Goal: Task Accomplishment & Management: Manage account settings

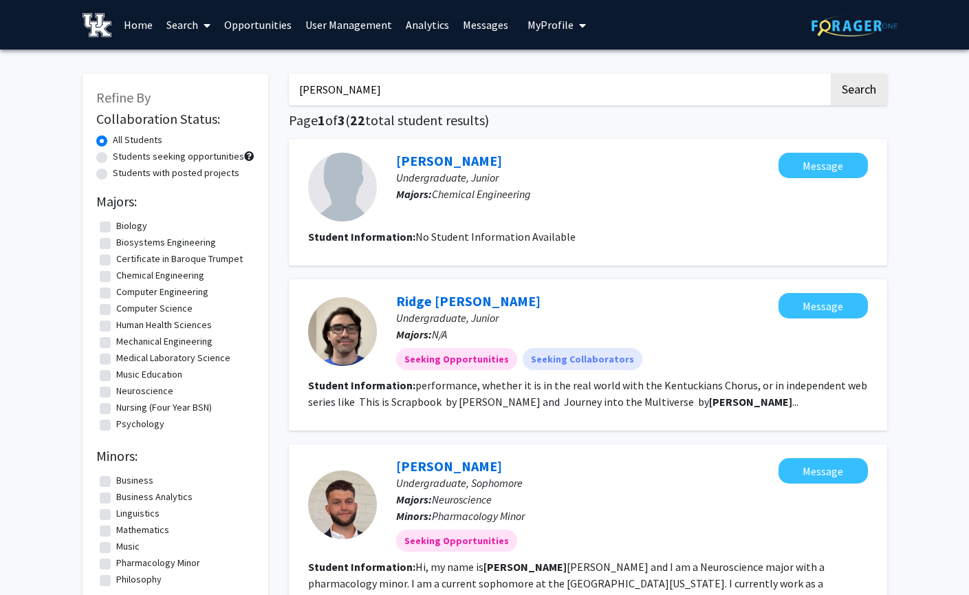
click at [197, 26] on link "Search" at bounding box center [188, 25] width 58 height 48
click at [194, 60] on span "Faculty/Staff" at bounding box center [209, 62] width 101 height 27
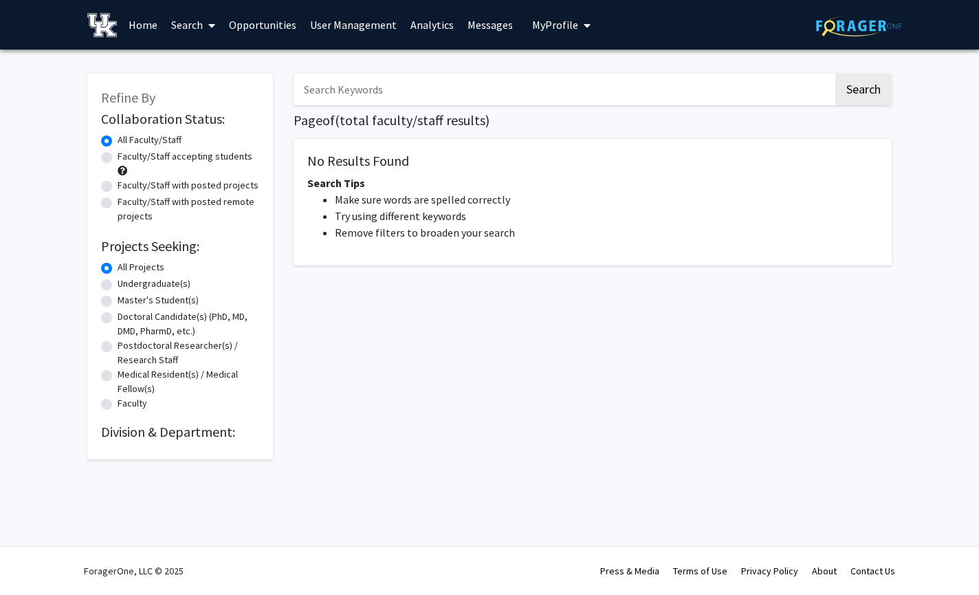
click at [378, 85] on input "Search Keywords" at bounding box center [564, 90] width 540 height 32
type input "isabel escobar"
click at [835, 74] on button "Search" at bounding box center [863, 90] width 56 height 32
click at [385, 92] on input "isabel escobar" at bounding box center [564, 90] width 540 height 32
drag, startPoint x: 395, startPoint y: 88, endPoint x: 302, endPoint y: 89, distance: 93.5
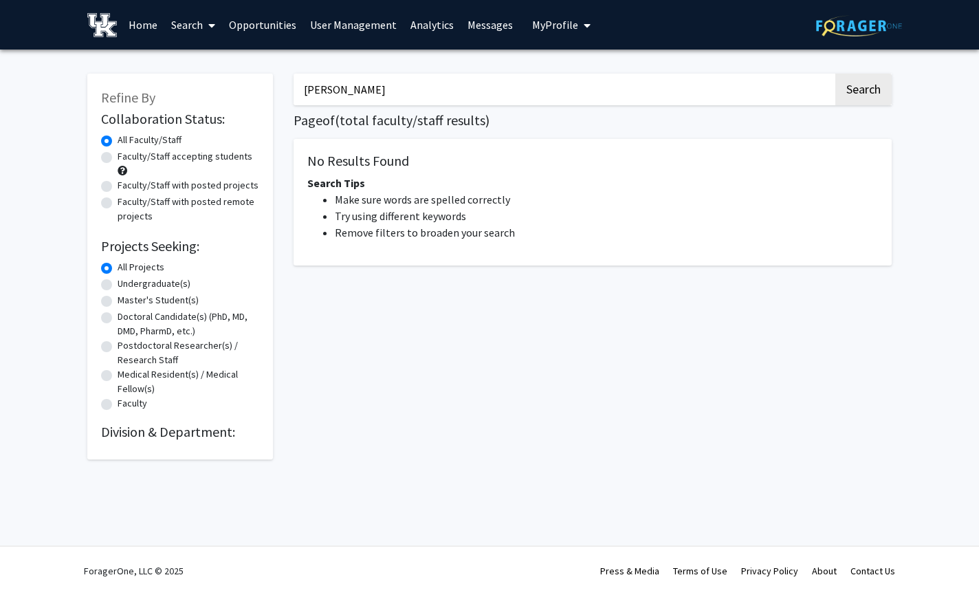
click at [302, 89] on input "isabel escobar" at bounding box center [564, 90] width 540 height 32
type input "[PERSON_NAME]"
click at [835, 74] on button "Search" at bounding box center [863, 90] width 56 height 32
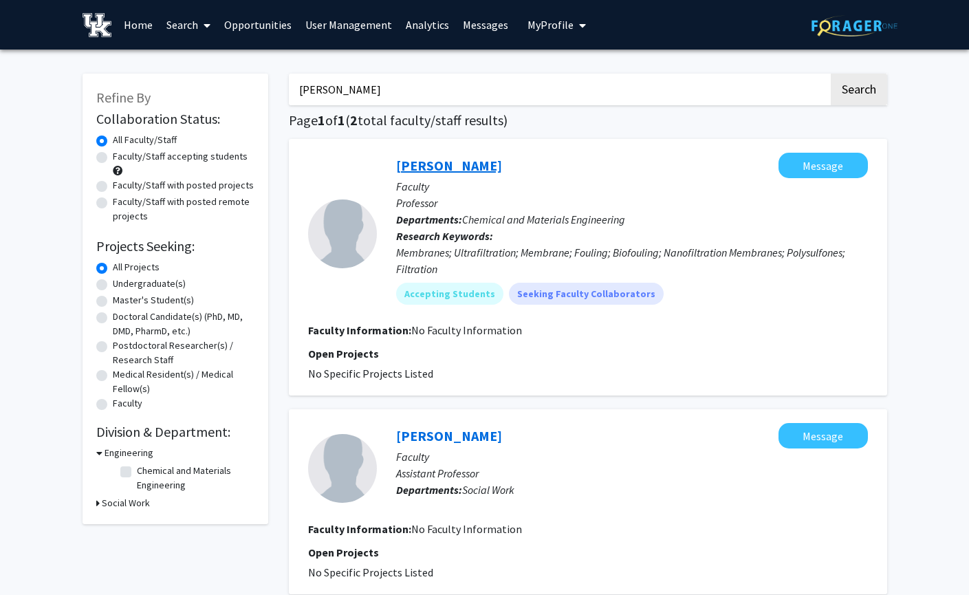
click at [439, 158] on link "[PERSON_NAME]" at bounding box center [449, 165] width 106 height 17
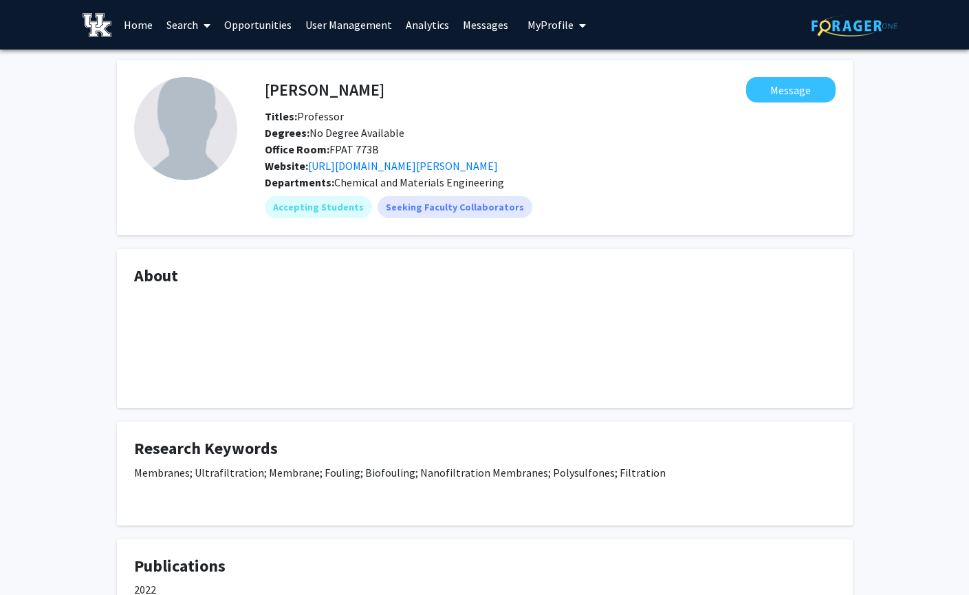
click at [327, 25] on link "User Management" at bounding box center [348, 25] width 100 height 48
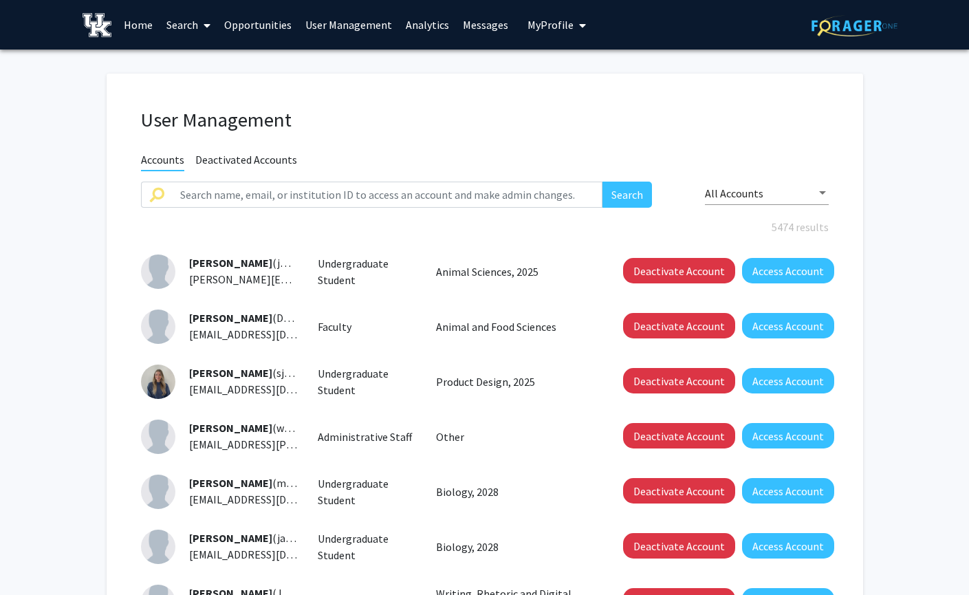
click at [300, 173] on div "User Management Accounts Deactivated Accounts Search All Accounts 5474 results …" at bounding box center [485, 476] width 756 height 804
click at [297, 188] on input "text" at bounding box center [387, 194] width 431 height 26
type input "[PERSON_NAME]"
click at [602, 181] on button "Search" at bounding box center [626, 194] width 49 height 26
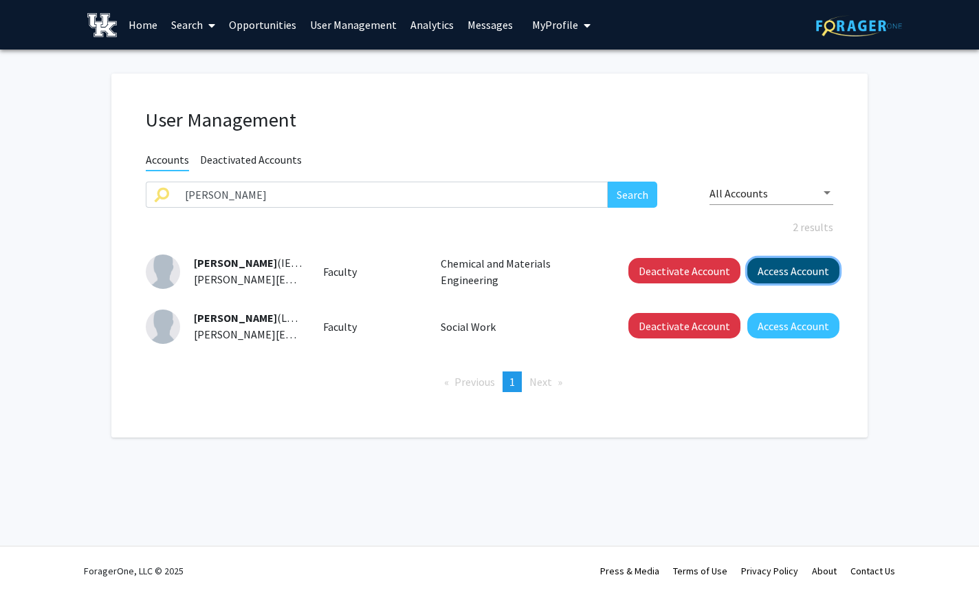
click at [793, 261] on button "Access Account" at bounding box center [793, 270] width 92 height 25
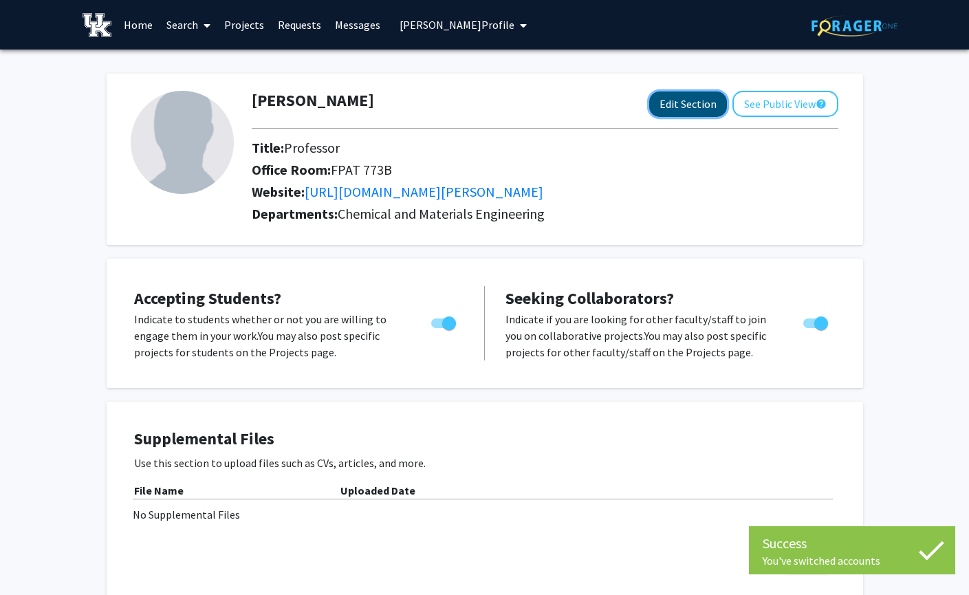
click at [693, 102] on button "Edit Section" at bounding box center [688, 103] width 78 height 25
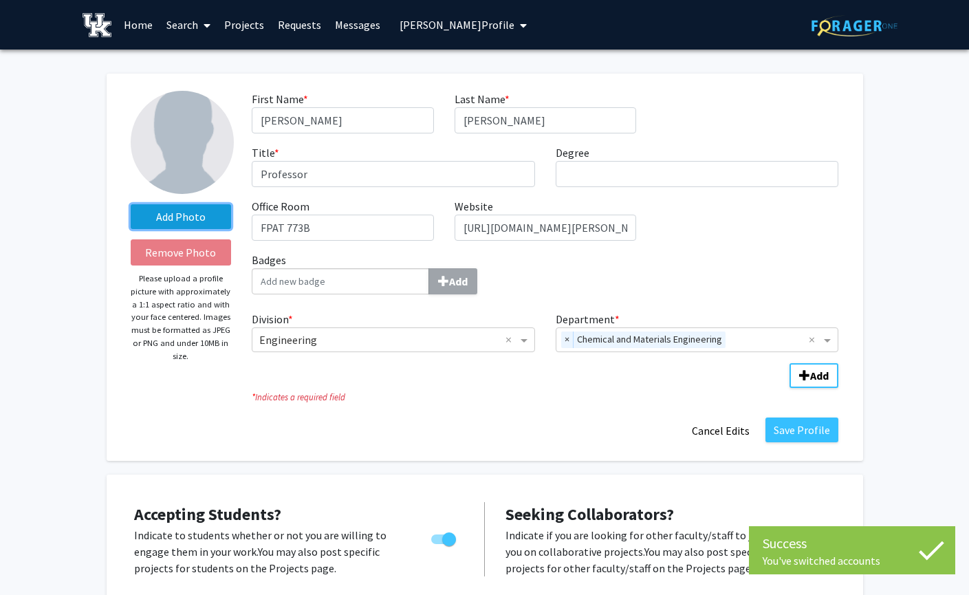
click at [176, 214] on label "Add Photo" at bounding box center [181, 216] width 101 height 25
click at [0, 0] on input "Add Photo" at bounding box center [0, 0] width 0 height 0
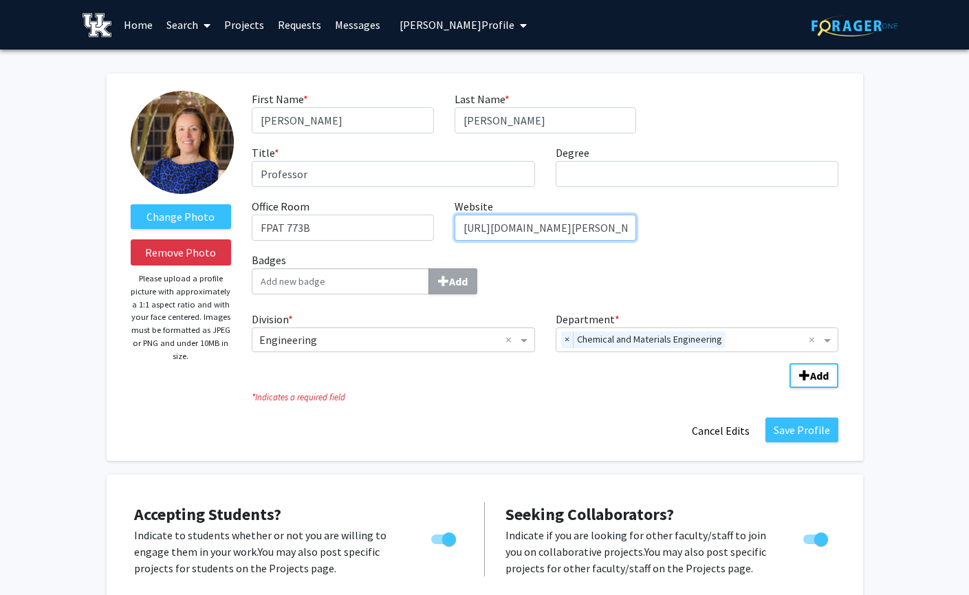
click at [479, 219] on input "[URL][DOMAIN_NAME][PERSON_NAME]" at bounding box center [544, 227] width 181 height 26
drag, startPoint x: 463, startPoint y: 223, endPoint x: 715, endPoint y: 222, distance: 251.6
click at [715, 222] on div "First Name * required [PERSON_NAME] Last Name * required [PERSON_NAME] Title * …" at bounding box center [544, 171] width 607 height 161
paste input "[DOMAIN_NAME][URL][PERSON_NAME]"
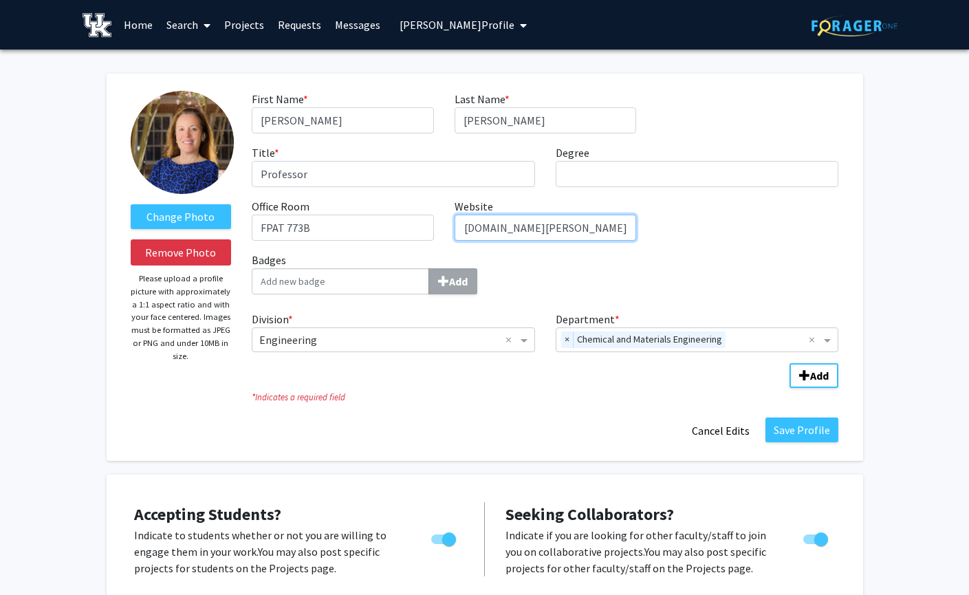
scroll to position [0, 36]
type input "[URL][DOMAIN_NAME][PERSON_NAME]"
click at [445, 377] on div "Division * × Engineering × Department * × Chemical and Materials Engineering × …" at bounding box center [545, 342] width 586 height 74
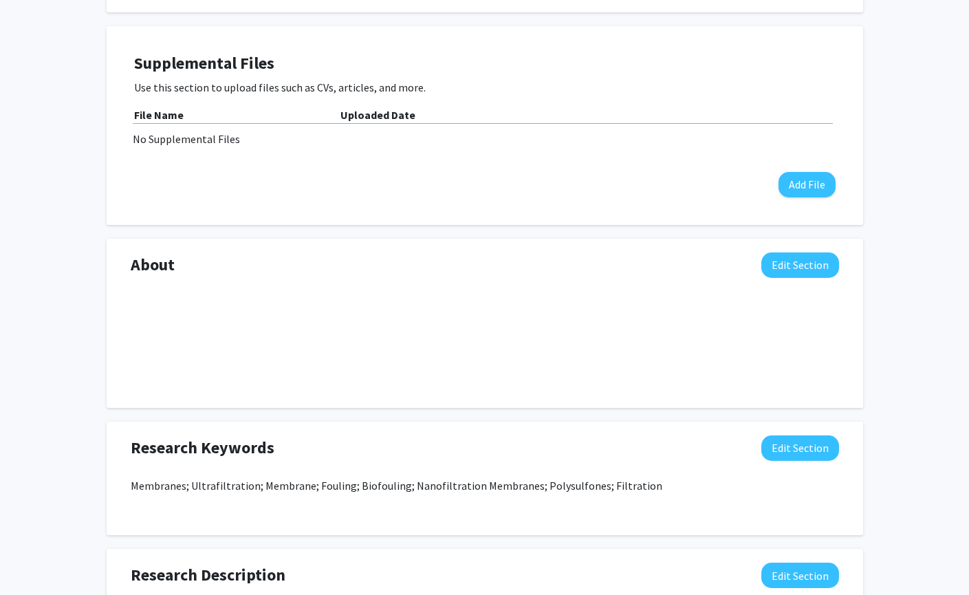
scroll to position [619, 0]
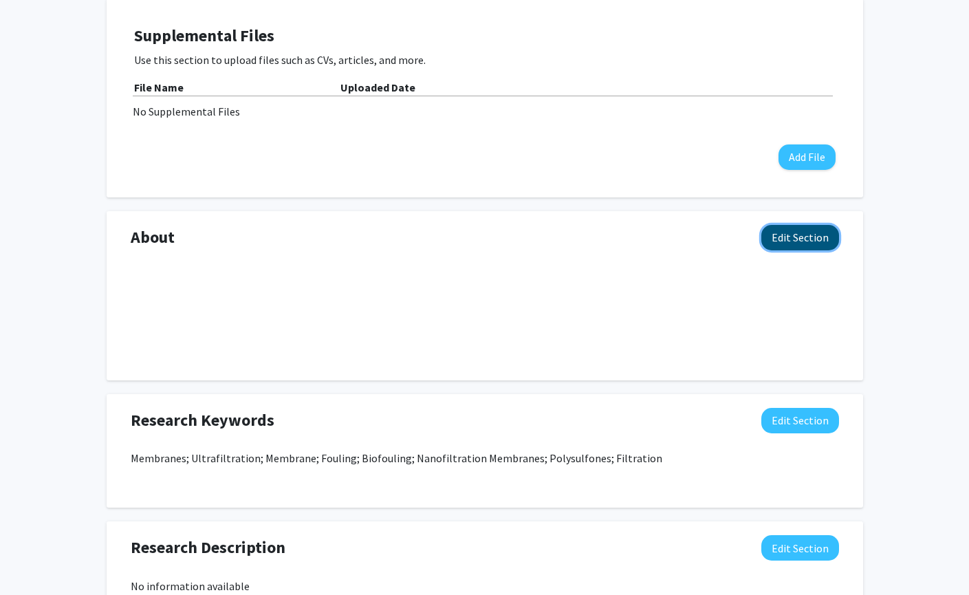
click at [789, 244] on button "Edit Section" at bounding box center [800, 237] width 78 height 25
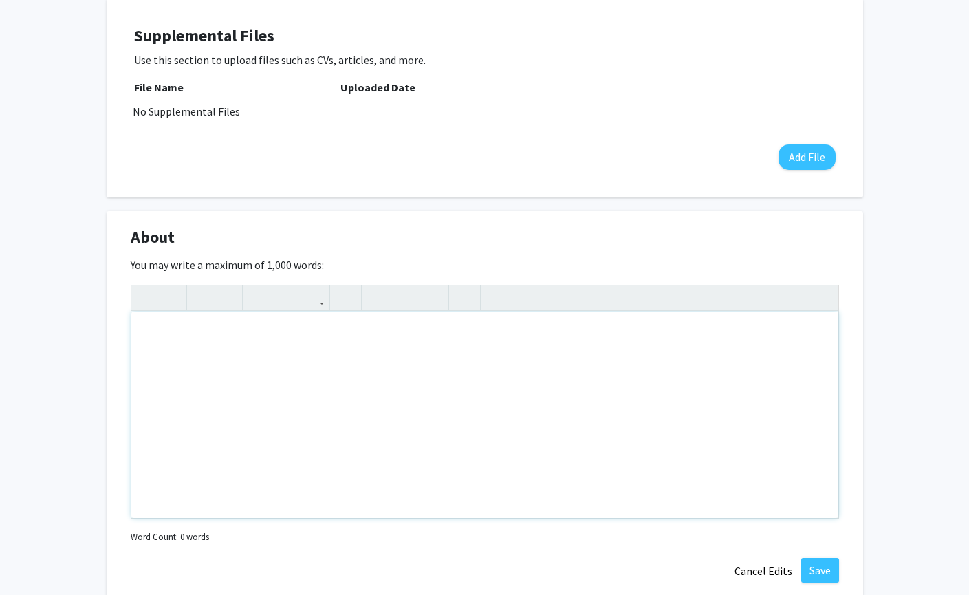
click at [268, 339] on div "Note to users with screen readers: Please deactivate our accessibility plugin f…" at bounding box center [484, 414] width 707 height 206
paste div "Note to users with screen readers: Please deactivate our accessibility plugin f…"
type textarea "<p>[PERSON_NAME] research focuses on developing and/or improving polymeric memb…"
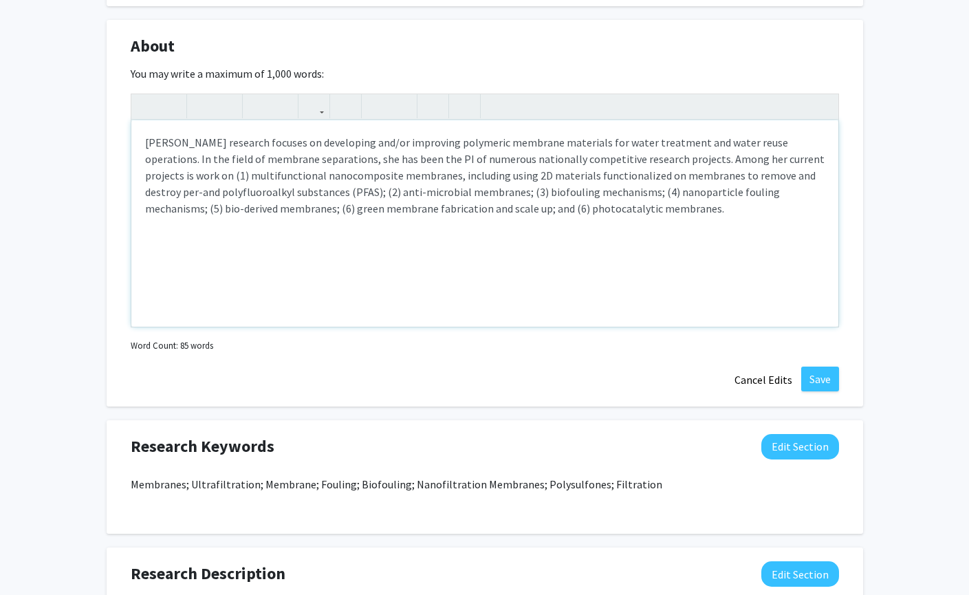
scroll to position [962, 0]
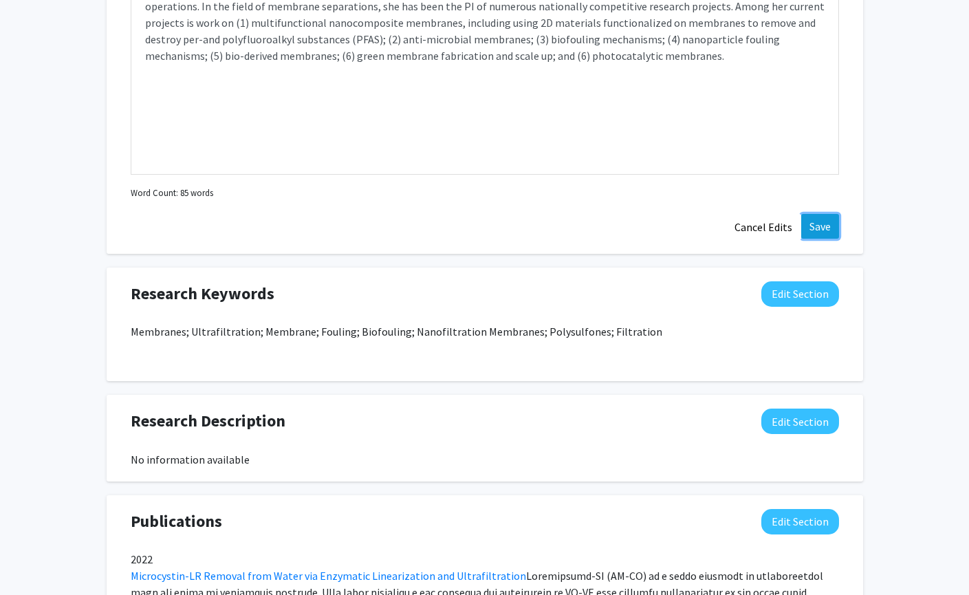
click at [815, 217] on button "Save" at bounding box center [820, 226] width 38 height 25
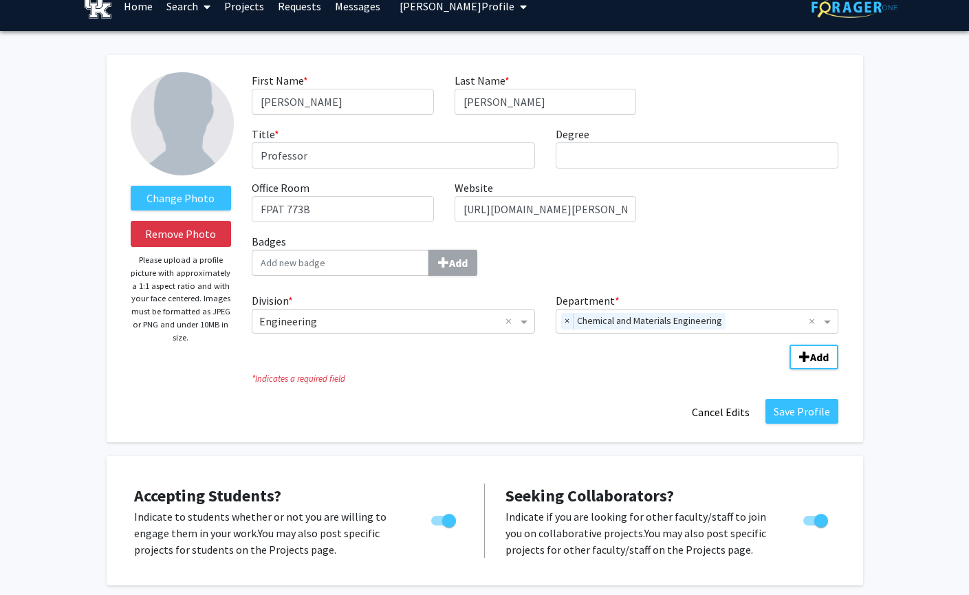
scroll to position [0, 0]
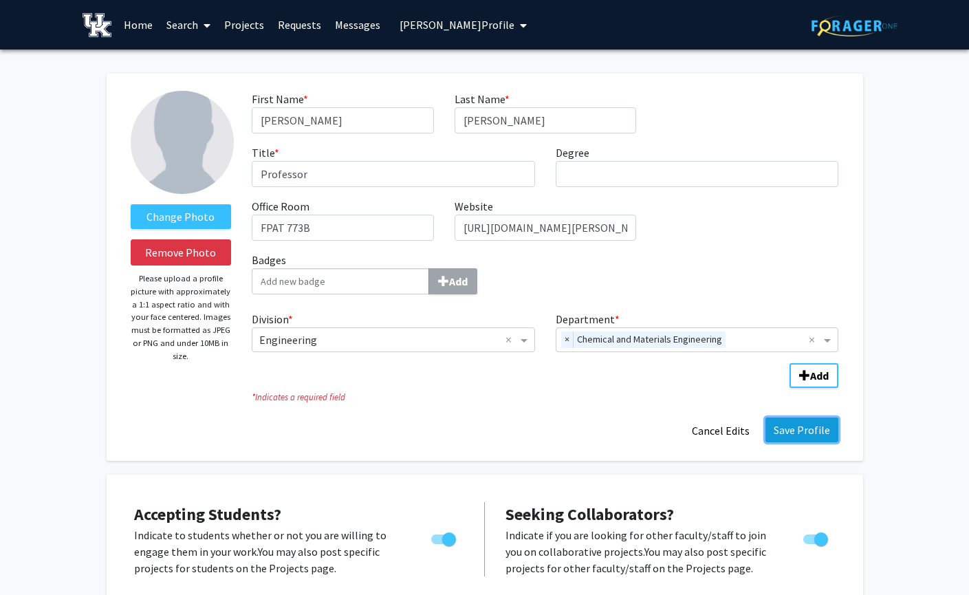
click at [811, 424] on button "Save Profile" at bounding box center [801, 429] width 73 height 25
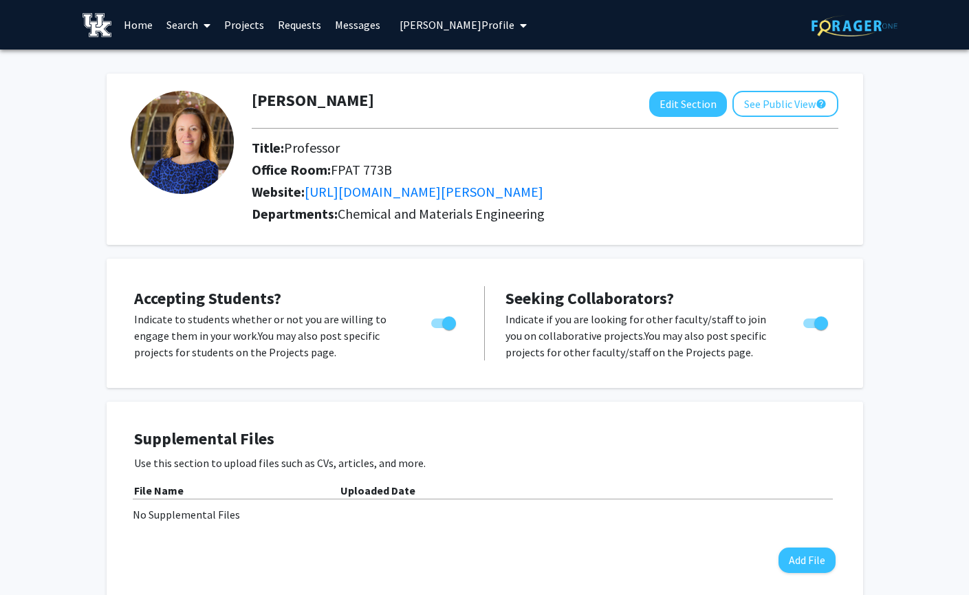
click at [197, 21] on link "Search" at bounding box center [188, 25] width 58 height 48
click at [219, 54] on span "Faculty/Staff" at bounding box center [209, 62] width 101 height 27
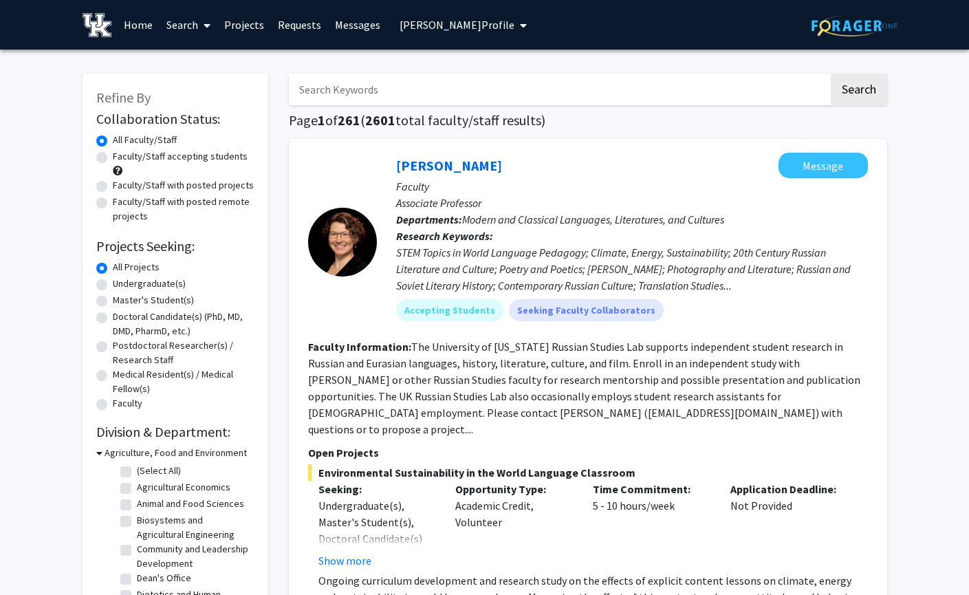
click at [355, 85] on input "Search Keywords" at bounding box center [559, 90] width 540 height 32
click at [830, 74] on button "Search" at bounding box center [858, 90] width 56 height 32
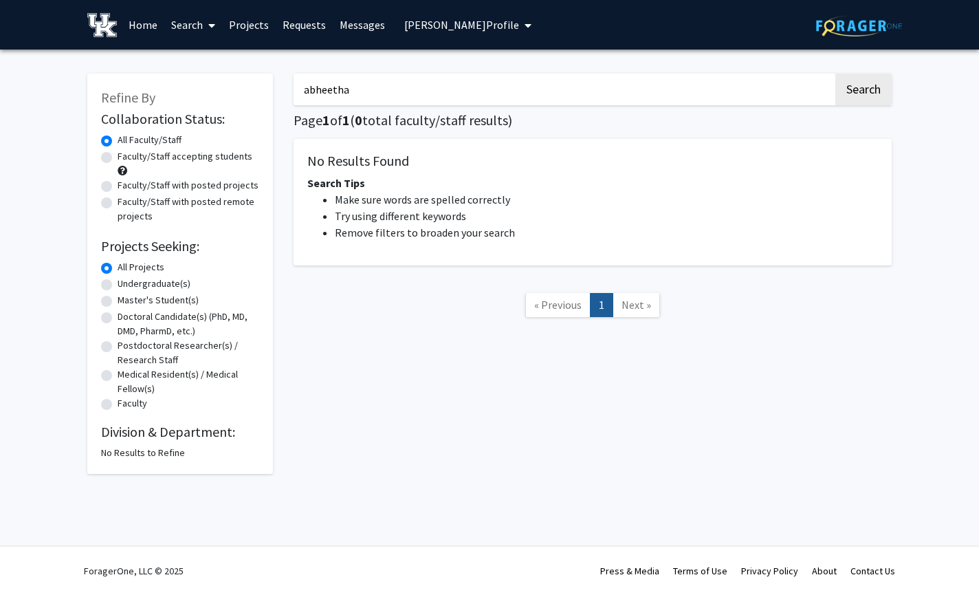
drag, startPoint x: 372, startPoint y: 93, endPoint x: 225, endPoint y: 89, distance: 147.2
click at [225, 89] on div "Refine By Collaboration Status: Collaboration Status All Faculty/Staff Collabor…" at bounding box center [489, 267] width 825 height 414
type input "peiris"
click at [835, 74] on button "Search" at bounding box center [863, 90] width 56 height 32
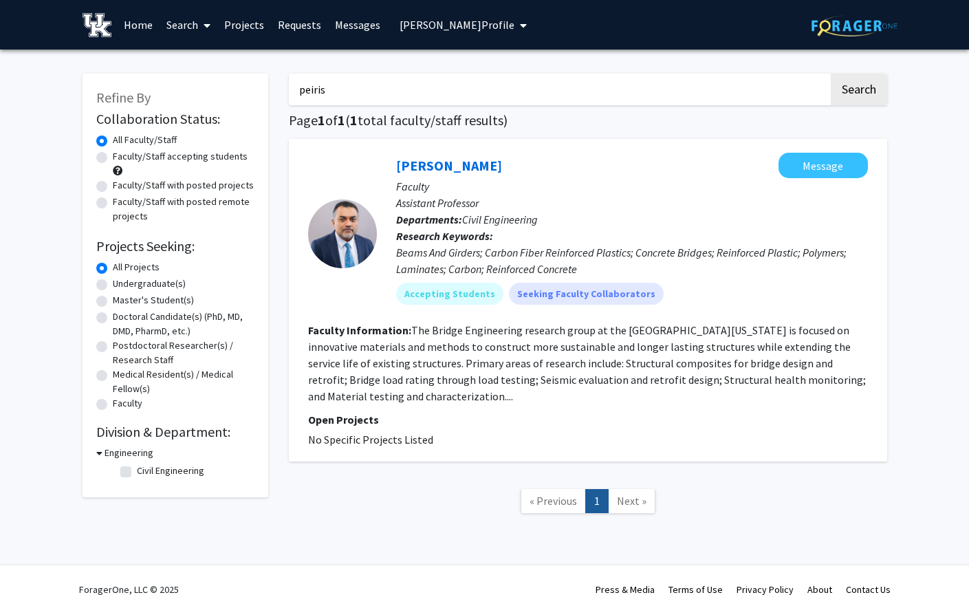
click at [204, 21] on icon at bounding box center [206, 25] width 7 height 11
click at [203, 91] on span "Students" at bounding box center [201, 90] width 84 height 27
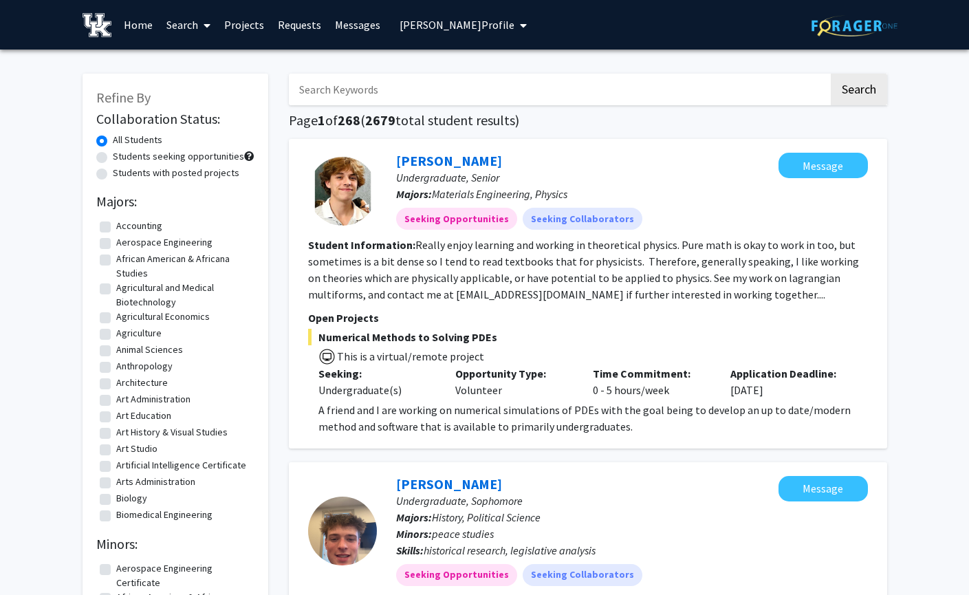
click at [389, 85] on input "Search Keywords" at bounding box center [559, 90] width 540 height 32
type input "[PERSON_NAME]"
click at [830, 74] on button "Search" at bounding box center [858, 90] width 56 height 32
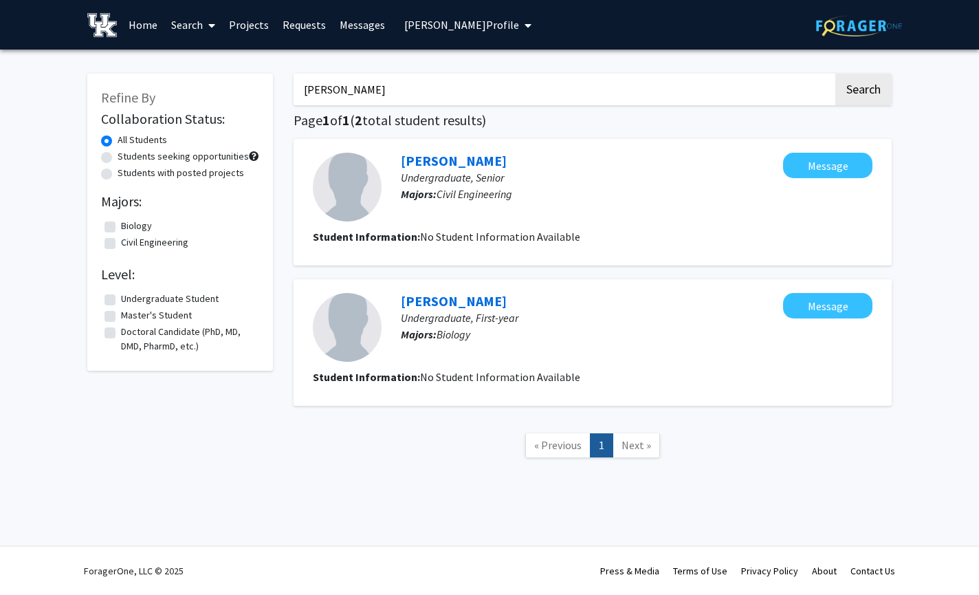
click at [652, 111] on div "[PERSON_NAME] Search Page 1 of 1 ( 2 total student results) [PERSON_NAME] Under…" at bounding box center [592, 273] width 619 height 426
click at [207, 26] on span at bounding box center [209, 25] width 12 height 48
click at [525, 23] on icon "My profile dropdown to access profile and logout" at bounding box center [528, 25] width 7 height 11
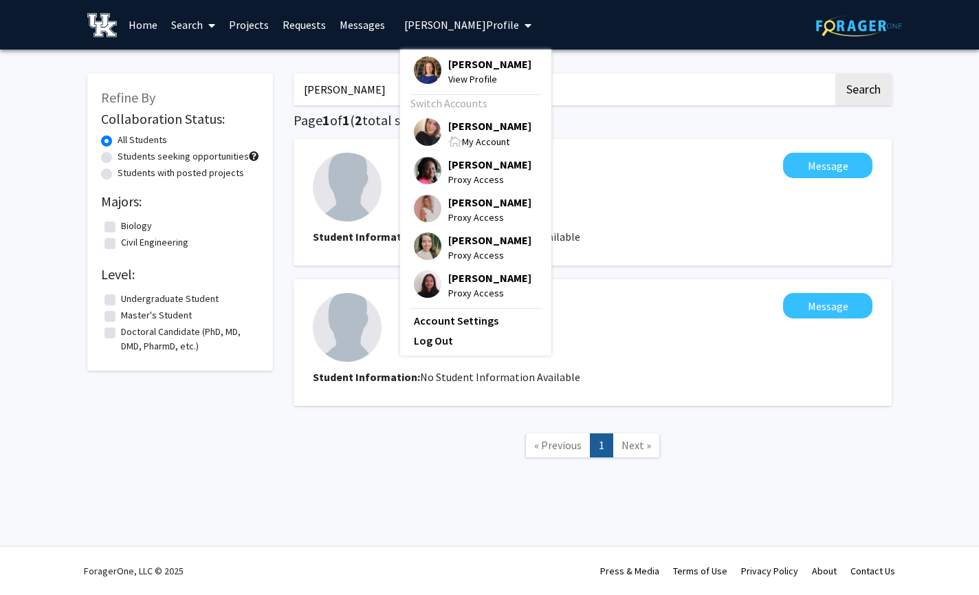
click at [474, 133] on span "[PERSON_NAME]" at bounding box center [489, 125] width 83 height 15
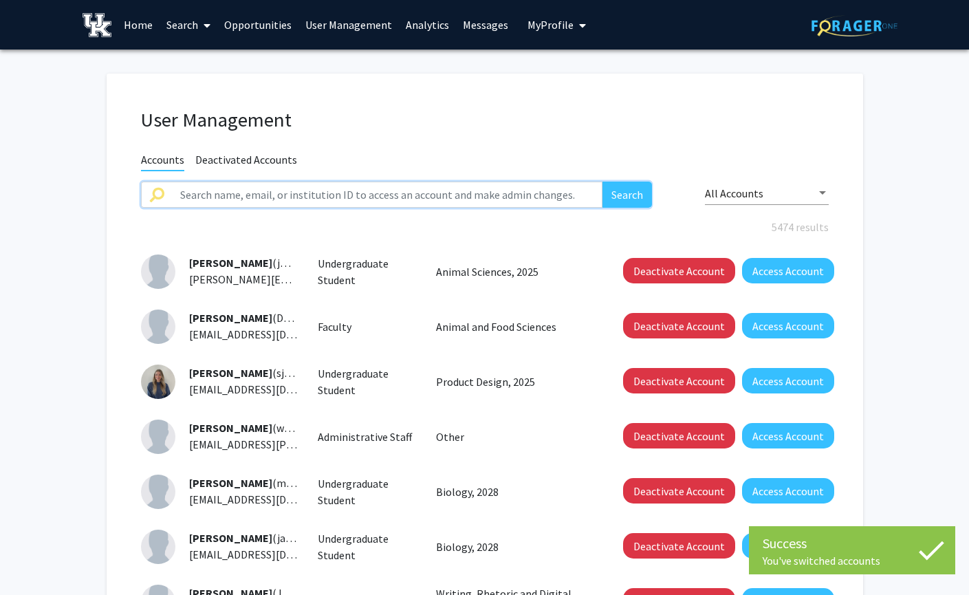
click at [282, 188] on input "text" at bounding box center [387, 194] width 431 height 26
type input "abheetha"
click at [602, 181] on button "Search" at bounding box center [626, 194] width 49 height 26
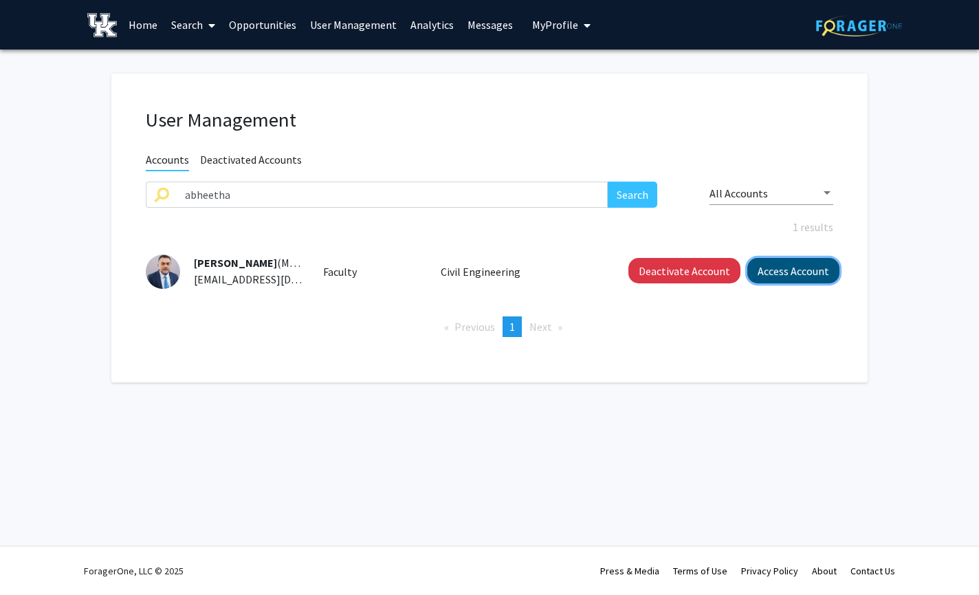
click at [805, 265] on button "Access Account" at bounding box center [793, 270] width 92 height 25
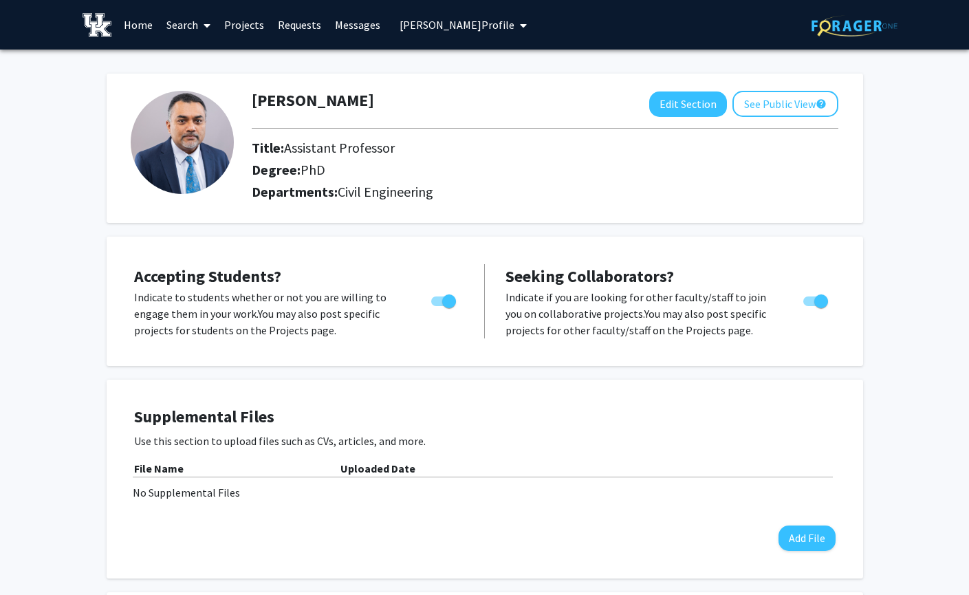
click at [201, 21] on span at bounding box center [204, 25] width 12 height 48
drag, startPoint x: 522, startPoint y: 21, endPoint x: 506, endPoint y: 23, distance: 16.0
click at [518, 21] on div "Skip navigation Home Search Faculty/Staff Students Projects Requests Messages […" at bounding box center [484, 24] width 825 height 49
click at [514, 25] on span "My profile dropdown to access profile and logout" at bounding box center [520, 25] width 12 height 48
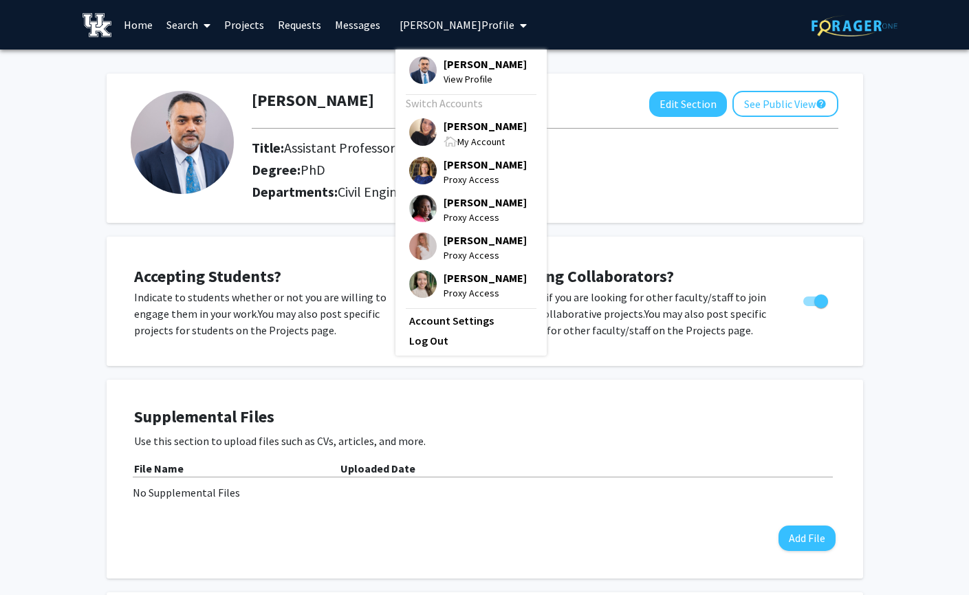
click at [465, 133] on span "[PERSON_NAME]" at bounding box center [484, 125] width 83 height 15
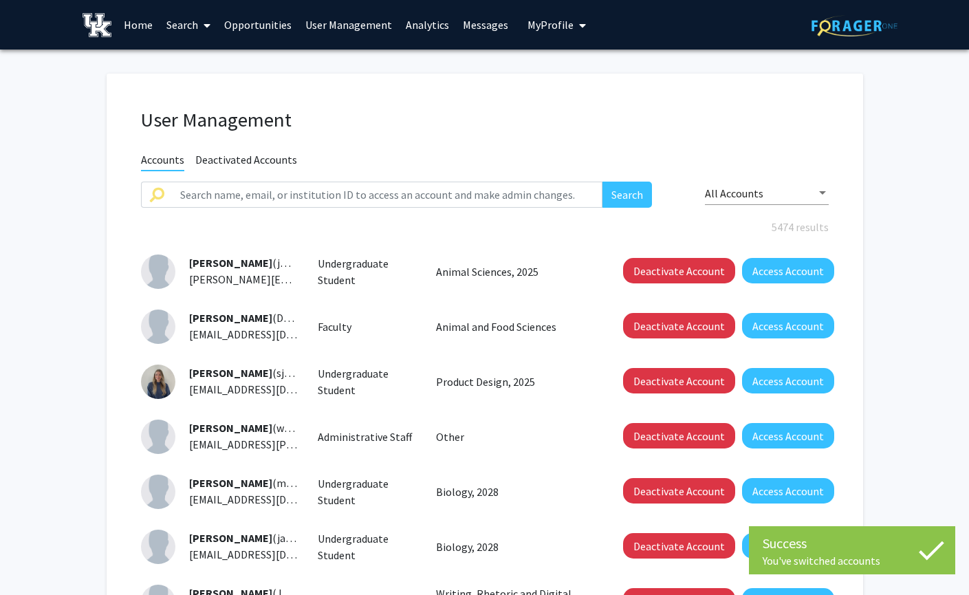
click at [204, 22] on icon at bounding box center [206, 25] width 7 height 11
click at [203, 85] on span "Students" at bounding box center [201, 90] width 84 height 27
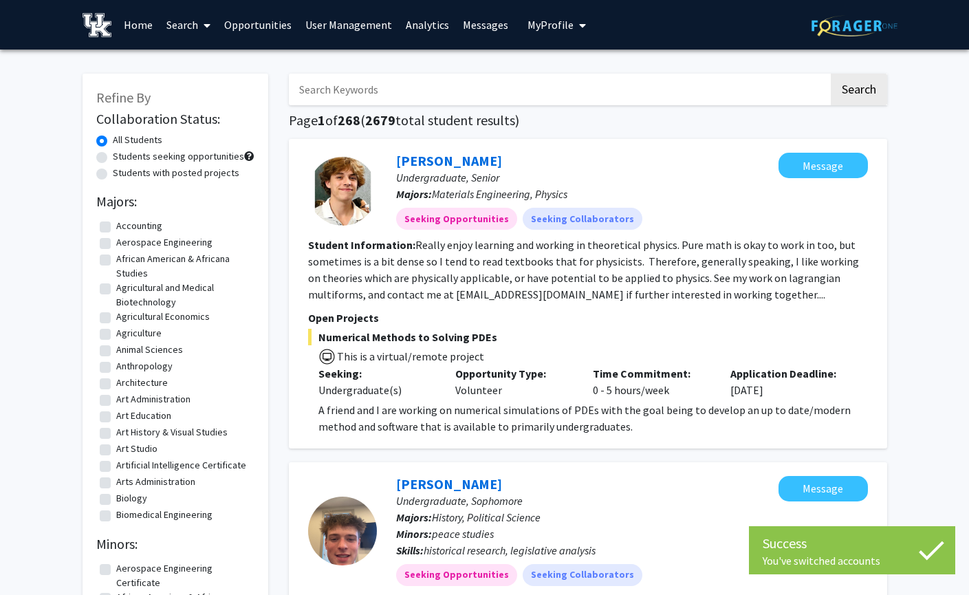
click at [397, 99] on input "Search Keywords" at bounding box center [559, 90] width 540 height 32
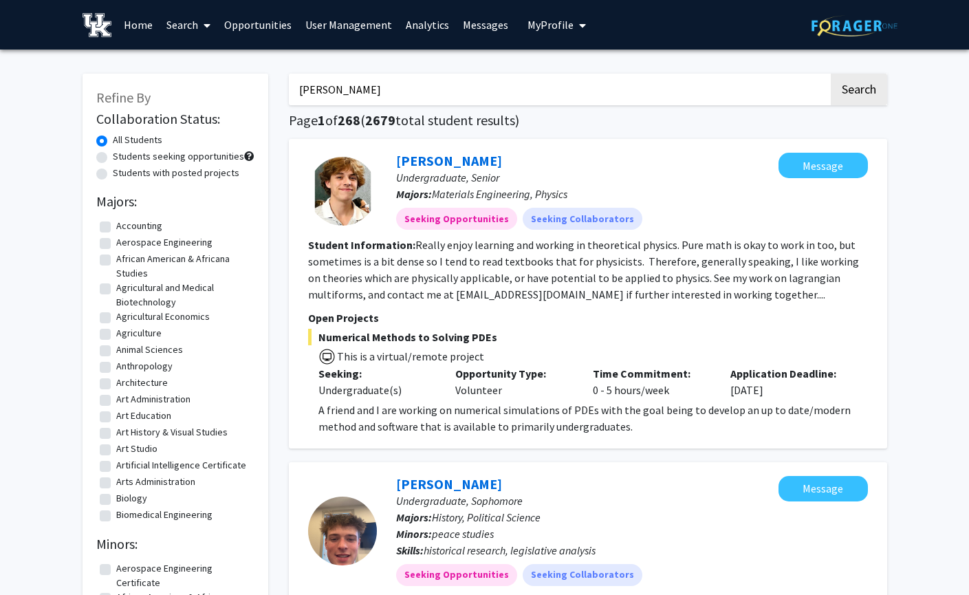
click at [830, 74] on button "Search" at bounding box center [858, 90] width 56 height 32
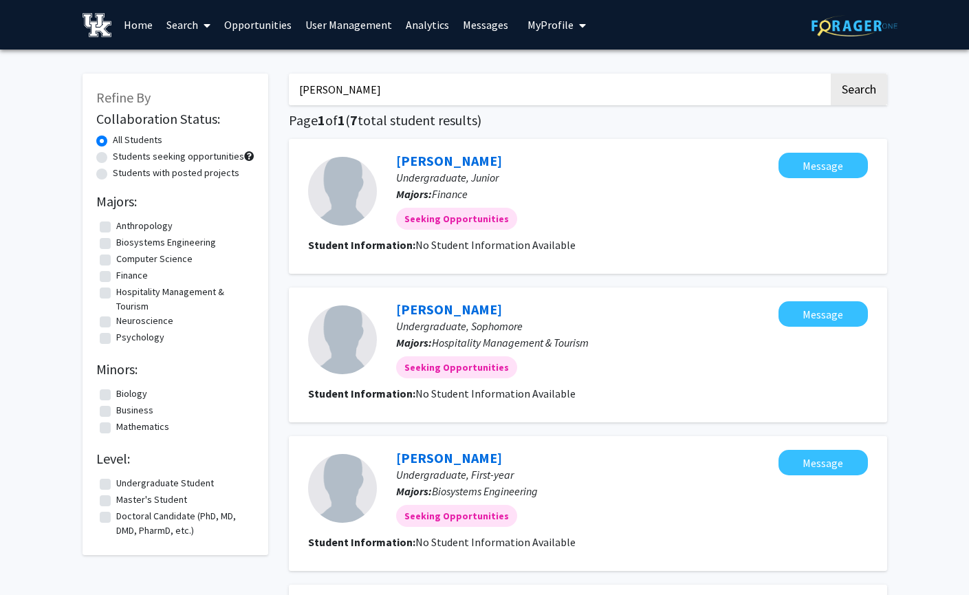
drag, startPoint x: 369, startPoint y: 85, endPoint x: 252, endPoint y: 80, distance: 117.6
type input "[PERSON_NAME]"
click at [830, 74] on button "Search" at bounding box center [858, 90] width 56 height 32
click at [208, 26] on icon at bounding box center [206, 25] width 7 height 11
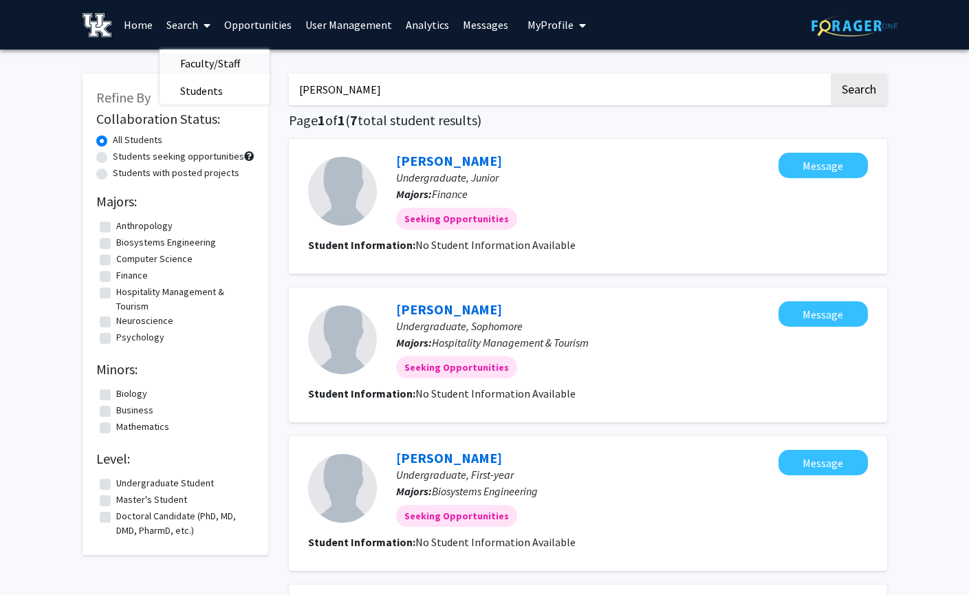
click at [212, 64] on span "Faculty/Staff" at bounding box center [209, 62] width 101 height 27
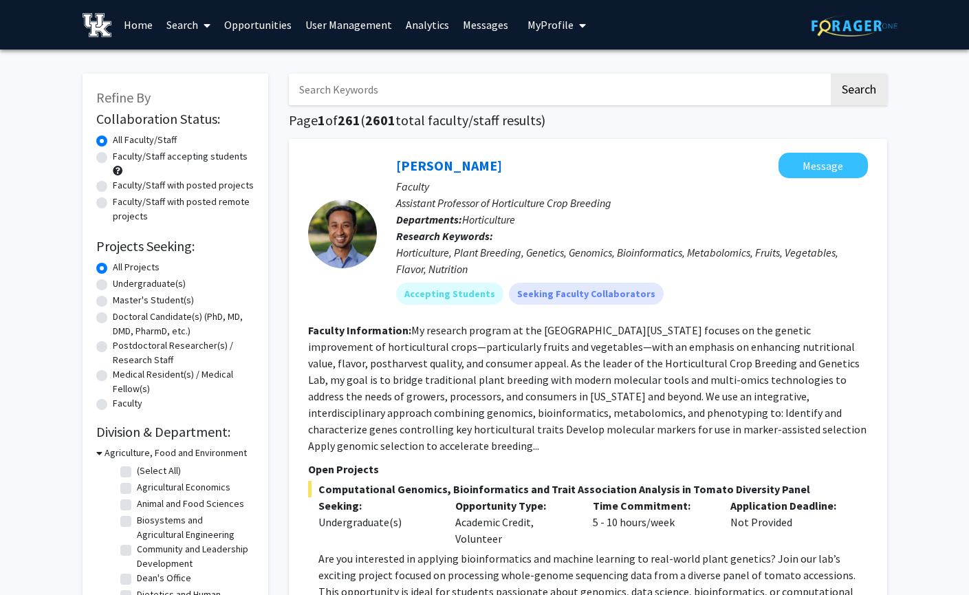
drag, startPoint x: 405, startPoint y: 95, endPoint x: 208, endPoint y: 100, distance: 197.4
type input "[PERSON_NAME]"
click at [830, 74] on button "Search" at bounding box center [858, 90] width 56 height 32
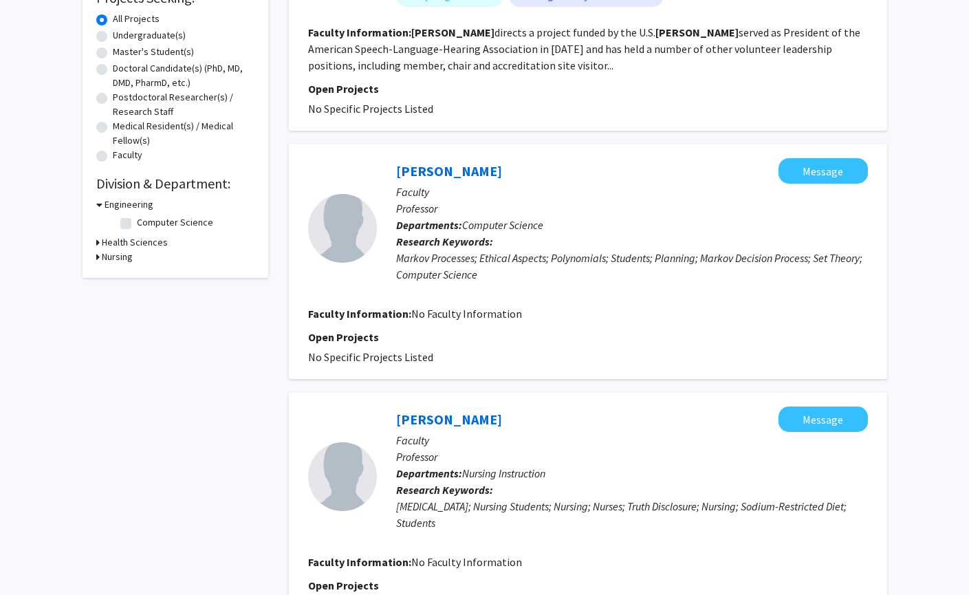
scroll to position [275, 0]
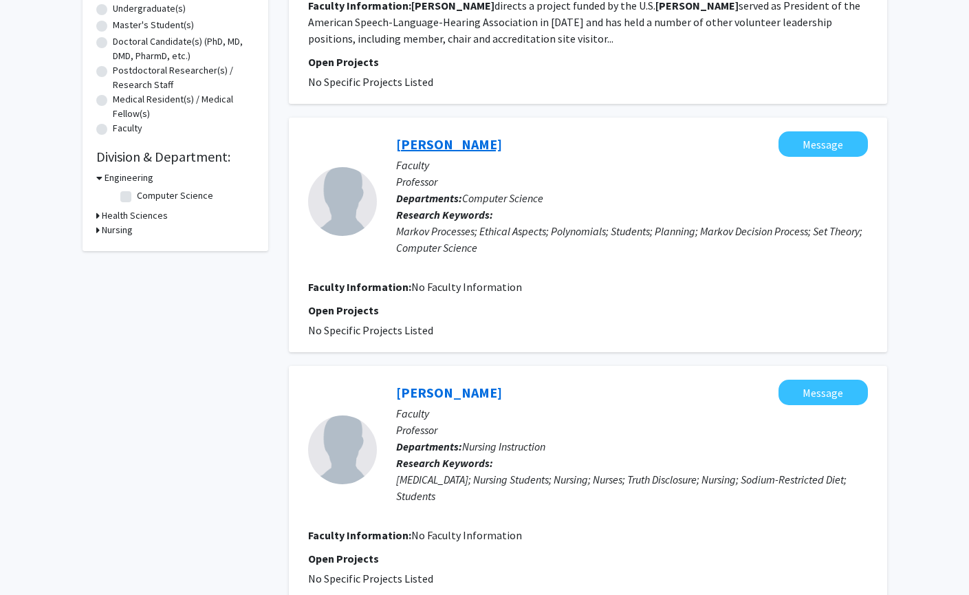
click at [454, 143] on link "[PERSON_NAME]" at bounding box center [449, 143] width 106 height 17
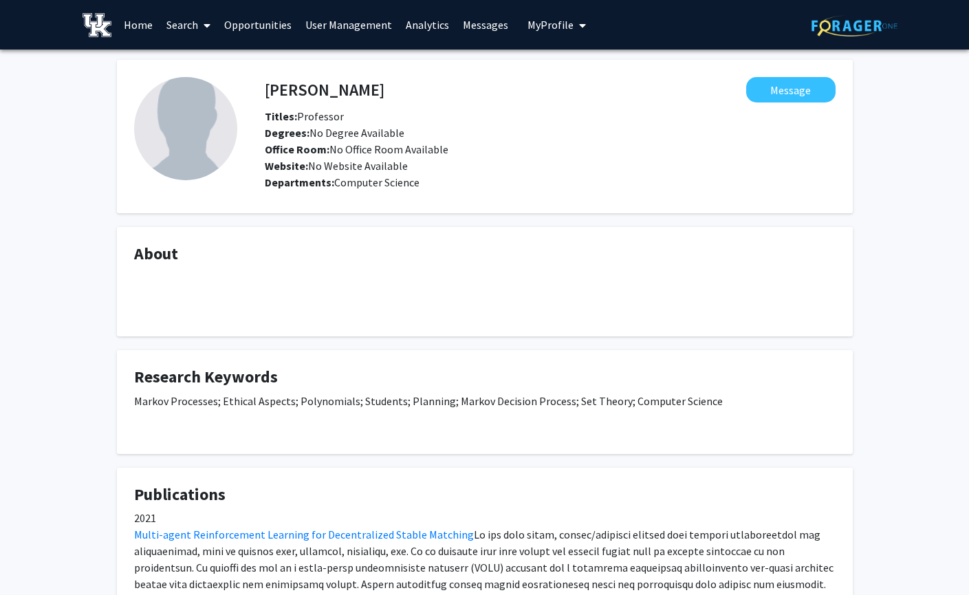
click at [349, 20] on link "User Management" at bounding box center [348, 25] width 100 height 48
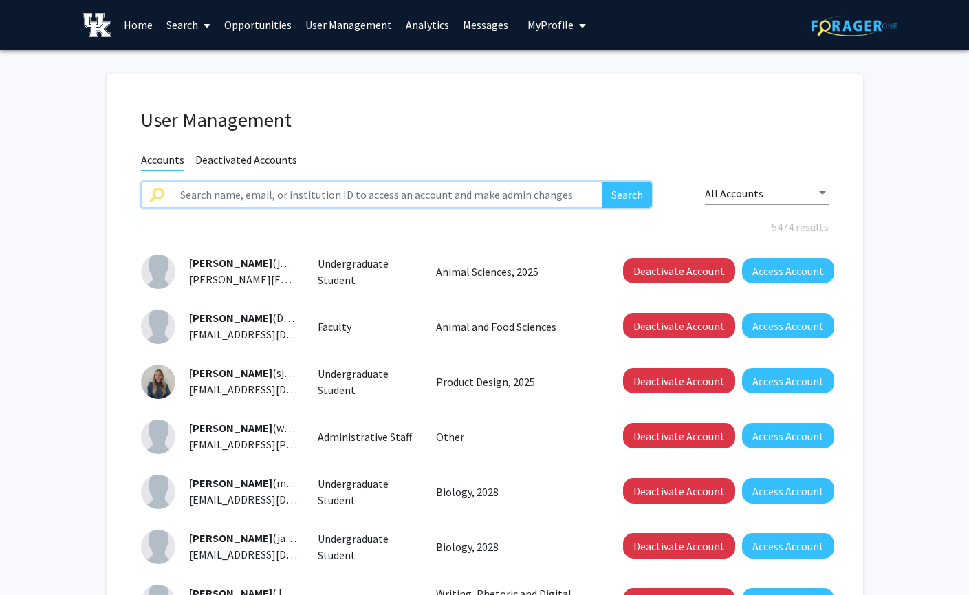
click at [349, 190] on input "text" at bounding box center [387, 194] width 431 height 26
type input "[PERSON_NAME]"
click at [602, 181] on button "Search" at bounding box center [626, 194] width 49 height 26
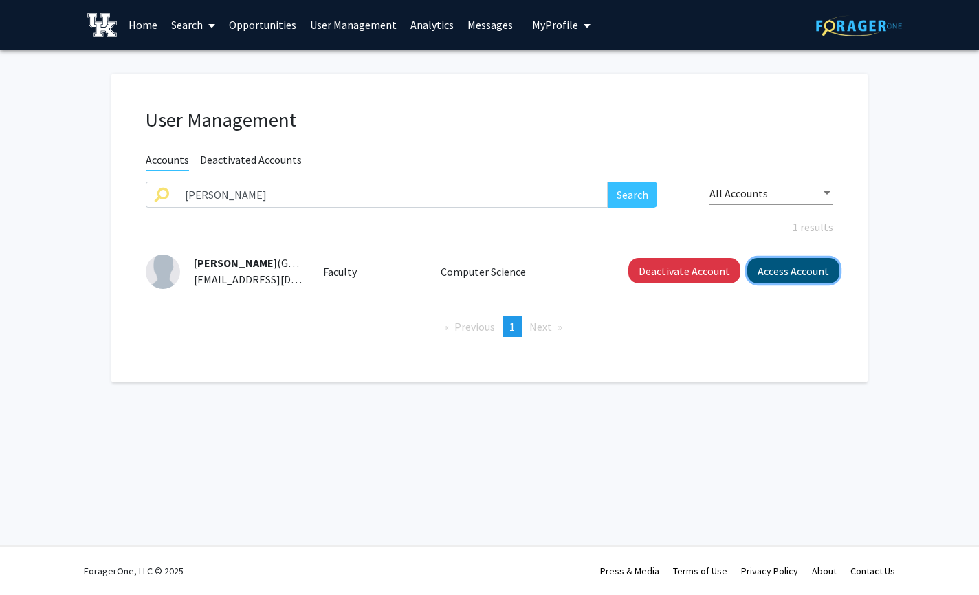
click at [805, 269] on button "Access Account" at bounding box center [793, 270] width 92 height 25
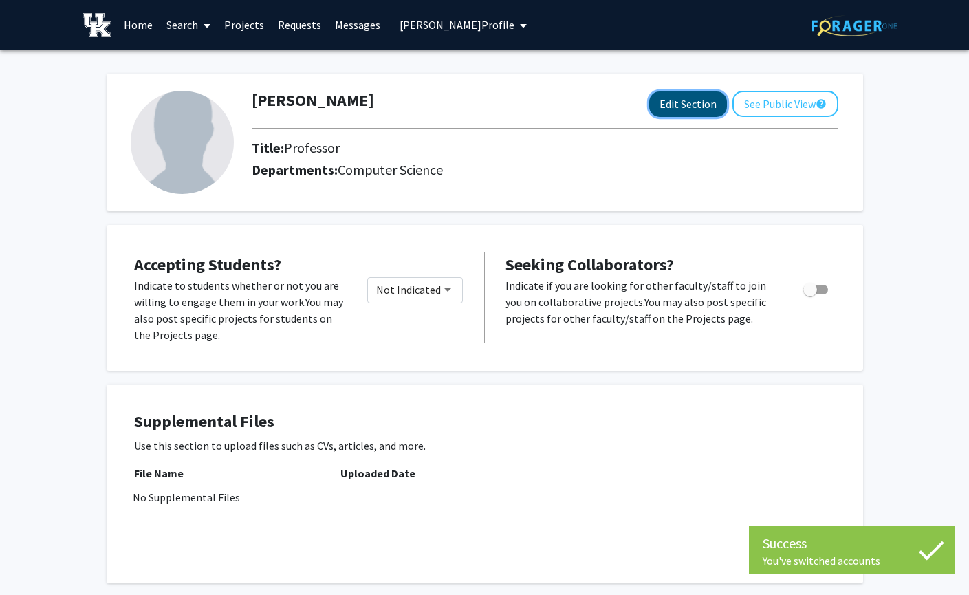
click at [692, 98] on button "Edit Section" at bounding box center [688, 103] width 78 height 25
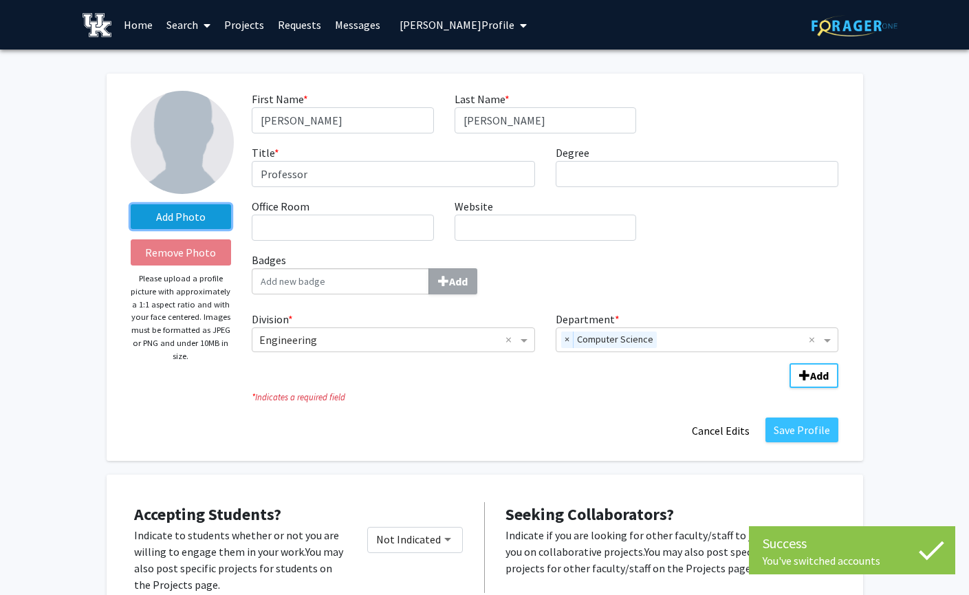
click at [177, 214] on label "Add Photo" at bounding box center [181, 216] width 101 height 25
click at [0, 0] on input "Add Photo" at bounding box center [0, 0] width 0 height 0
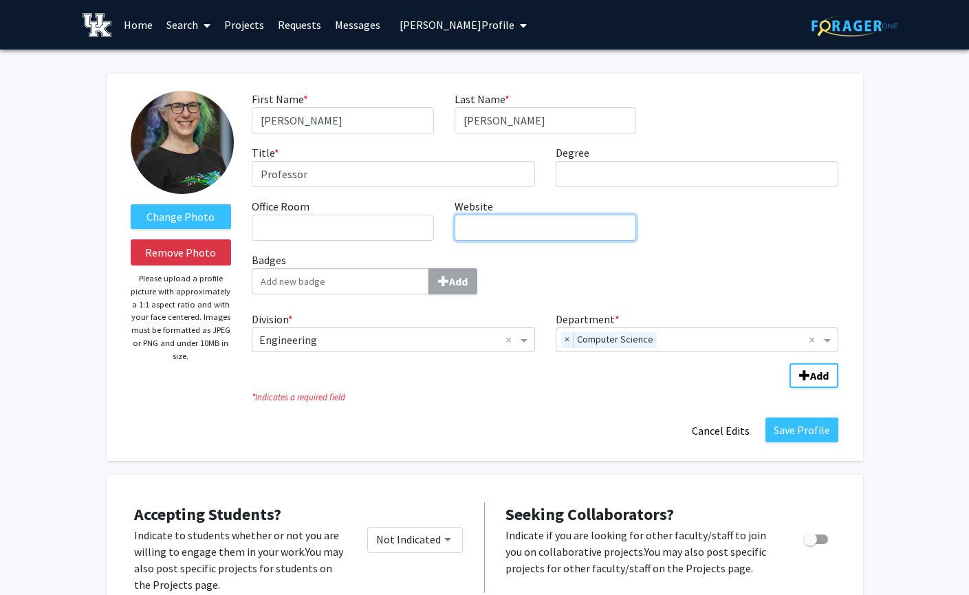
click at [549, 224] on input "Website required" at bounding box center [544, 227] width 181 height 26
paste input "[URL][DOMAIN_NAME][PERSON_NAME]"
type input "[URL][DOMAIN_NAME][PERSON_NAME]"
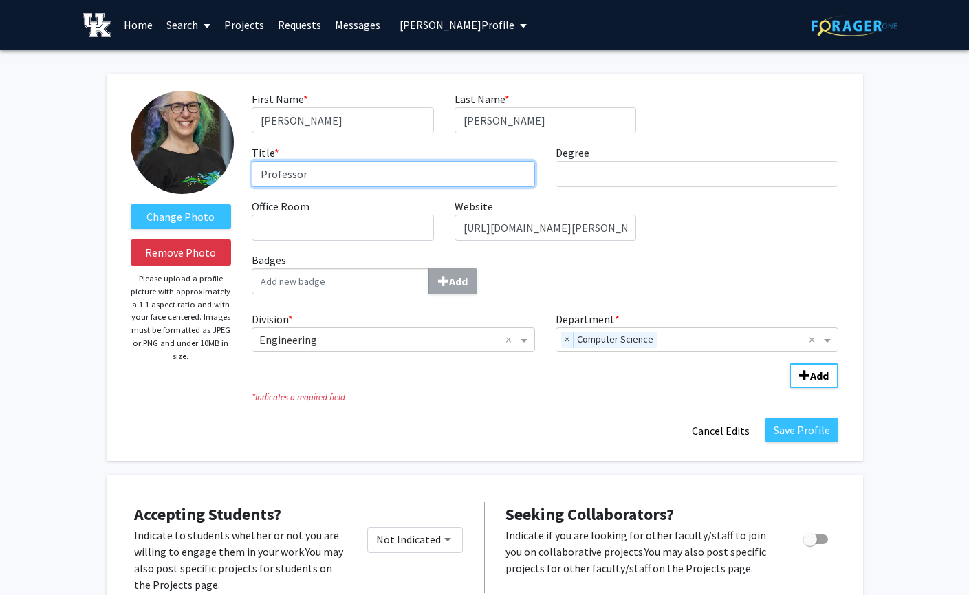
click at [329, 177] on input "Professor" at bounding box center [393, 174] width 283 height 26
type input "Professor, Associate Chair"
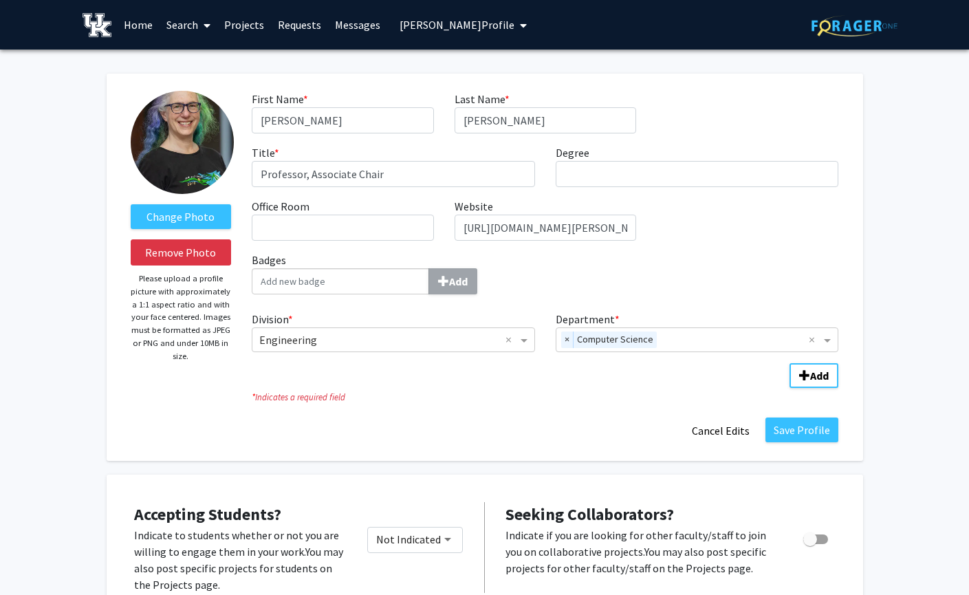
click at [566, 285] on div "Add" at bounding box center [545, 281] width 586 height 26
click at [429, 285] on input "Badges Add" at bounding box center [340, 281] width 177 height 26
click at [793, 425] on button "Save Profile" at bounding box center [801, 429] width 73 height 25
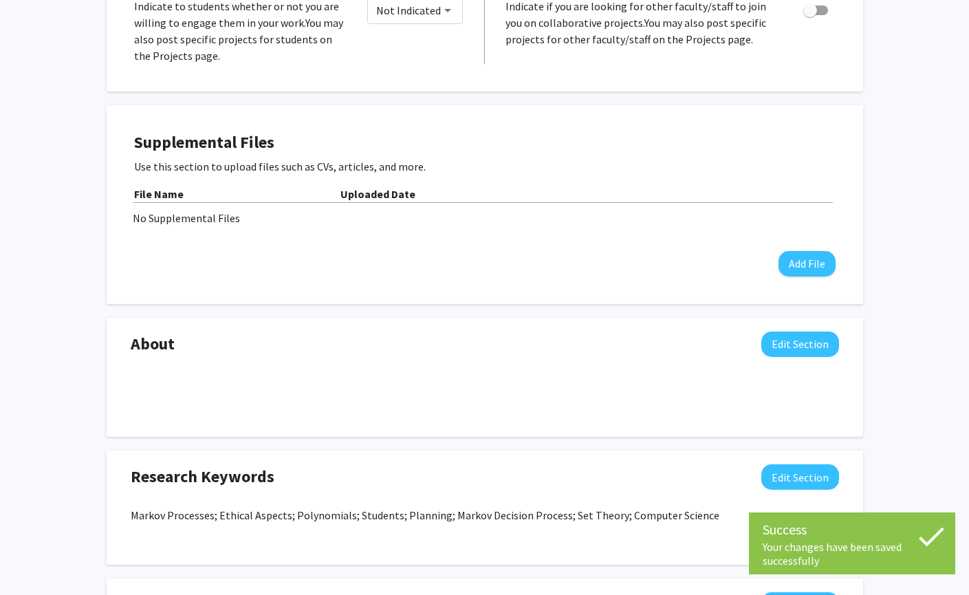
scroll to position [481, 0]
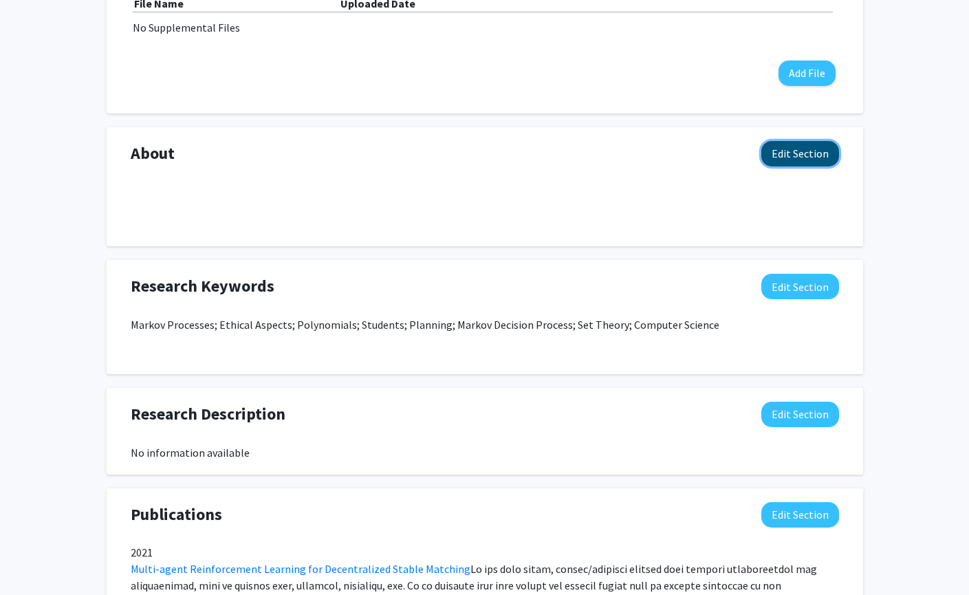
click at [778, 159] on button "Edit Section" at bounding box center [800, 153] width 78 height 25
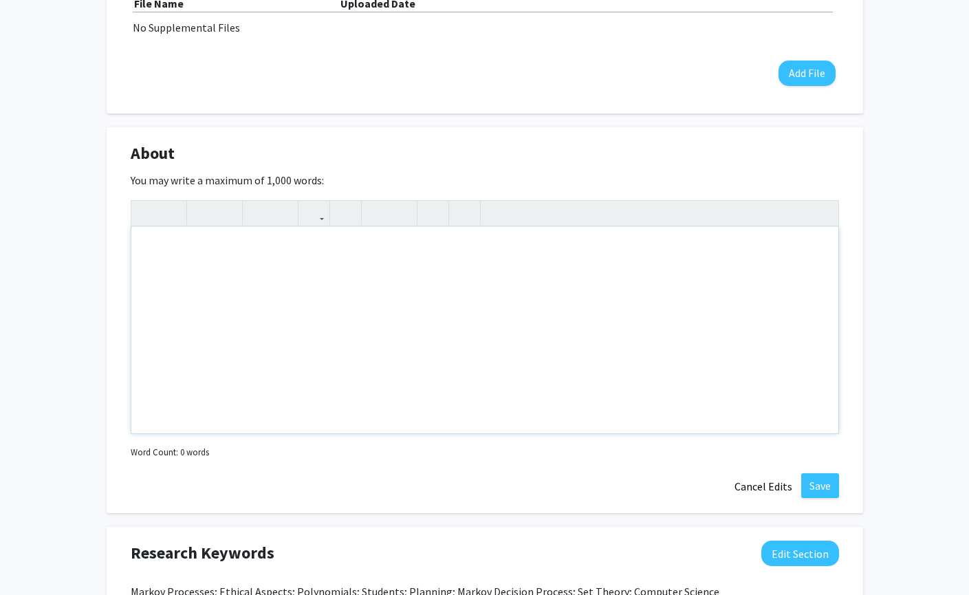
click at [192, 247] on div "Note to users with screen readers: Please deactivate our accessibility plugin f…" at bounding box center [484, 330] width 707 height 206
paste div "Note to users with screen readers: Please deactivate our accessibility plugin f…"
type textarea "<p>Dr. [PERSON_NAME] received her degrees in Mathematics from [GEOGRAPHIC_DATA]…"
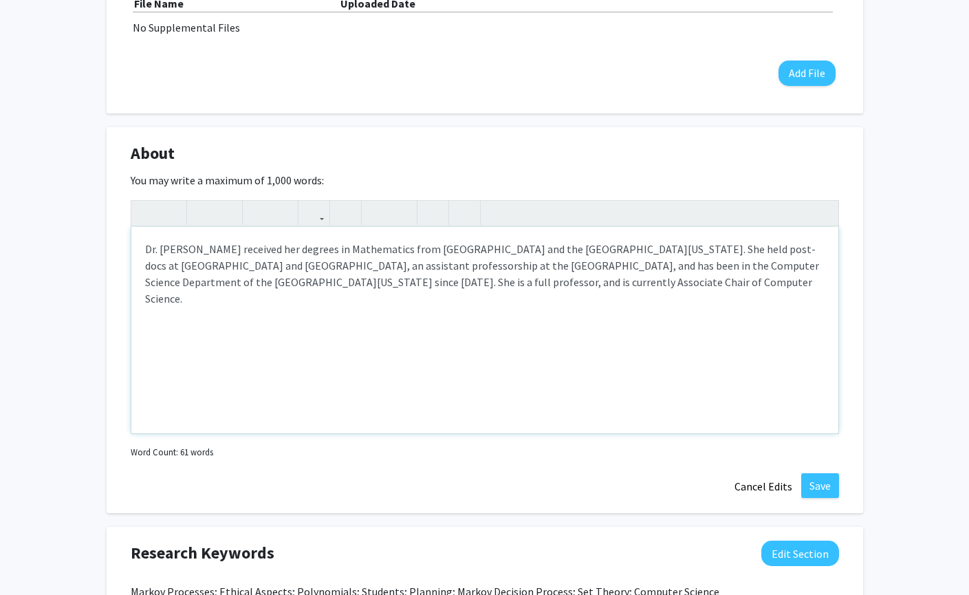
click at [173, 309] on div "Dr. [PERSON_NAME] received her degrees in Mathematics from [GEOGRAPHIC_DATA] an…" at bounding box center [484, 330] width 707 height 206
type textarea "<p>Dr. [PERSON_NAME] received her degrees in Mathematics from [GEOGRAPHIC_DATA]…"
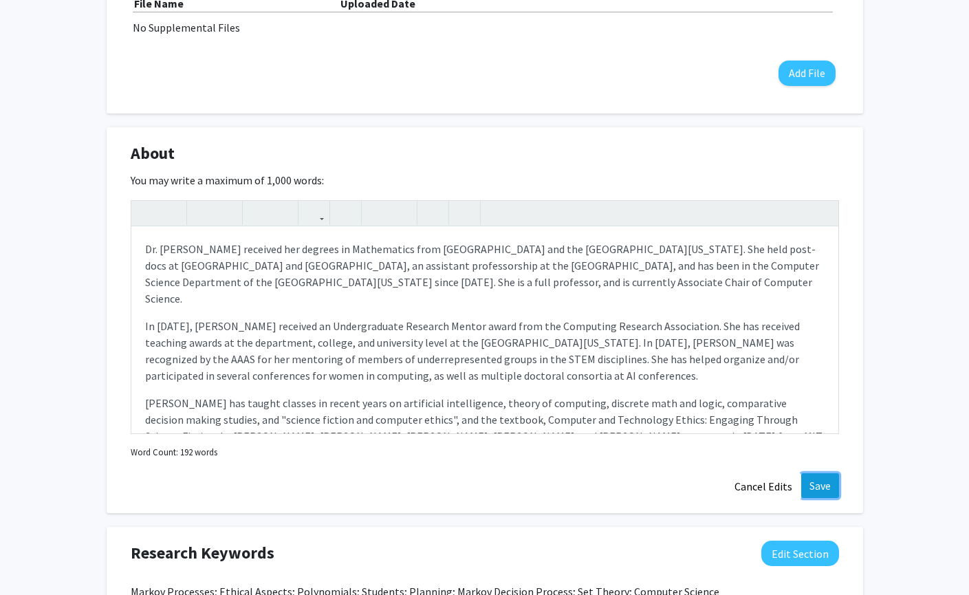
click at [813, 485] on button "Save" at bounding box center [820, 485] width 38 height 25
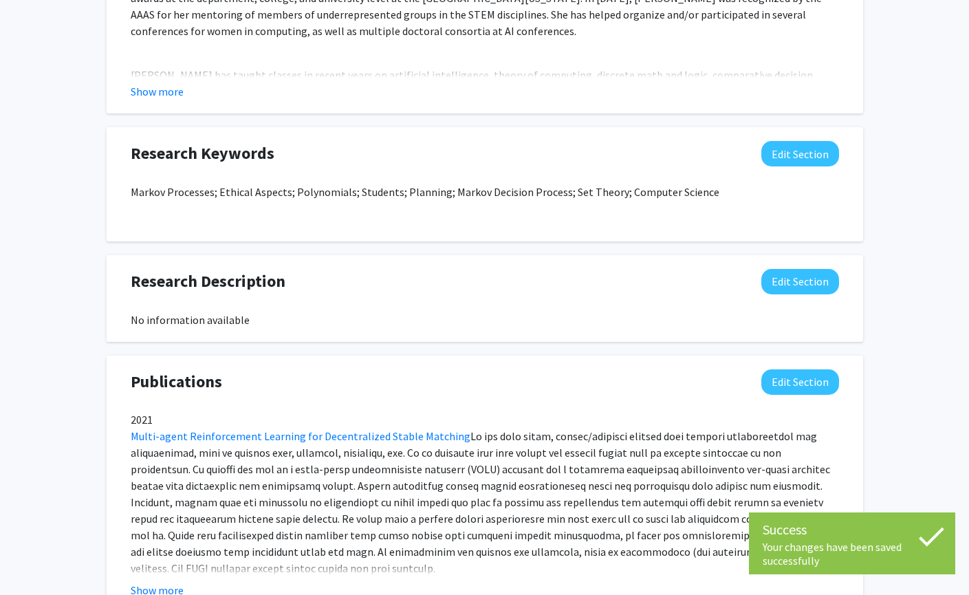
scroll to position [756, 0]
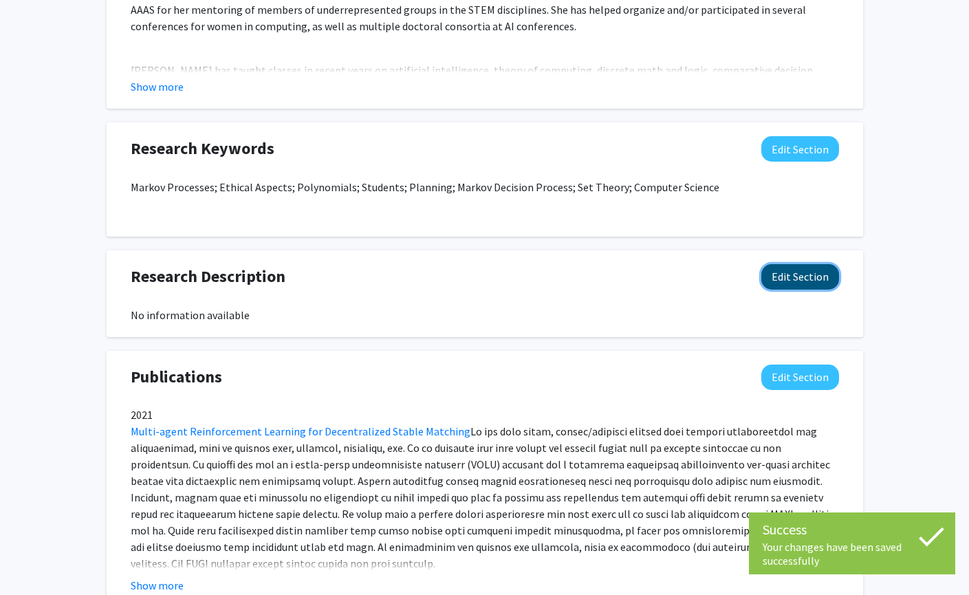
click at [787, 281] on button "Edit Section" at bounding box center [800, 276] width 78 height 25
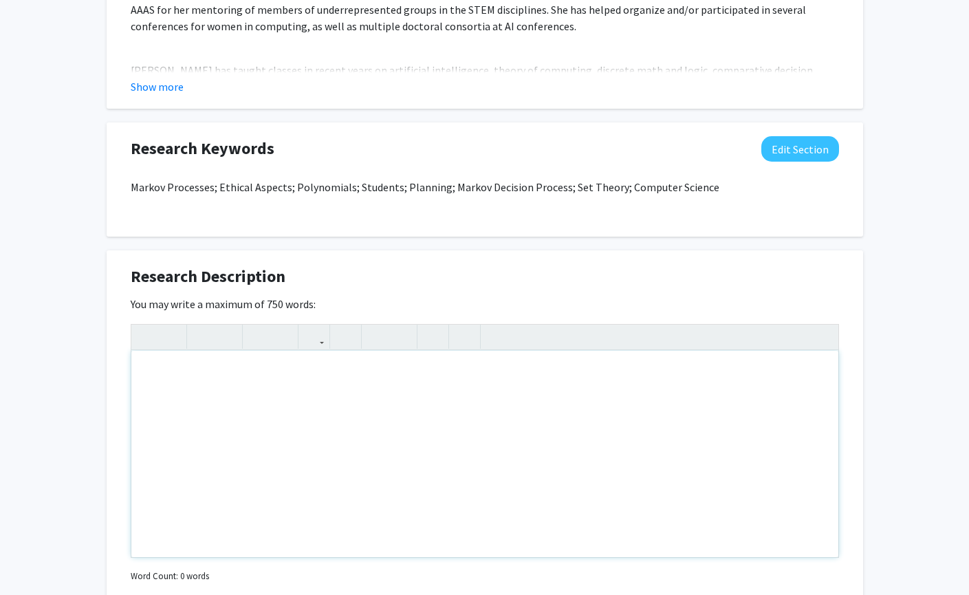
click at [242, 366] on div "Note to users with screen readers: Please deactivate our accessibility plugin f…" at bounding box center [484, 454] width 707 height 206
paste div "Note to users with screen readers: Please deactivate our accessibility plugin f…"
type textarea "<p>Her research areas include many aspects of decision making, including decisi…"
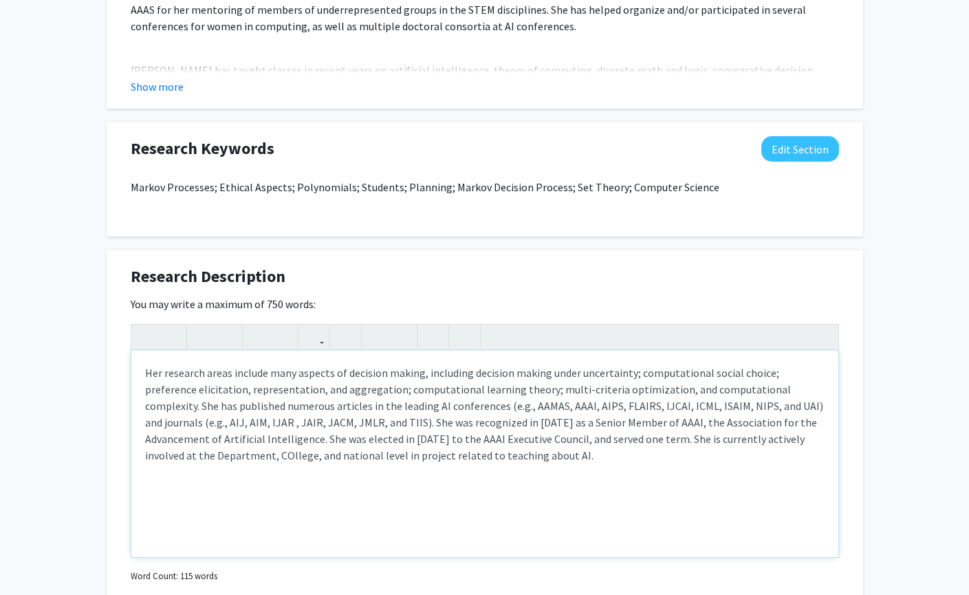
click at [157, 458] on p "Her research areas include many aspects of decision making, including decision …" at bounding box center [484, 413] width 679 height 99
type textarea "<p>Her research areas include many aspects of decision making, including decisi…"
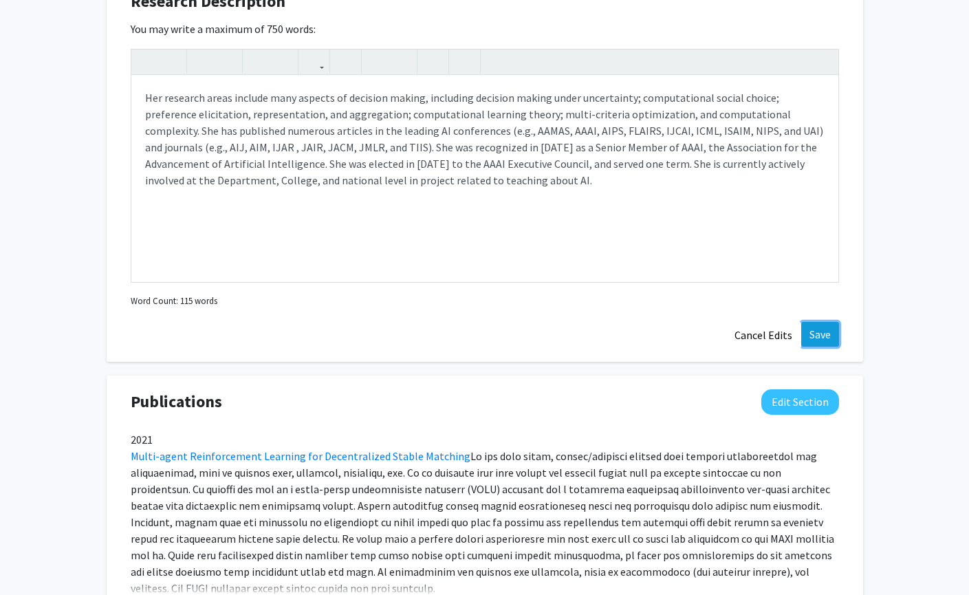
click at [823, 342] on button "Save" at bounding box center [820, 334] width 38 height 25
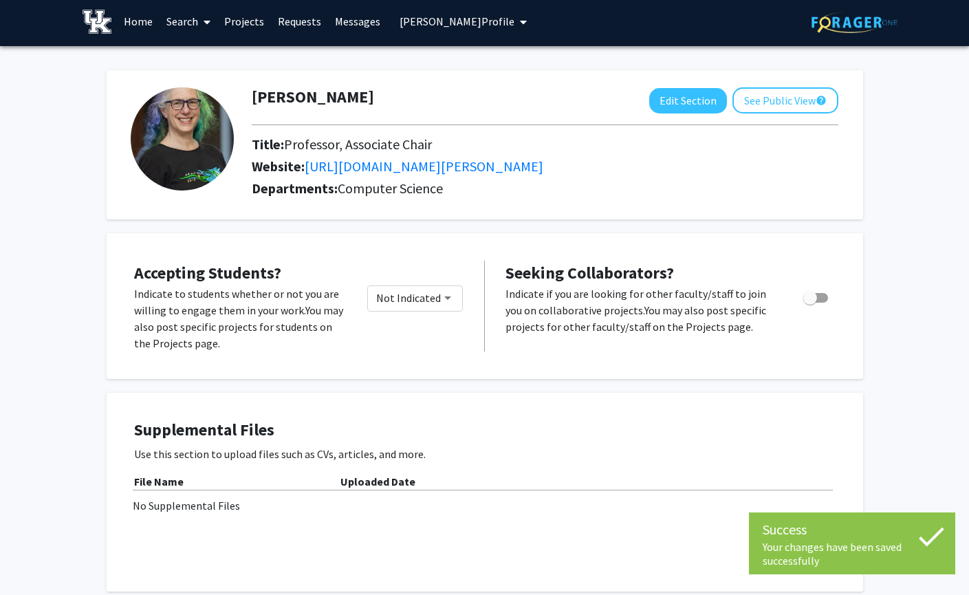
scroll to position [0, 0]
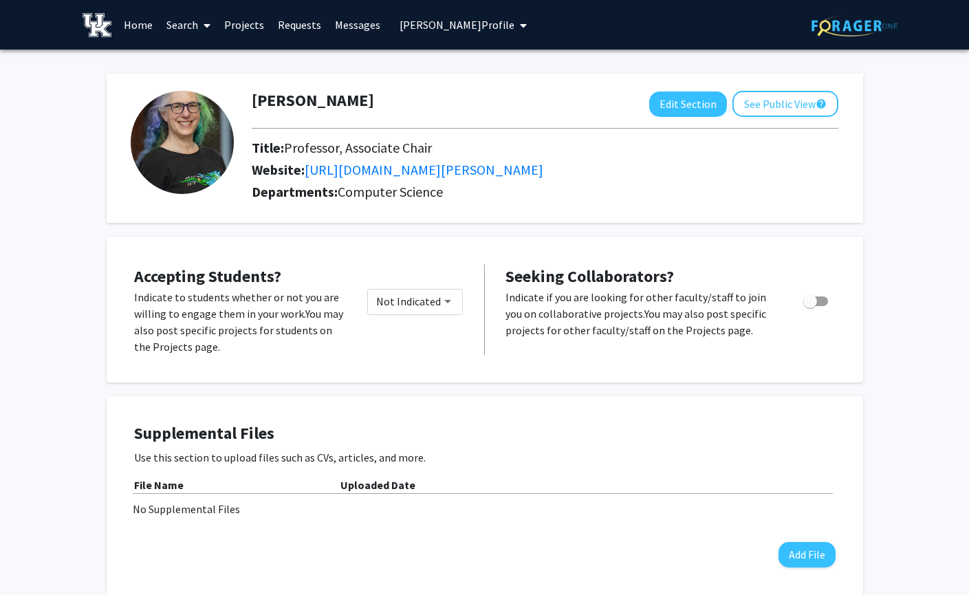
click at [198, 22] on link "Search" at bounding box center [188, 25] width 58 height 48
click at [512, 23] on span "[PERSON_NAME] Profile" at bounding box center [456, 25] width 115 height 14
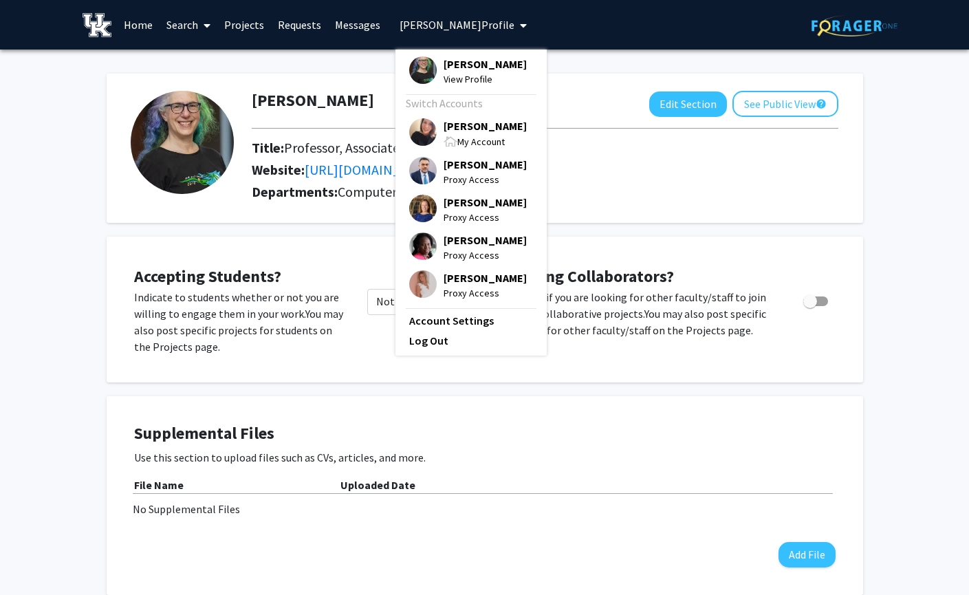
drag, startPoint x: 454, startPoint y: 126, endPoint x: 192, endPoint y: 66, distance: 269.5
click at [453, 126] on span "[PERSON_NAME]" at bounding box center [484, 125] width 83 height 15
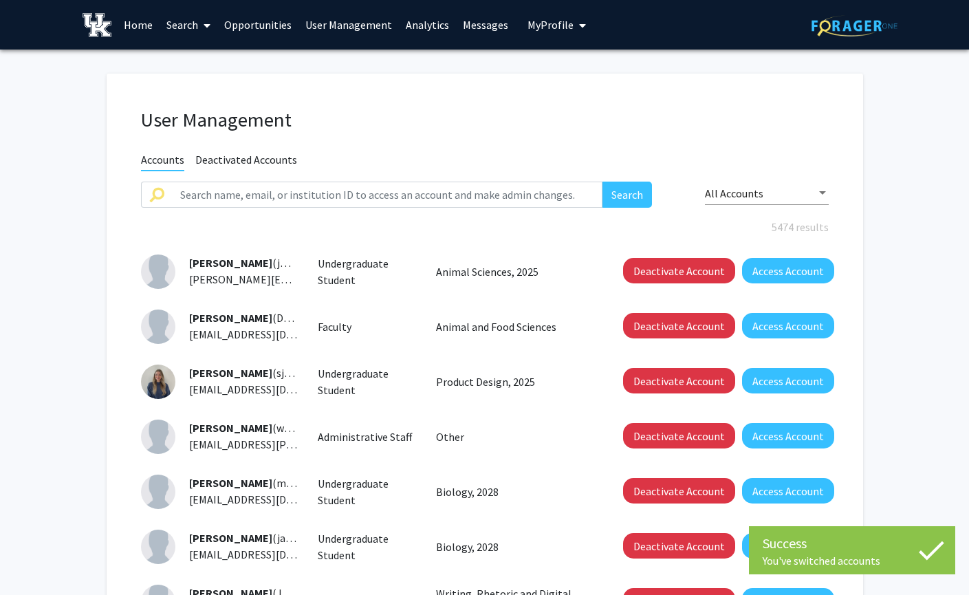
drag, startPoint x: 210, startPoint y: 25, endPoint x: 192, endPoint y: 120, distance: 96.5
click at [210, 25] on icon at bounding box center [206, 25] width 7 height 11
click at [197, 89] on span "Students" at bounding box center [201, 90] width 84 height 27
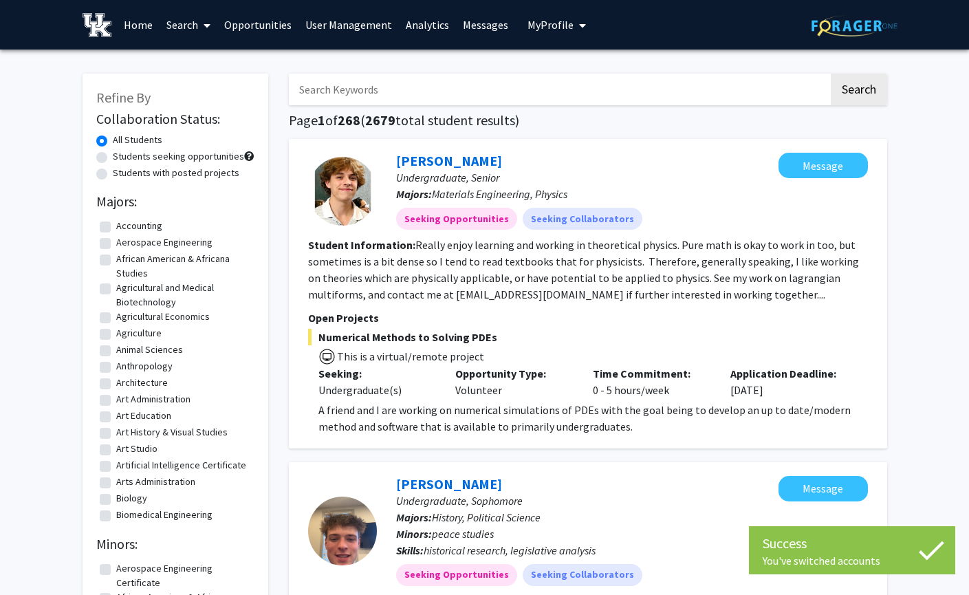
click at [375, 92] on input "Search Keywords" at bounding box center [559, 90] width 540 height 32
type input "[PERSON_NAME]"
click at [830, 74] on button "Search" at bounding box center [858, 90] width 56 height 32
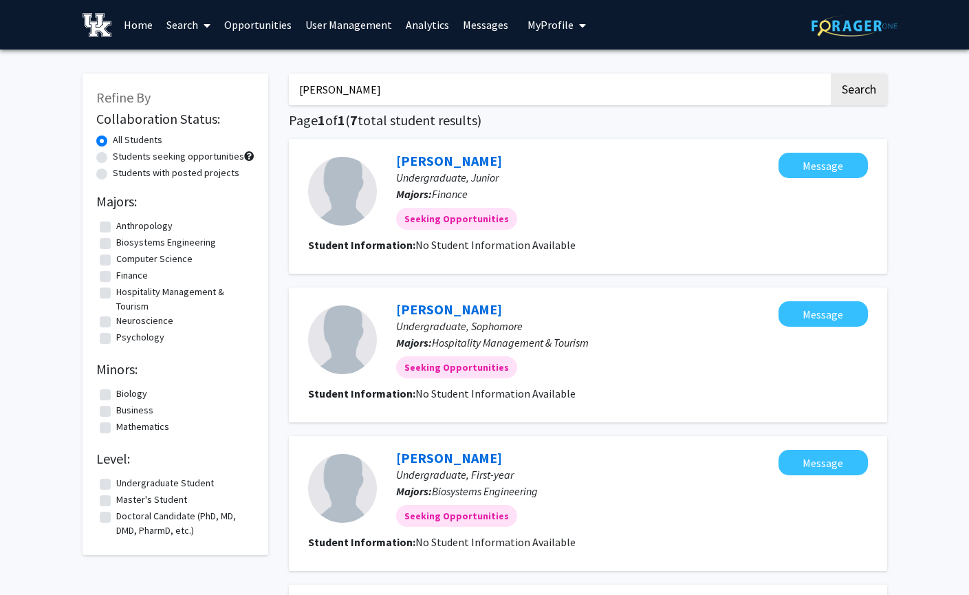
click at [339, 18] on link "User Management" at bounding box center [348, 25] width 100 height 48
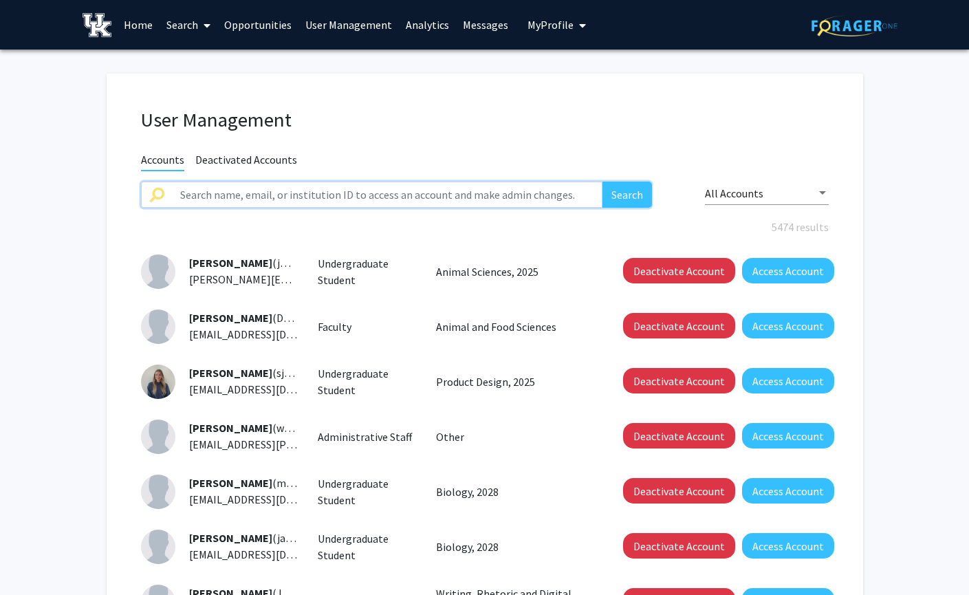
click at [373, 197] on input "text" at bounding box center [387, 194] width 431 height 26
type input "[PERSON_NAME]"
click at [602, 181] on button "Search" at bounding box center [626, 194] width 49 height 26
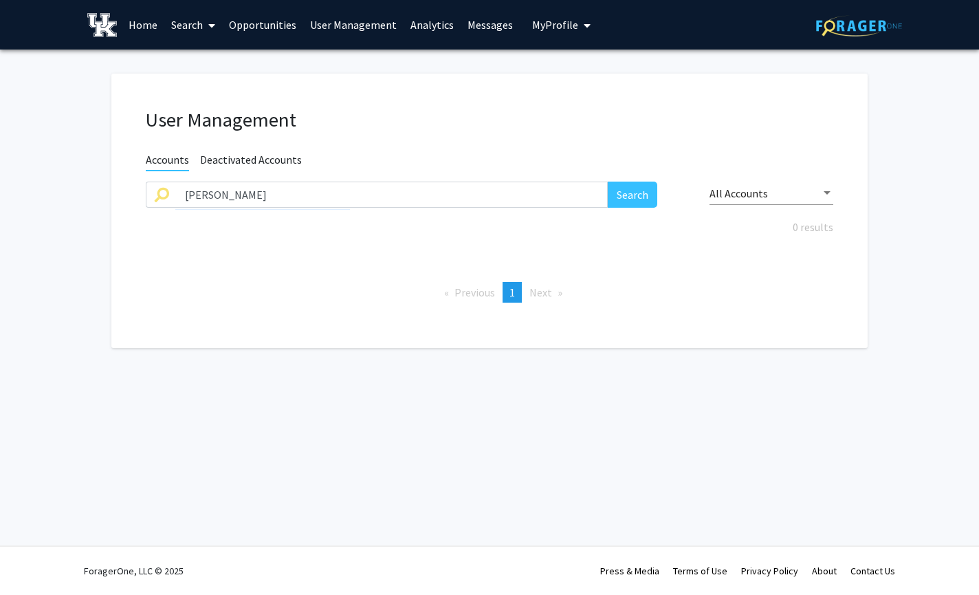
click at [203, 26] on span at bounding box center [209, 25] width 12 height 48
click at [220, 88] on span "Students" at bounding box center [206, 90] width 84 height 27
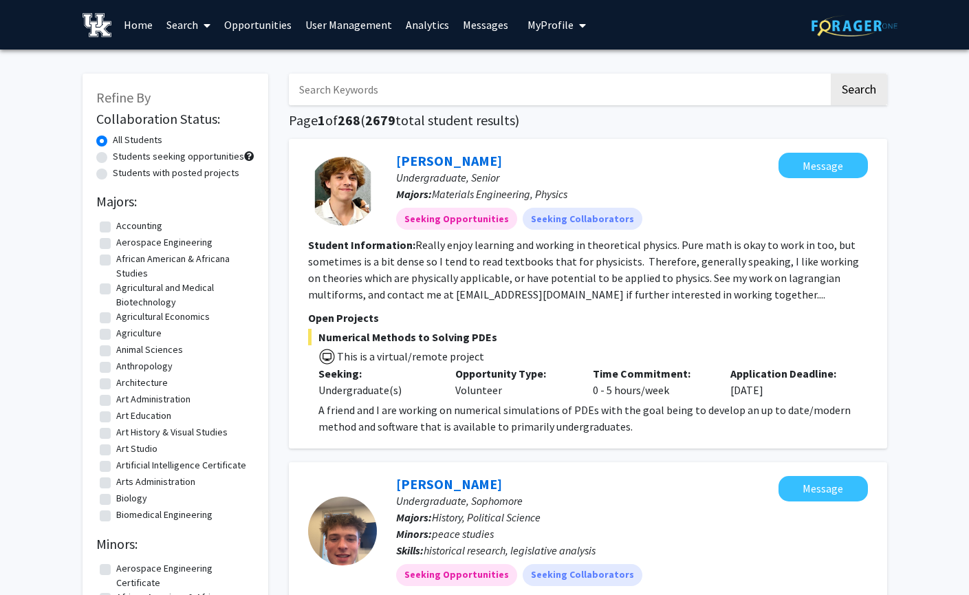
click at [362, 85] on input "Search Keywords" at bounding box center [559, 90] width 540 height 32
type input "[PERSON_NAME]"
click at [830, 74] on button "Search" at bounding box center [858, 90] width 56 height 32
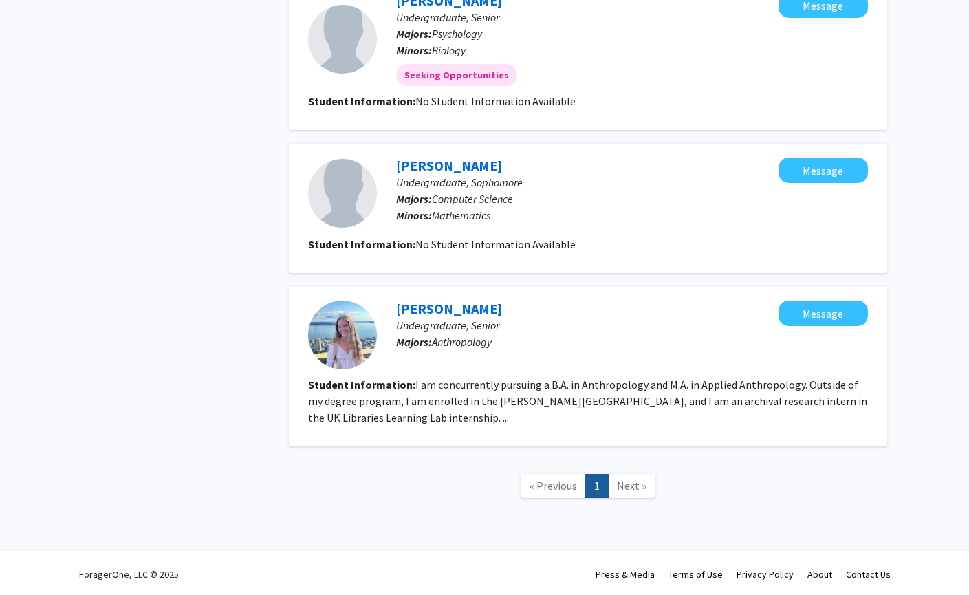
scroll to position [774, 0]
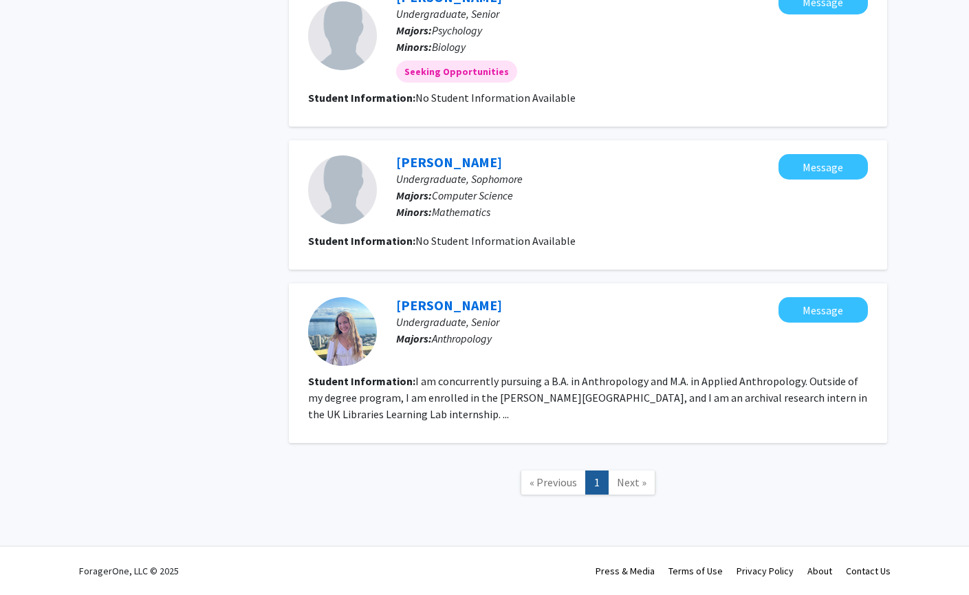
click at [635, 487] on span "Next »" at bounding box center [632, 482] width 30 height 14
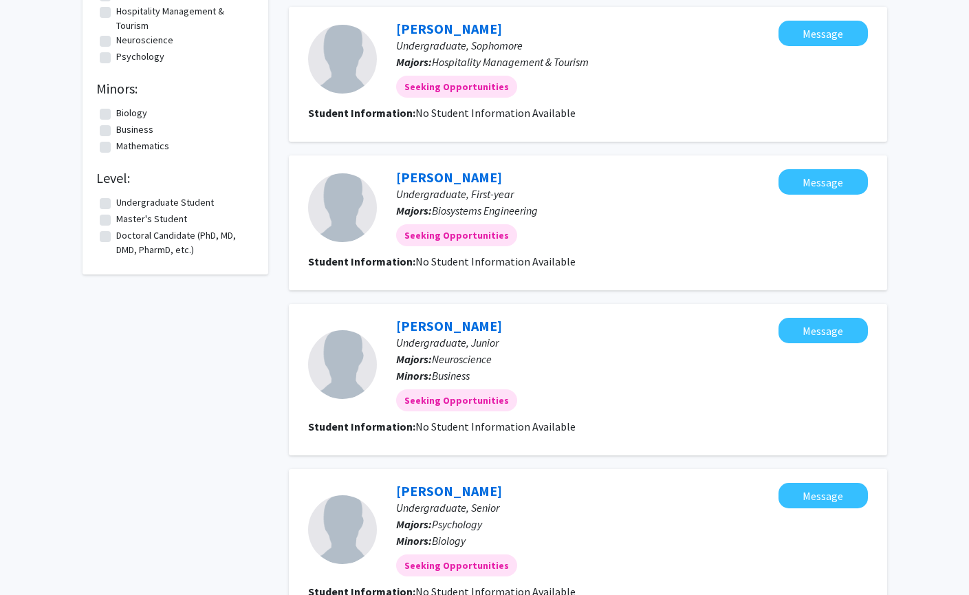
scroll to position [0, 0]
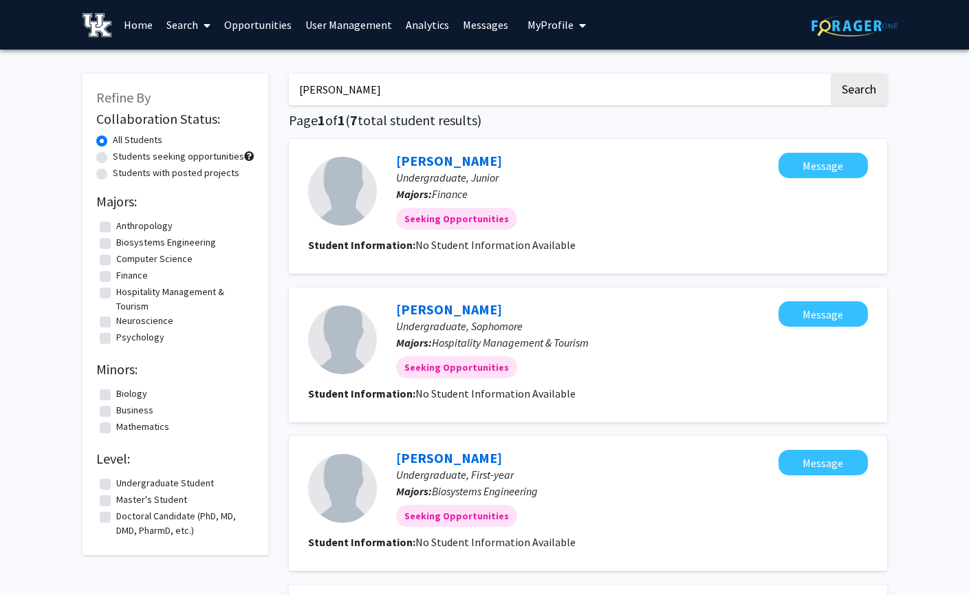
drag, startPoint x: 385, startPoint y: 78, endPoint x: 69, endPoint y: 107, distance: 317.5
click at [192, 21] on link "Search" at bounding box center [188, 25] width 58 height 48
click at [203, 91] on span "Students" at bounding box center [201, 90] width 84 height 27
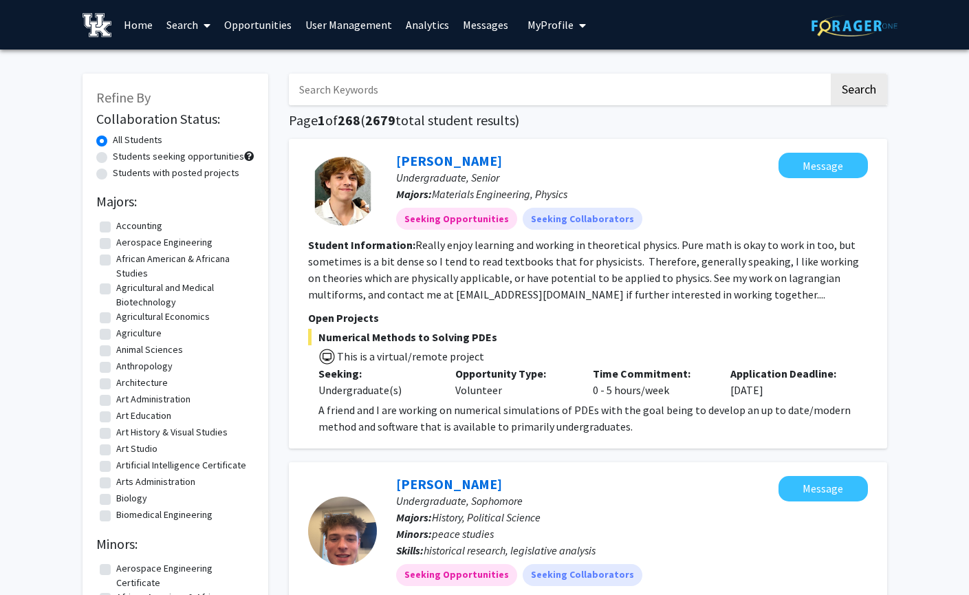
click at [362, 74] on input "Search Keywords" at bounding box center [559, 90] width 540 height 32
type input "[PERSON_NAME]"
click at [830, 74] on button "Search" at bounding box center [858, 90] width 56 height 32
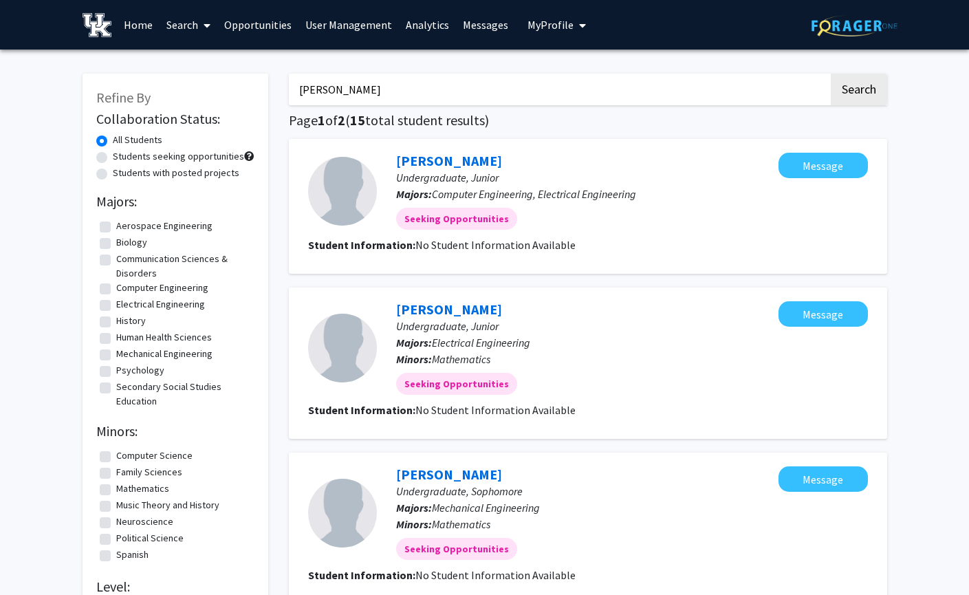
click at [614, 322] on p "Undergraduate, Junior" at bounding box center [587, 326] width 382 height 16
click at [200, 25] on span at bounding box center [204, 25] width 12 height 48
click at [212, 59] on span "Faculty/Staff" at bounding box center [209, 62] width 101 height 27
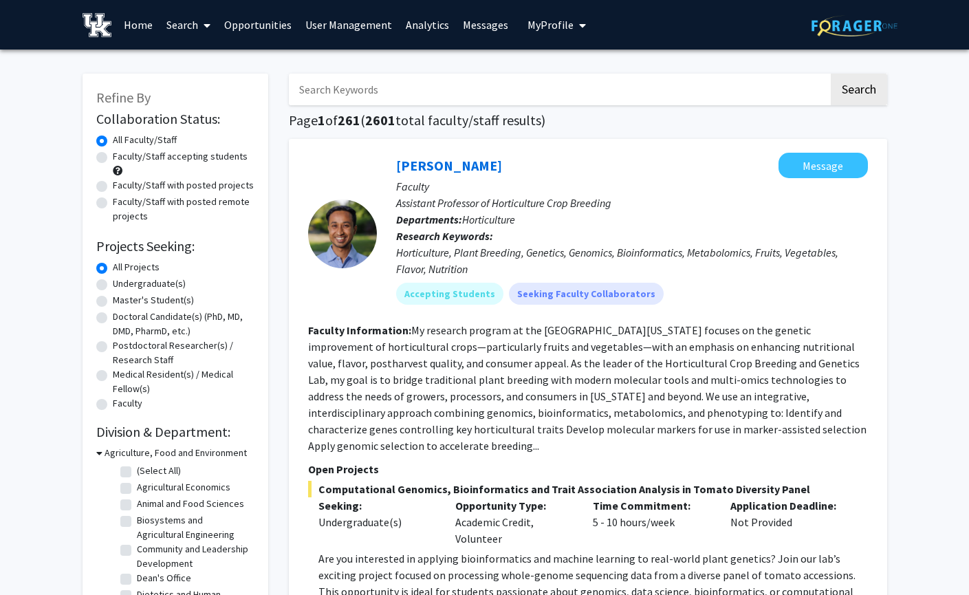
click at [399, 81] on input "Search Keywords" at bounding box center [559, 90] width 540 height 32
type input "[PERSON_NAME]"
click at [830, 74] on button "Search" at bounding box center [858, 90] width 56 height 32
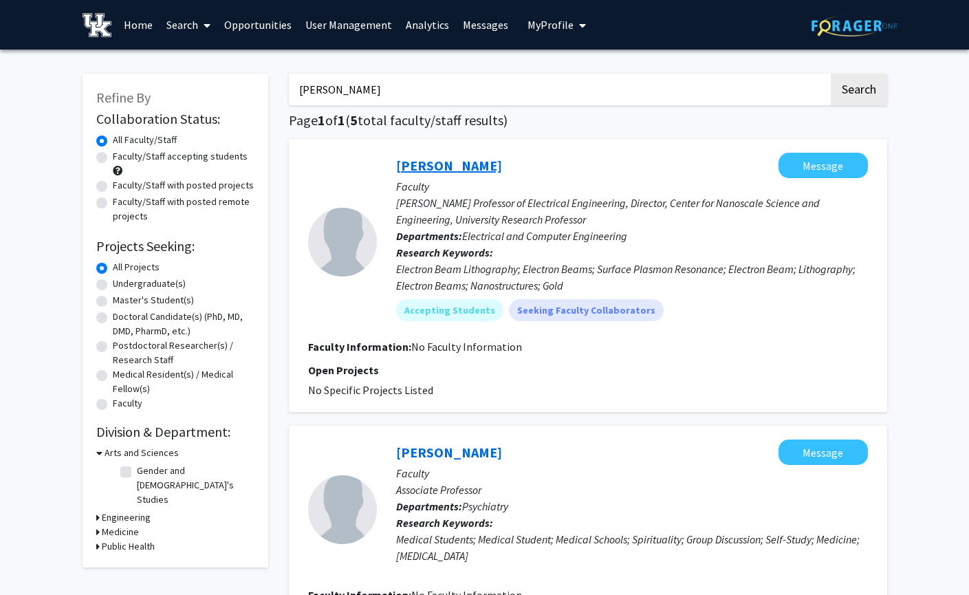
click at [483, 163] on link "[PERSON_NAME]" at bounding box center [449, 165] width 106 height 17
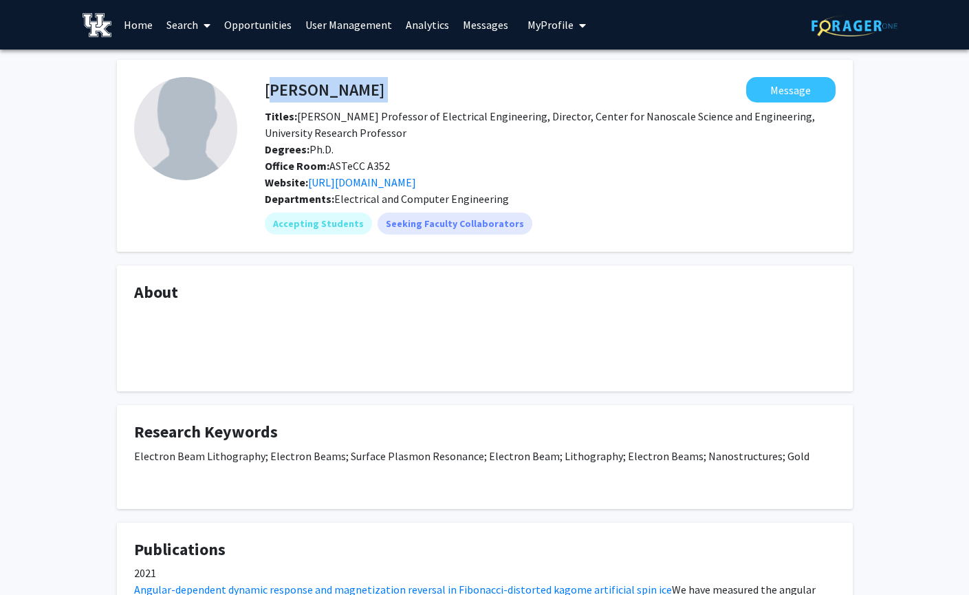
drag, startPoint x: 379, startPoint y: 86, endPoint x: 267, endPoint y: 89, distance: 111.4
click at [267, 89] on div "[PERSON_NAME] Message" at bounding box center [549, 89] width 591 height 25
copy h4 "[PERSON_NAME]"
click at [362, 23] on link "User Management" at bounding box center [348, 25] width 100 height 48
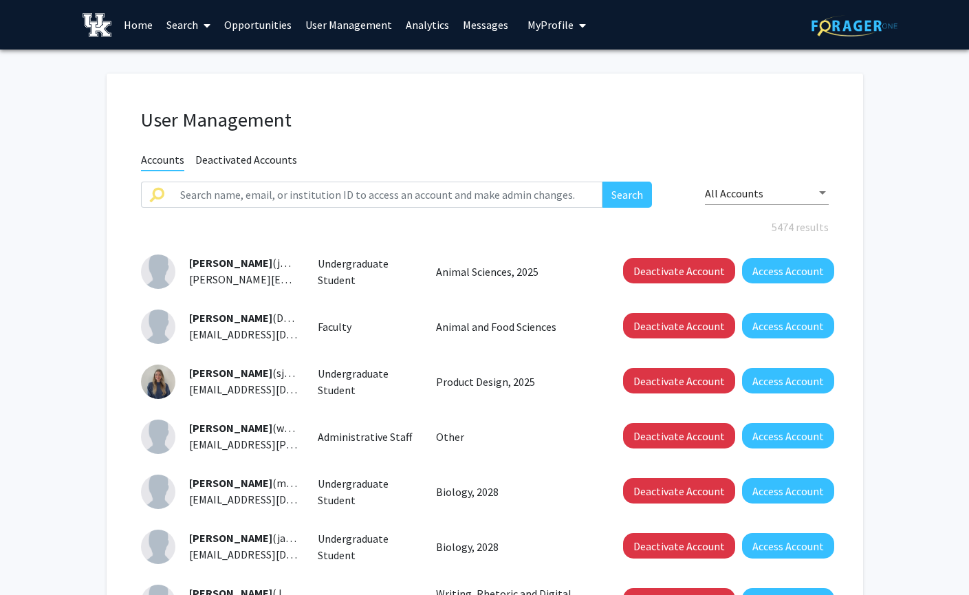
click at [267, 176] on div "User Management Accounts Deactivated Accounts Search All Accounts 5474 results …" at bounding box center [485, 476] width 756 height 804
click at [273, 197] on input "text" at bounding box center [387, 194] width 431 height 26
paste input "[PERSON_NAME]"
type input "[PERSON_NAME]"
click at [602, 181] on button "Search" at bounding box center [626, 194] width 49 height 26
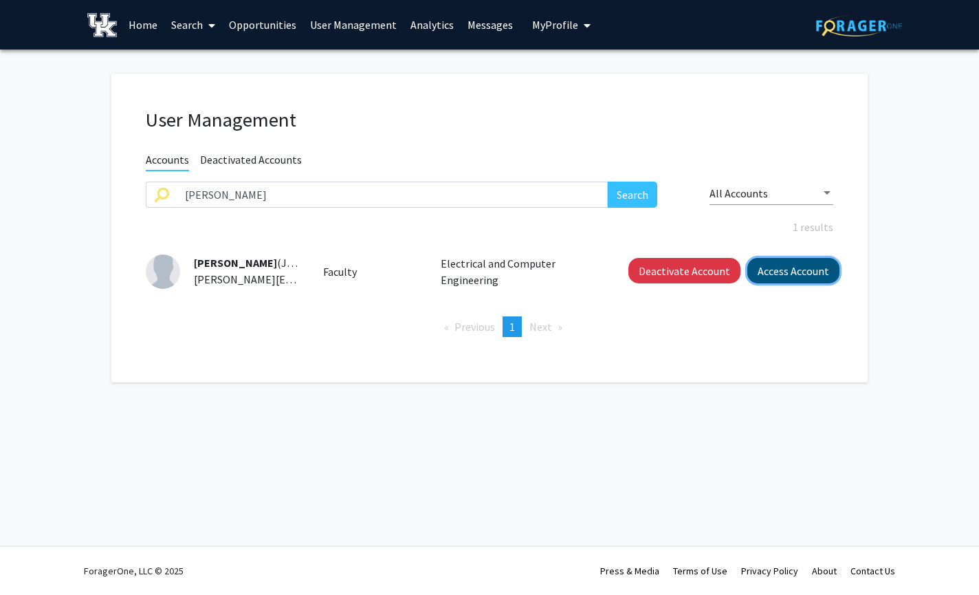
click at [795, 274] on button "Access Account" at bounding box center [793, 270] width 92 height 25
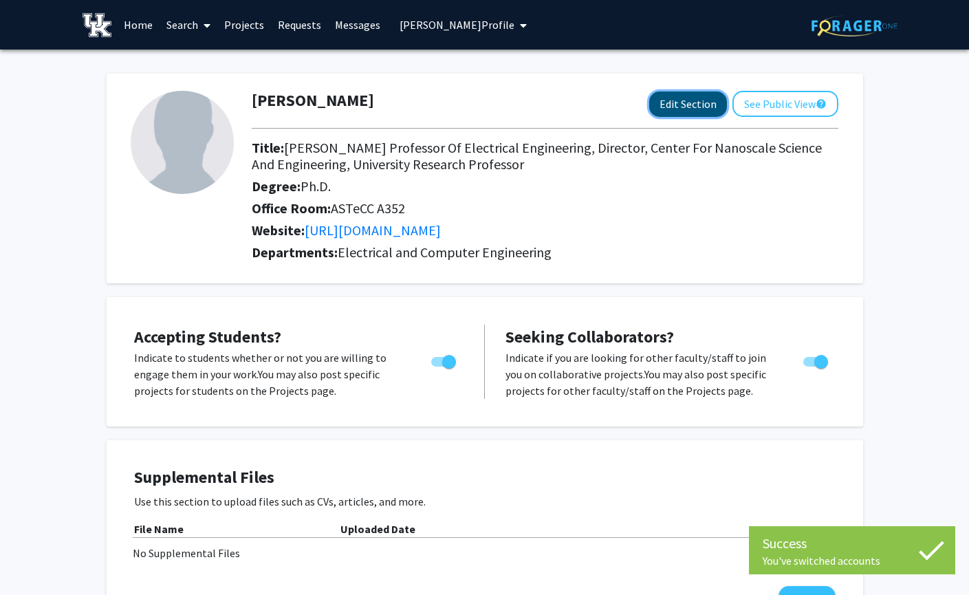
click at [680, 100] on button "Edit Section" at bounding box center [688, 103] width 78 height 25
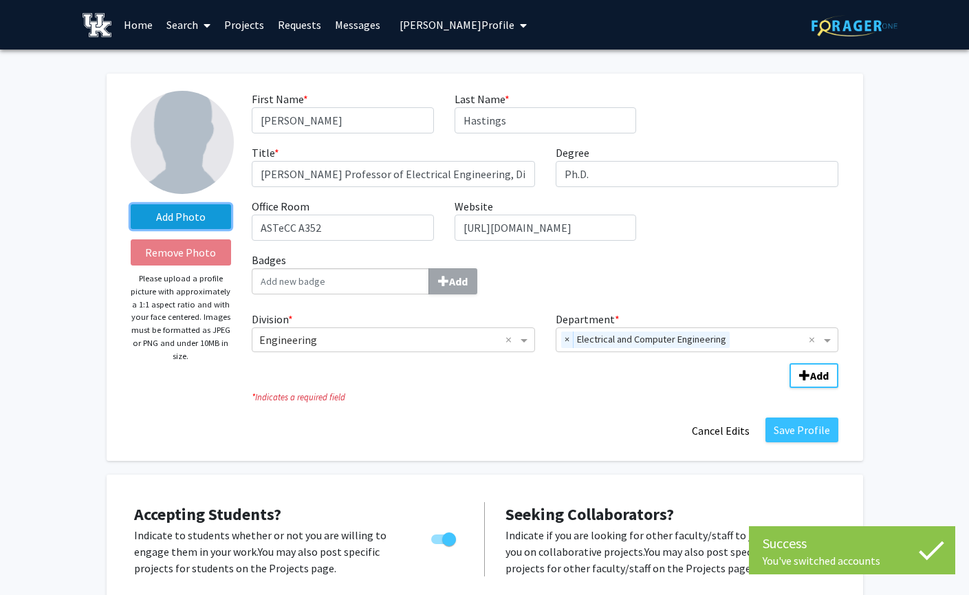
click at [212, 214] on label "Add Photo" at bounding box center [181, 216] width 101 height 25
click at [0, 0] on input "Add Photo" at bounding box center [0, 0] width 0 height 0
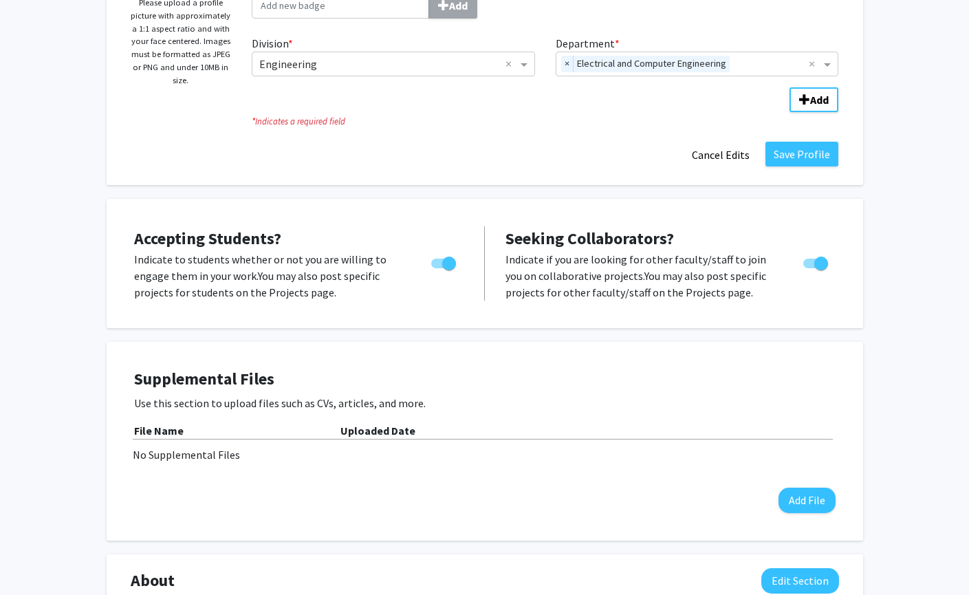
scroll to position [275, 0]
click at [791, 156] on button "Save Profile" at bounding box center [801, 154] width 73 height 25
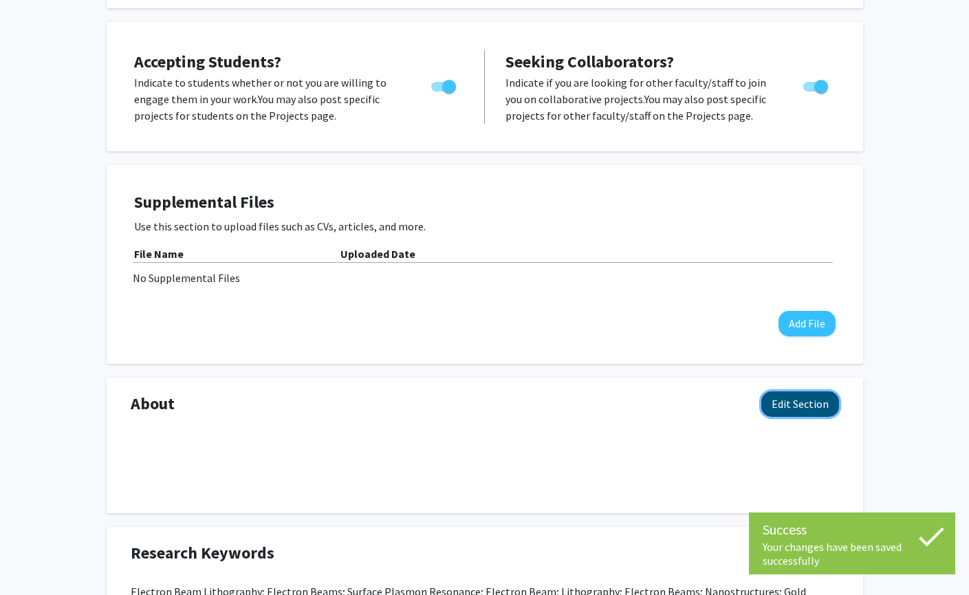
click at [809, 402] on button "Edit Section" at bounding box center [800, 403] width 78 height 25
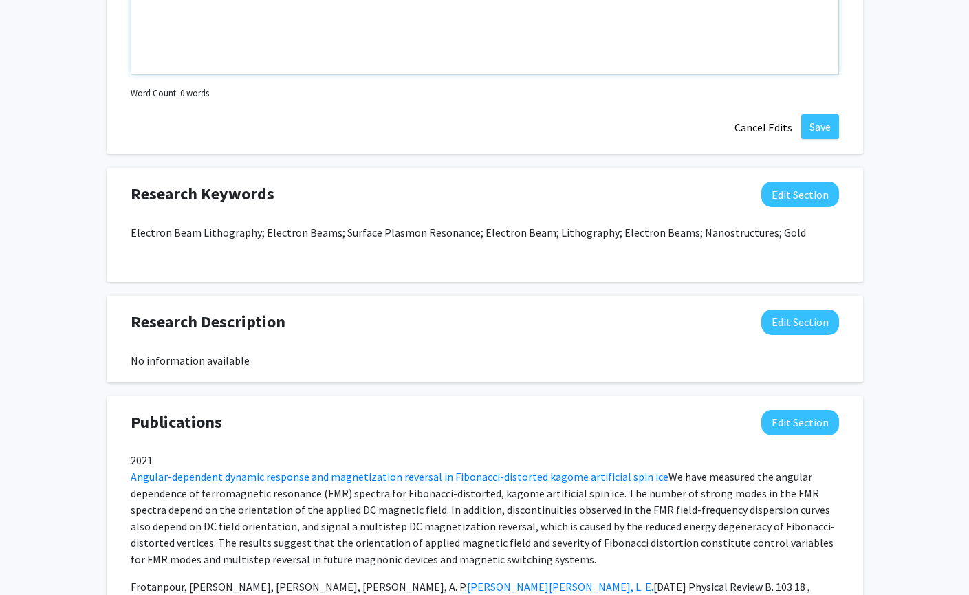
scroll to position [1031, 0]
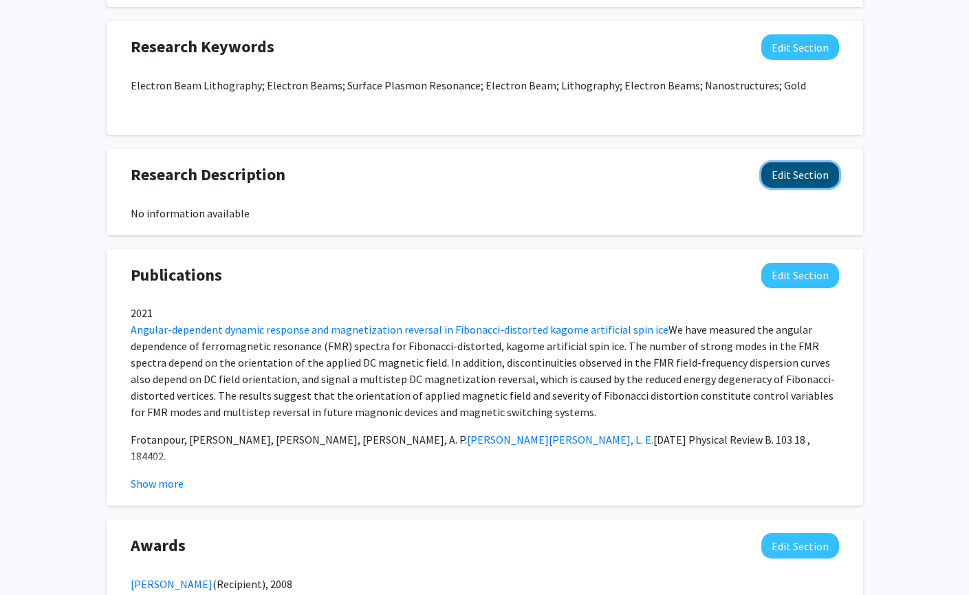
click at [797, 173] on button "Edit Section" at bounding box center [800, 174] width 78 height 25
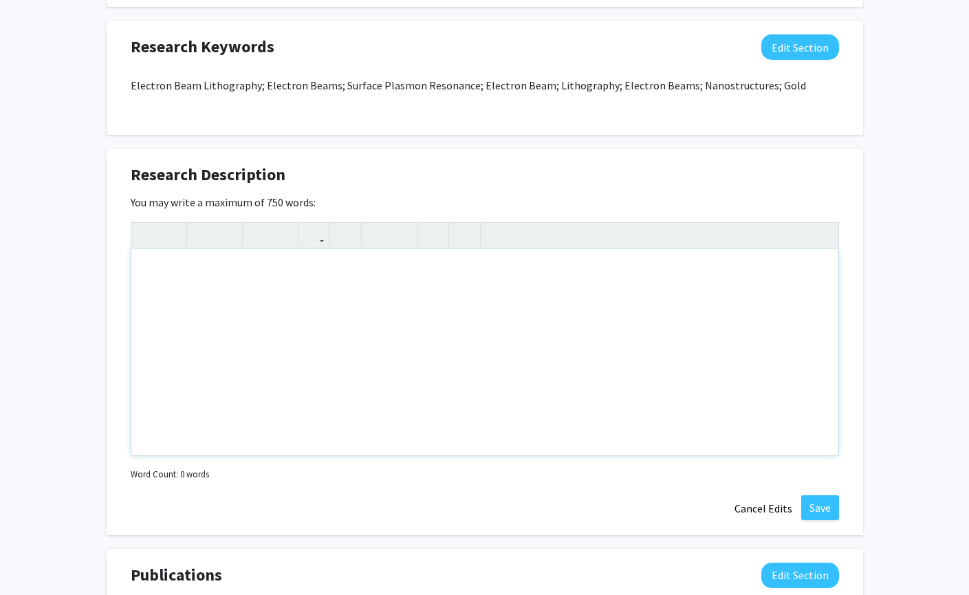
click at [288, 261] on div "Note to users with screen readers: Please deactivate our accessibility plugin f…" at bounding box center [484, 352] width 707 height 206
paste div "Note to users with screen readers: Please deactivate our accessibility plugin f…"
type textarea "<p>The Hastings Research Group studies nanoscale materials and devices, particu…"
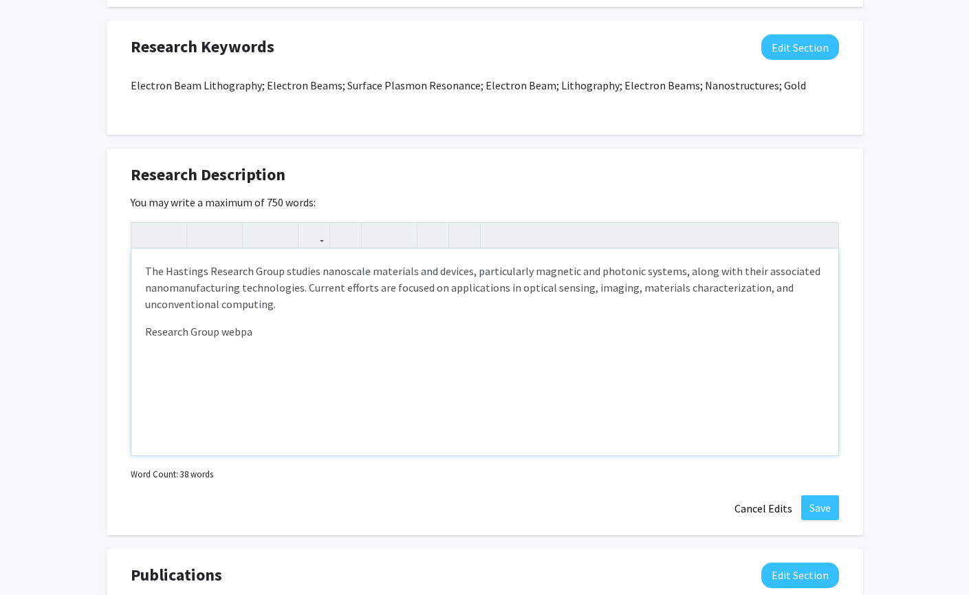
type textarea "<p>The Hastings Research Group studies nanoscale materials and devices, particu…"
drag, startPoint x: 274, startPoint y: 334, endPoint x: 137, endPoint y: 329, distance: 136.9
click at [137, 329] on div "The Hastings Research Group studies nanoscale materials and devices, particular…" at bounding box center [484, 352] width 707 height 206
click at [315, 235] on icon "button" at bounding box center [314, 234] width 12 height 23
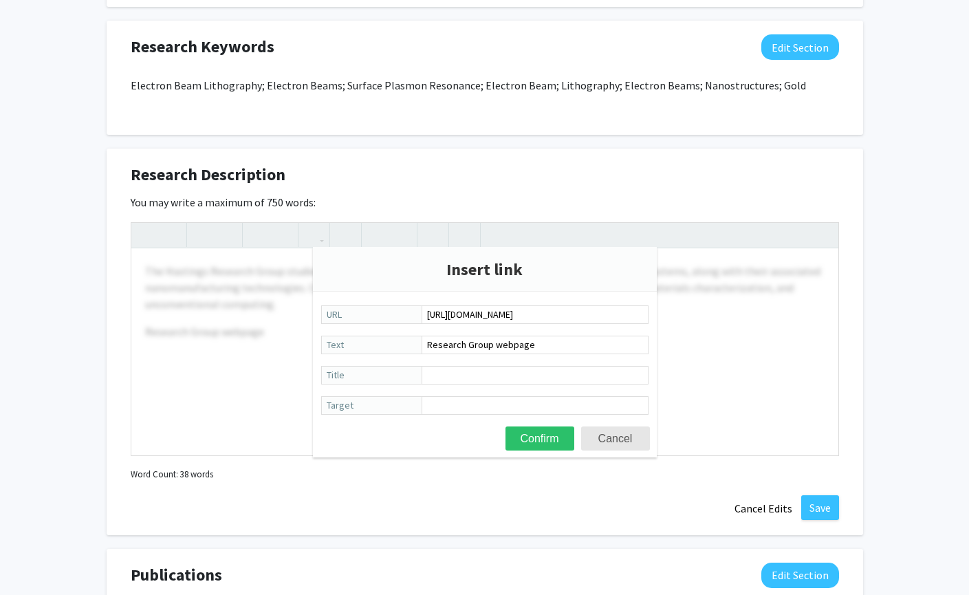
scroll to position [0, 480]
type input "[URL][DOMAIN_NAME]"
click at [544, 438] on button "Confirm" at bounding box center [539, 438] width 69 height 24
type textarea "<p>The Hastings Research Group studies nanoscale materials and devices, particu…"
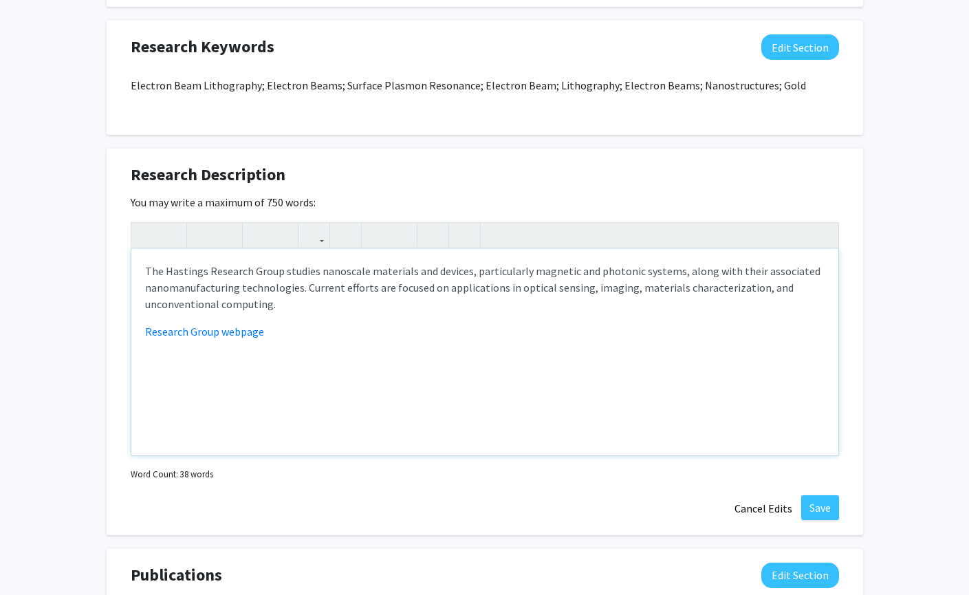
click at [276, 341] on div "The Hastings Research Group studies nanoscale materials and devices, particular…" at bounding box center [484, 352] width 707 height 206
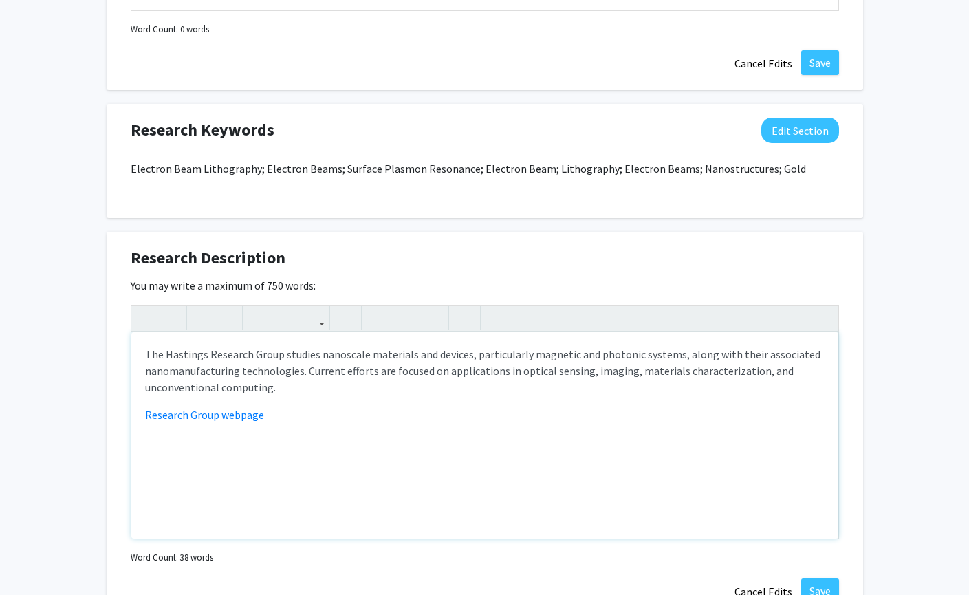
scroll to position [962, 0]
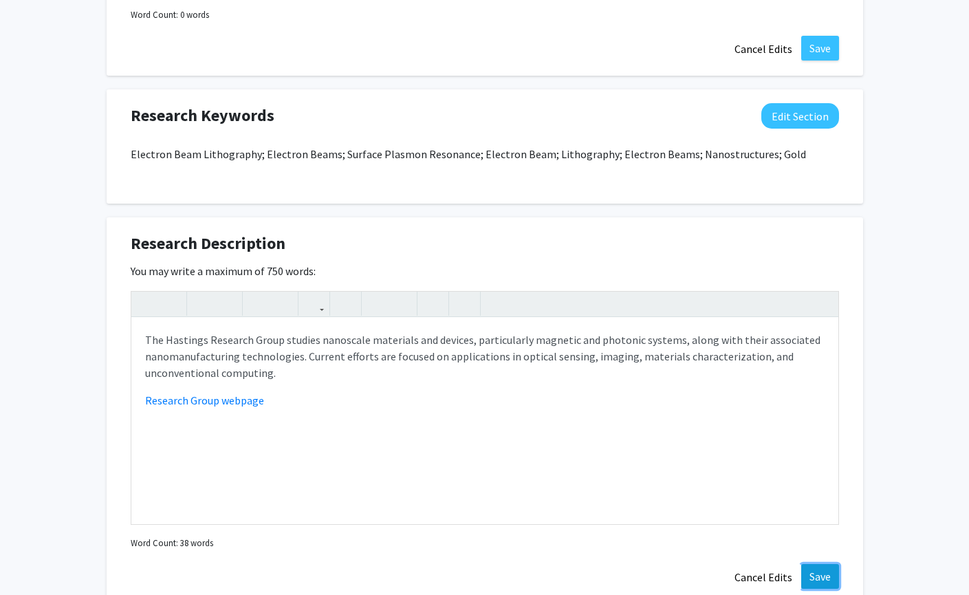
click at [824, 575] on button "Save" at bounding box center [820, 576] width 38 height 25
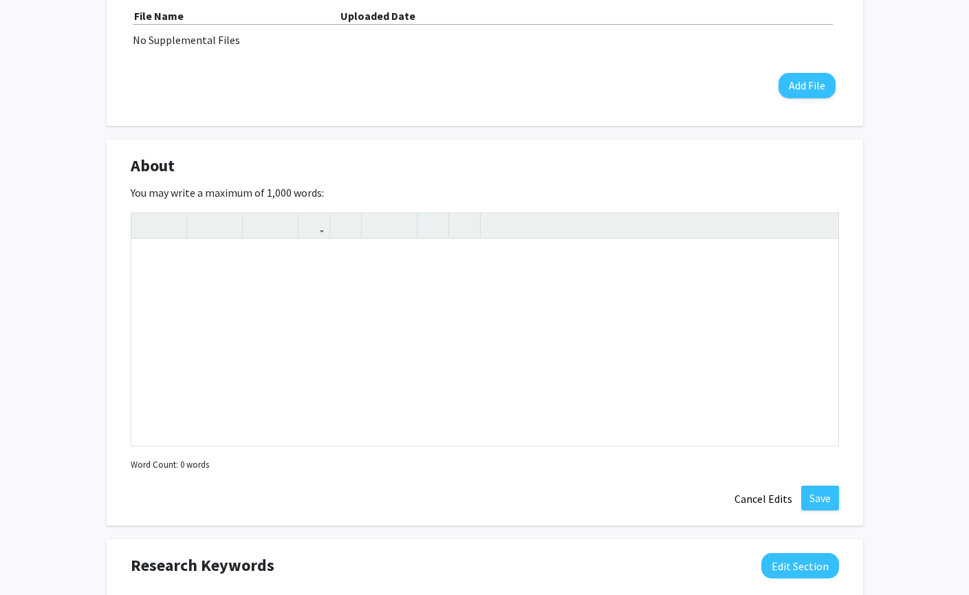
scroll to position [481, 0]
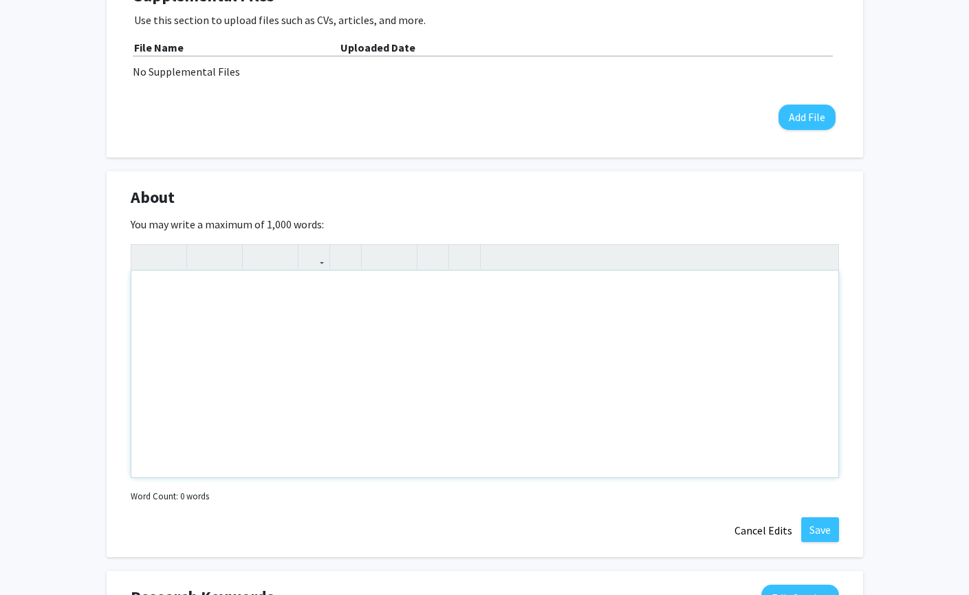
click at [304, 294] on div "Note to users with screen readers: Please deactivate our accessibility plugin f…" at bounding box center [484, 374] width 707 height 206
paste div "Note to users with screen readers: Please deactivate our accessibility plugin f…"
type textarea "<p>The Hastings Research Group seeks new ways to increase the resolution, accur…"
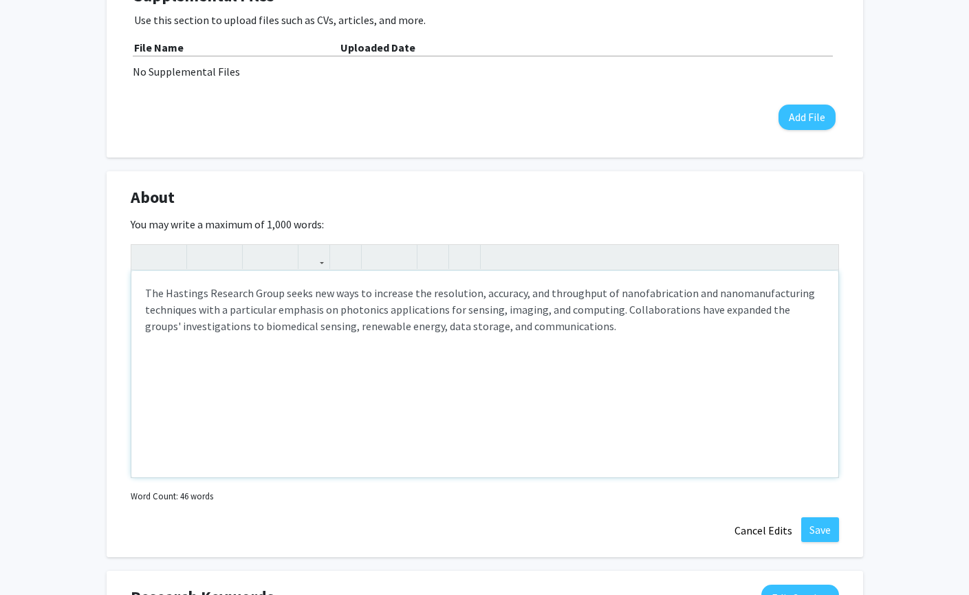
click at [162, 353] on div "The Hastings Research Group seeks new ways to increase the resolution, accuracy…" at bounding box center [484, 374] width 707 height 206
click at [166, 402] on div "The Hastings Research Group seeks new ways to increase the resolution, accuracy…" at bounding box center [484, 374] width 707 height 206
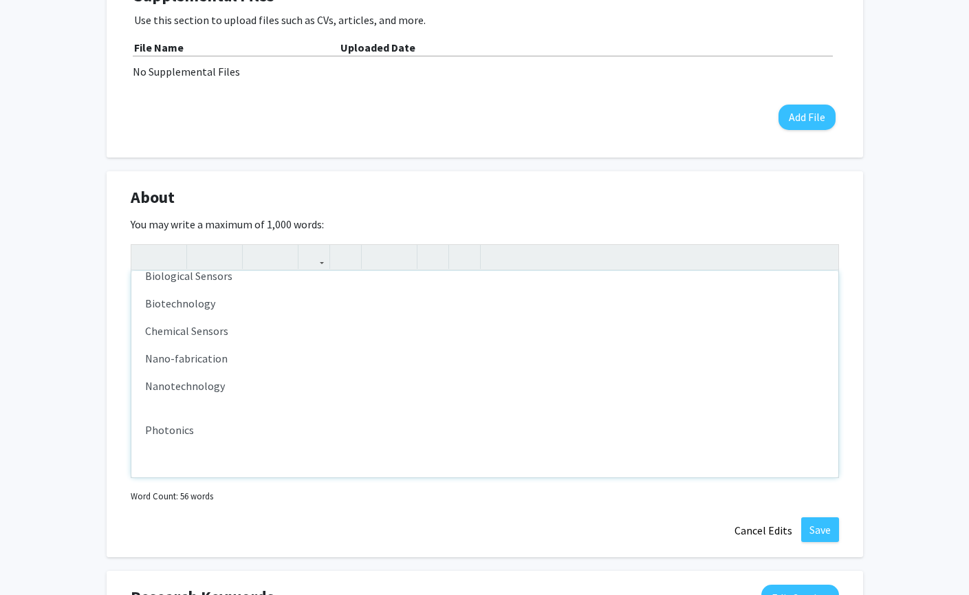
scroll to position [107, 0]
click at [173, 404] on div "The Hastings Research Group seeks new ways to increase the resolution, accuracy…" at bounding box center [484, 374] width 707 height 206
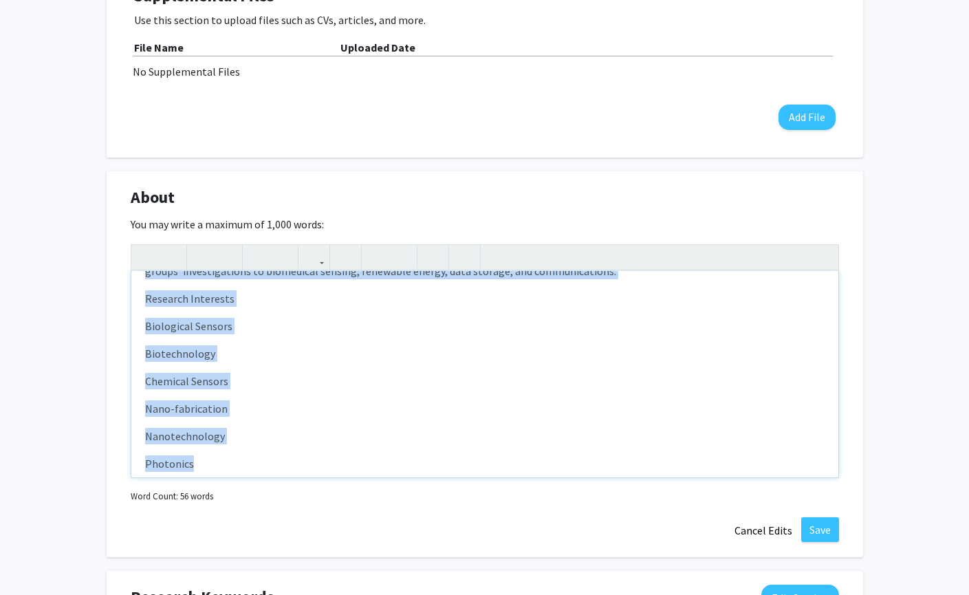
scroll to position [0, 0]
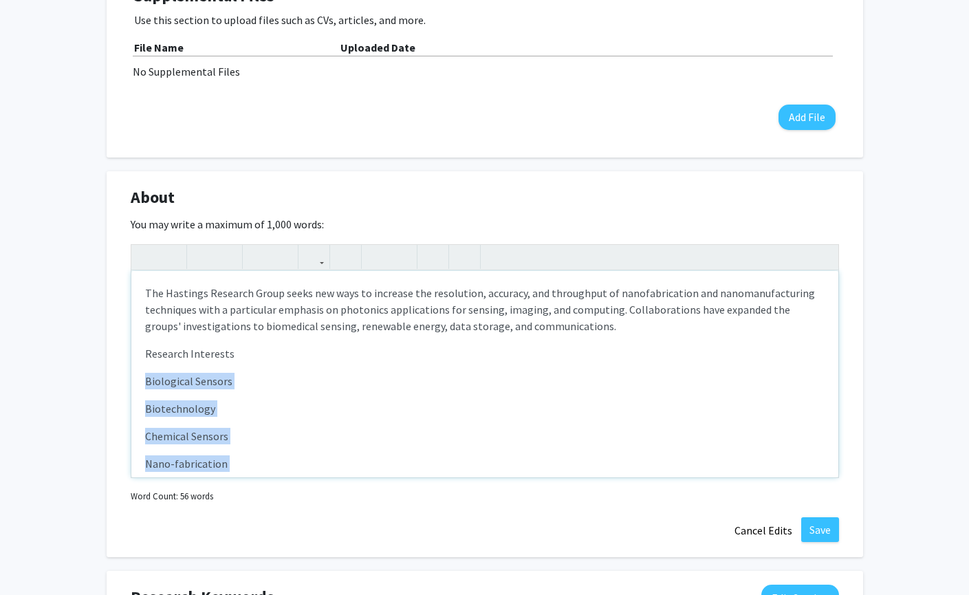
drag, startPoint x: 205, startPoint y: 431, endPoint x: 146, endPoint y: 381, distance: 77.5
click at [146, 381] on div "The Hastings Research Group seeks new ways to increase the resolution, accuracy…" at bounding box center [484, 374] width 707 height 206
type textarea "<p>The Hastings Research Group seeks new ways to increase the resolution, accur…"
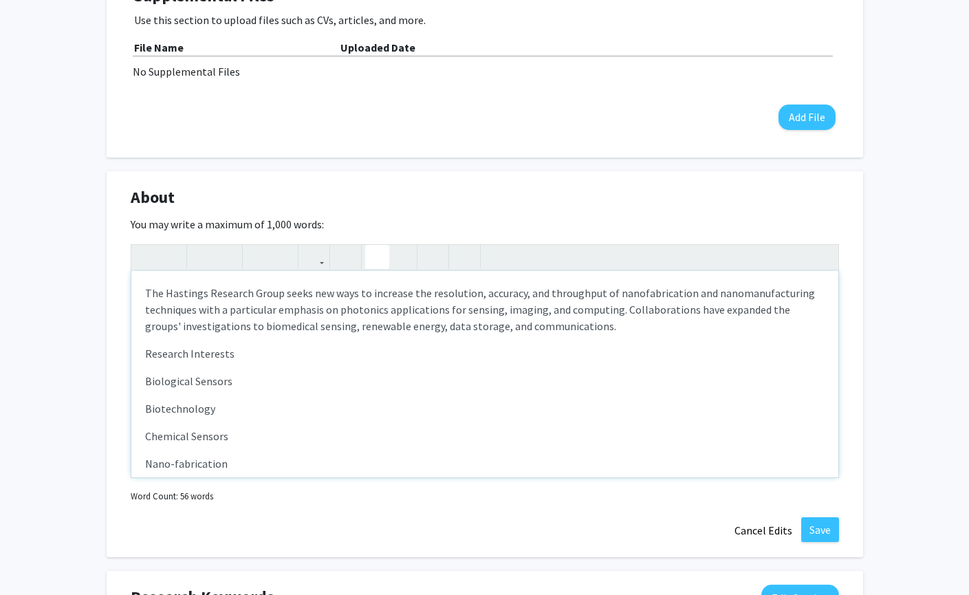
click at [378, 256] on icon "button" at bounding box center [377, 256] width 12 height 23
click at [358, 344] on div "The Hastings Research Group seeks new ways to increase the resolution, accuracy…" at bounding box center [484, 374] width 707 height 206
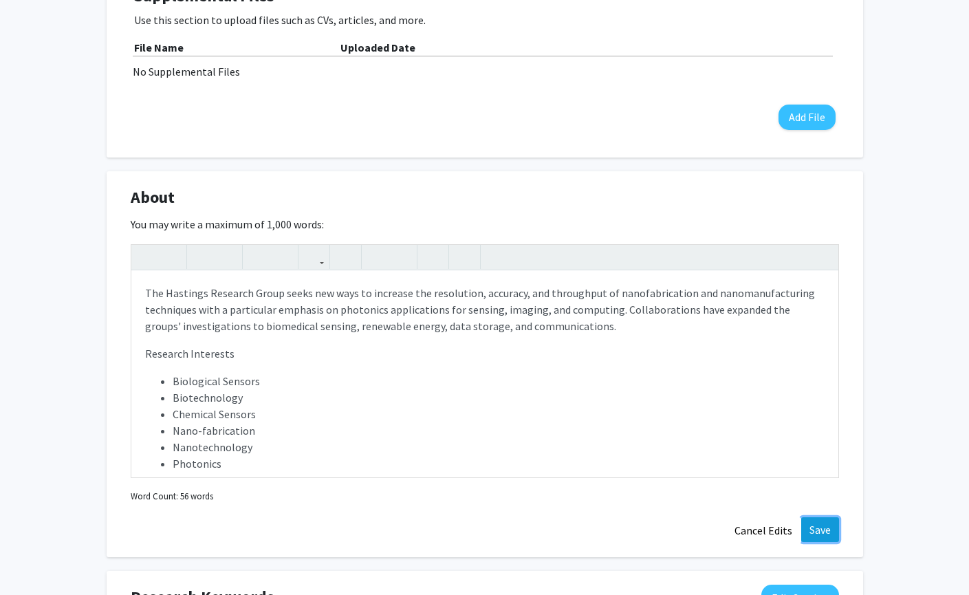
click at [815, 530] on button "Save" at bounding box center [820, 529] width 38 height 25
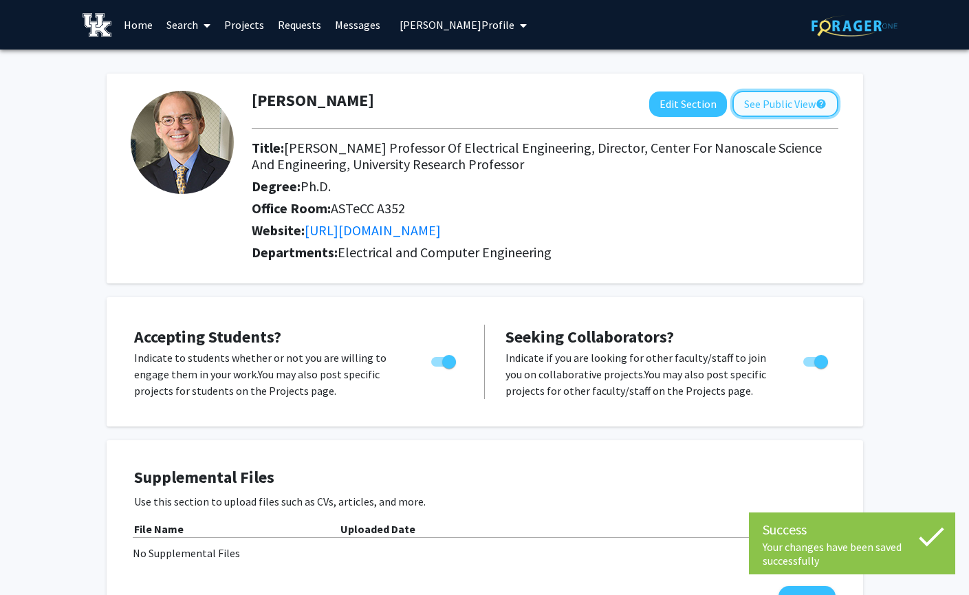
click at [767, 98] on button "See Public View help" at bounding box center [785, 104] width 106 height 26
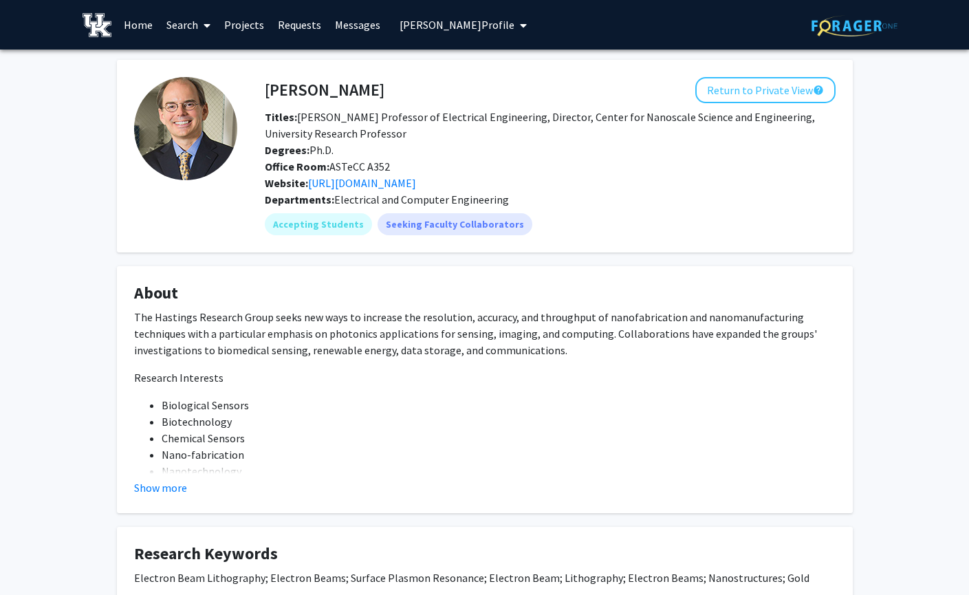
drag, startPoint x: 472, startPoint y: 21, endPoint x: 469, endPoint y: 29, distance: 8.0
click at [472, 21] on span "[PERSON_NAME] Profile" at bounding box center [456, 25] width 115 height 14
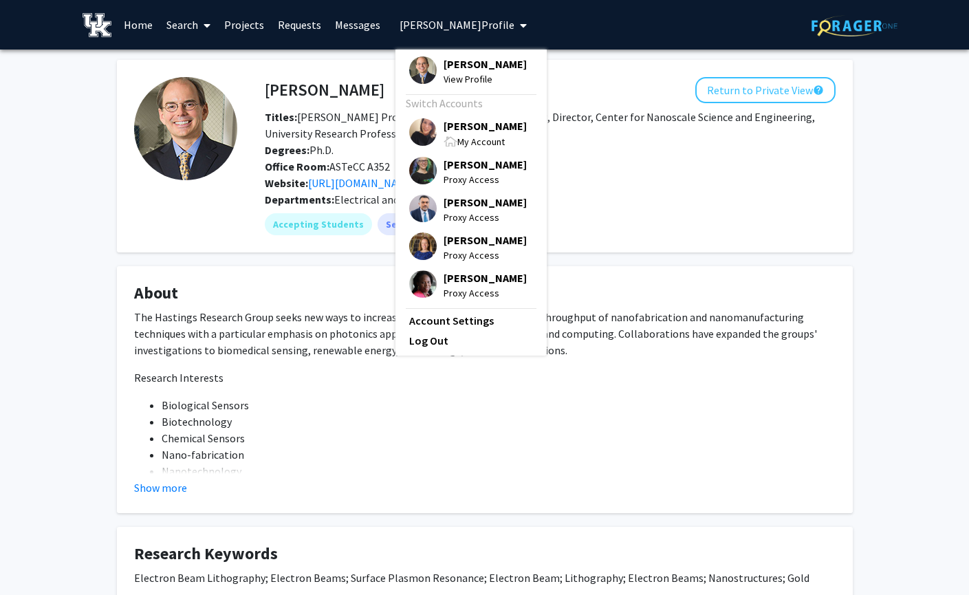
click at [445, 133] on span "[PERSON_NAME]" at bounding box center [484, 125] width 83 height 15
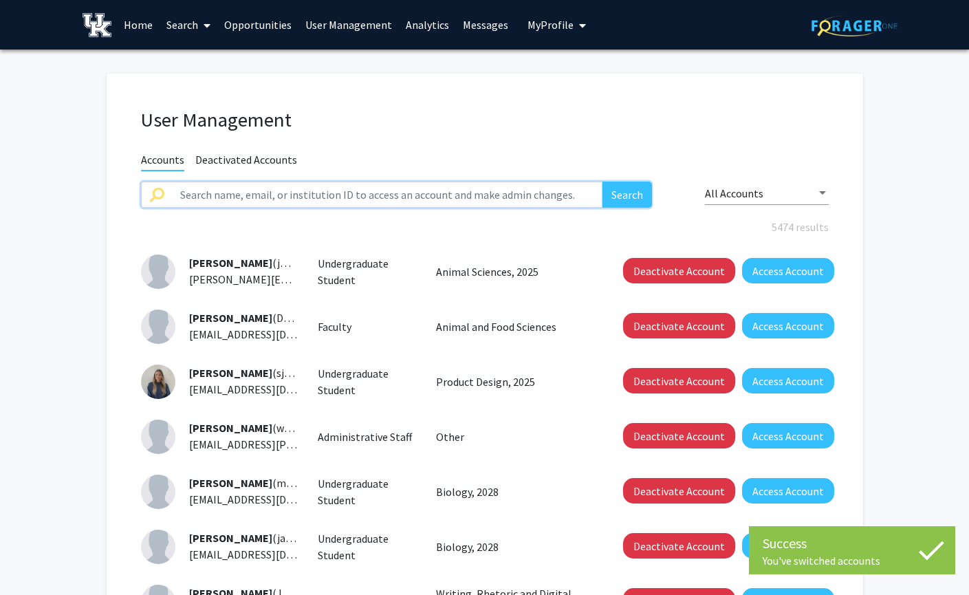
click at [227, 188] on input "text" at bounding box center [387, 194] width 431 height 26
click at [177, 27] on link "Search" at bounding box center [188, 25] width 58 height 48
click at [186, 62] on span "Faculty/Staff" at bounding box center [209, 62] width 101 height 27
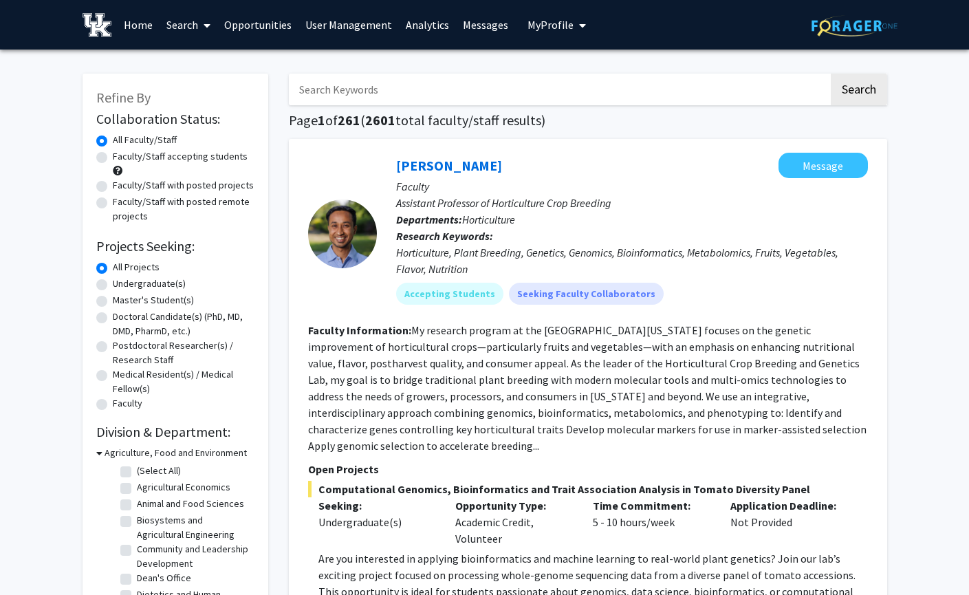
click at [349, 93] on input "Search Keywords" at bounding box center [559, 90] width 540 height 32
type input "[PERSON_NAME]"
click at [830, 74] on button "Search" at bounding box center [858, 90] width 56 height 32
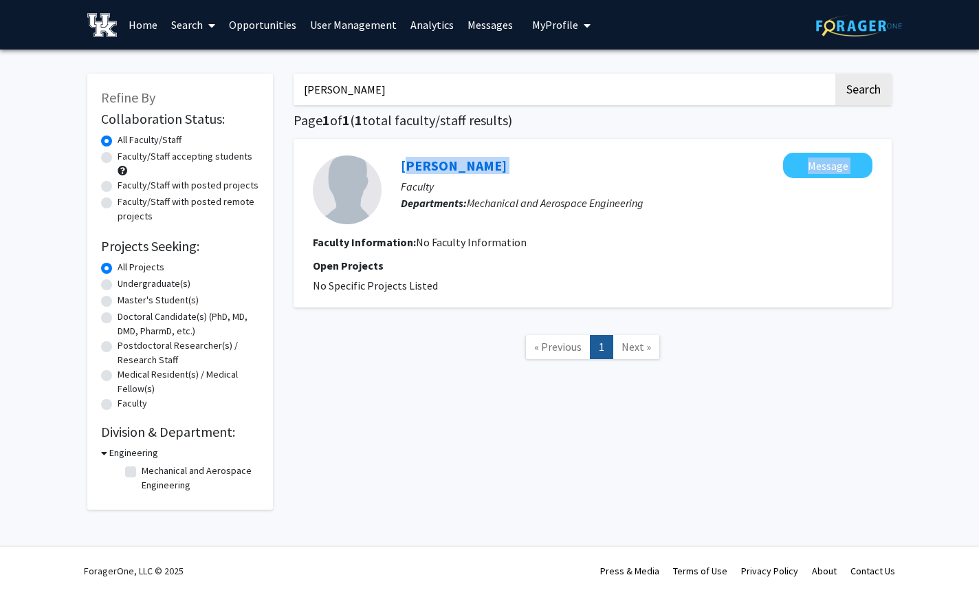
drag, startPoint x: 527, startPoint y: 175, endPoint x: 390, endPoint y: 169, distance: 136.2
click at [390, 169] on div "[PERSON_NAME] Message Faculty Departments: Mechanical and Aerospace Engineering" at bounding box center [627, 190] width 491 height 74
copy div "[PERSON_NAME] Message"
click at [346, 22] on link "User Management" at bounding box center [353, 25] width 100 height 48
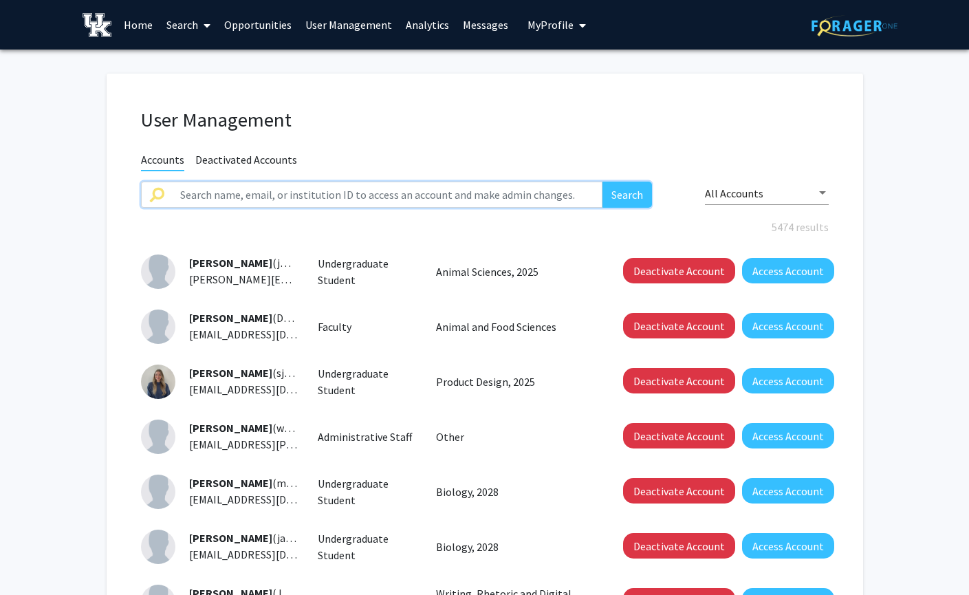
click at [364, 195] on input "text" at bounding box center [387, 194] width 431 height 26
paste input "[PERSON_NAME] Message"
click at [602, 181] on button "Search" at bounding box center [626, 194] width 49 height 26
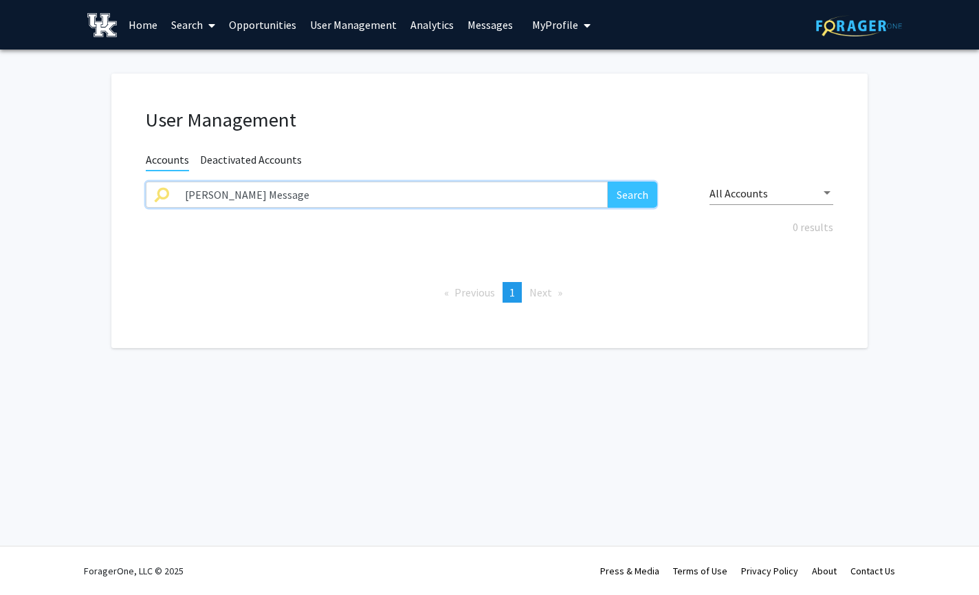
drag, startPoint x: 274, startPoint y: 193, endPoint x: 396, endPoint y: 197, distance: 121.7
click at [396, 197] on input "[PERSON_NAME] Message" at bounding box center [392, 194] width 431 height 26
type input "[PERSON_NAME]"
click at [608, 181] on button "Search" at bounding box center [632, 194] width 49 height 26
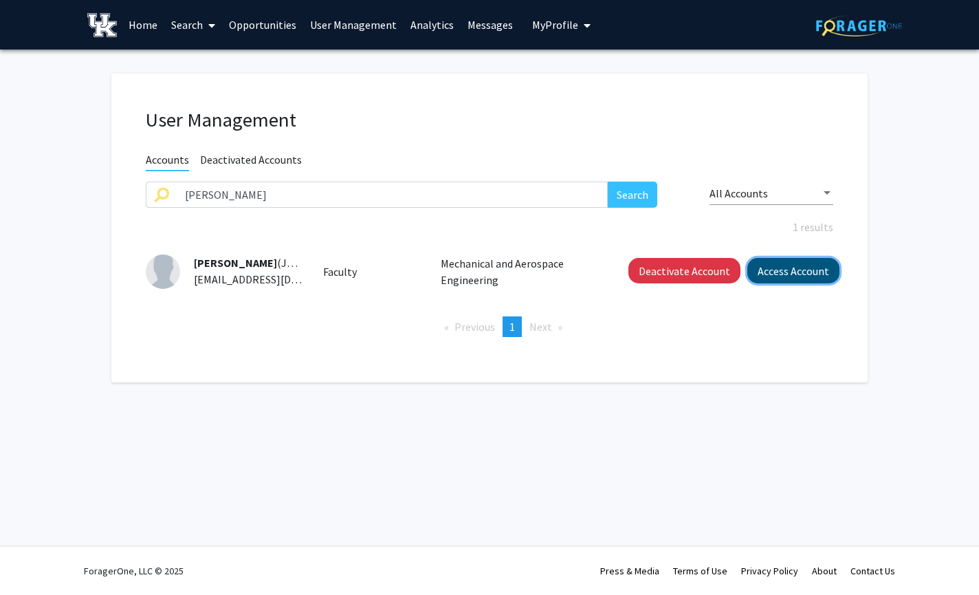
click at [804, 267] on button "Access Account" at bounding box center [793, 270] width 92 height 25
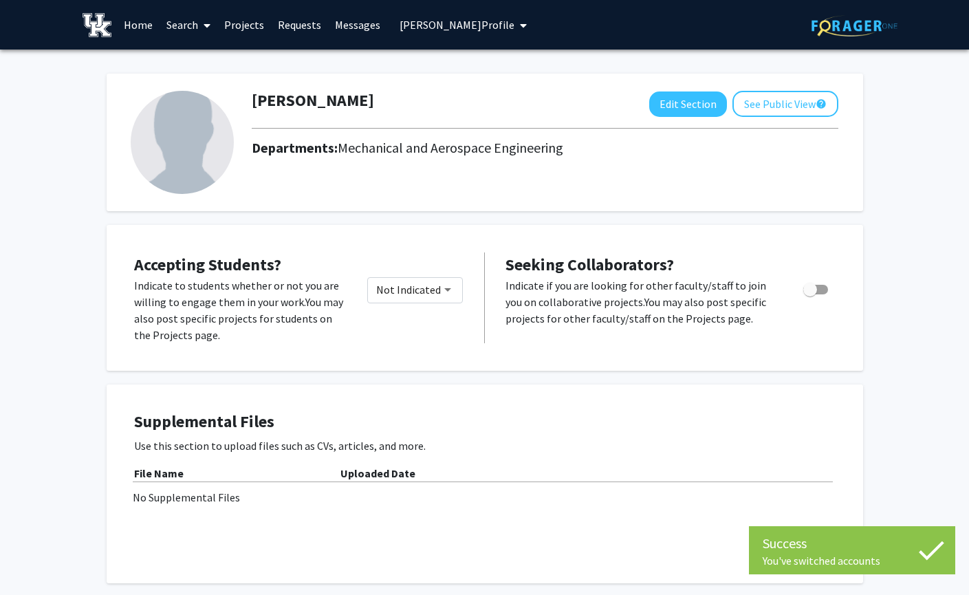
drag, startPoint x: 392, startPoint y: 104, endPoint x: 386, endPoint y: 98, distance: 8.8
click at [386, 98] on div "[PERSON_NAME] Edit Section See Public View help" at bounding box center [544, 104] width 607 height 26
copy h1 "[PERSON_NAME]"
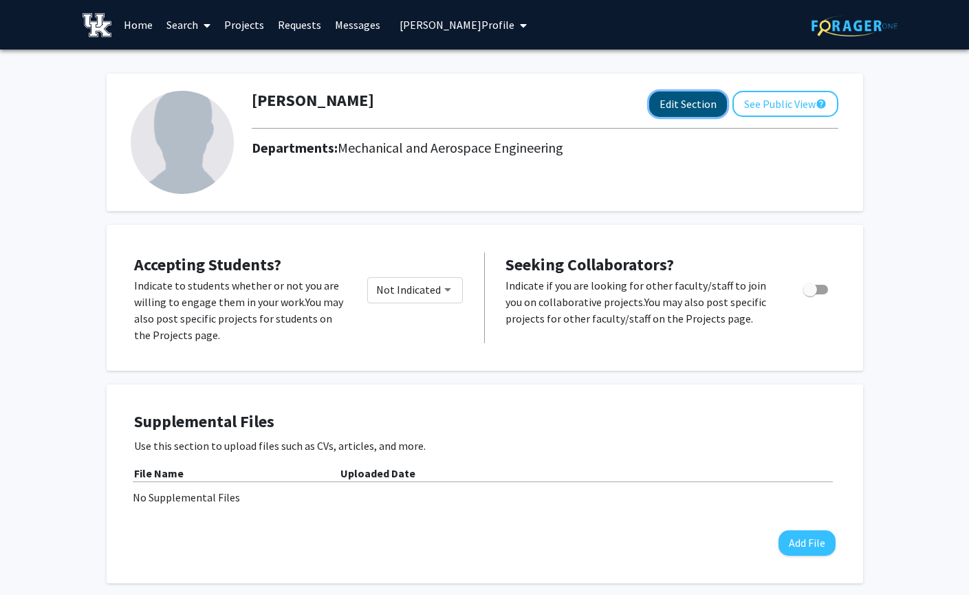
click at [684, 109] on button "Edit Section" at bounding box center [688, 103] width 78 height 25
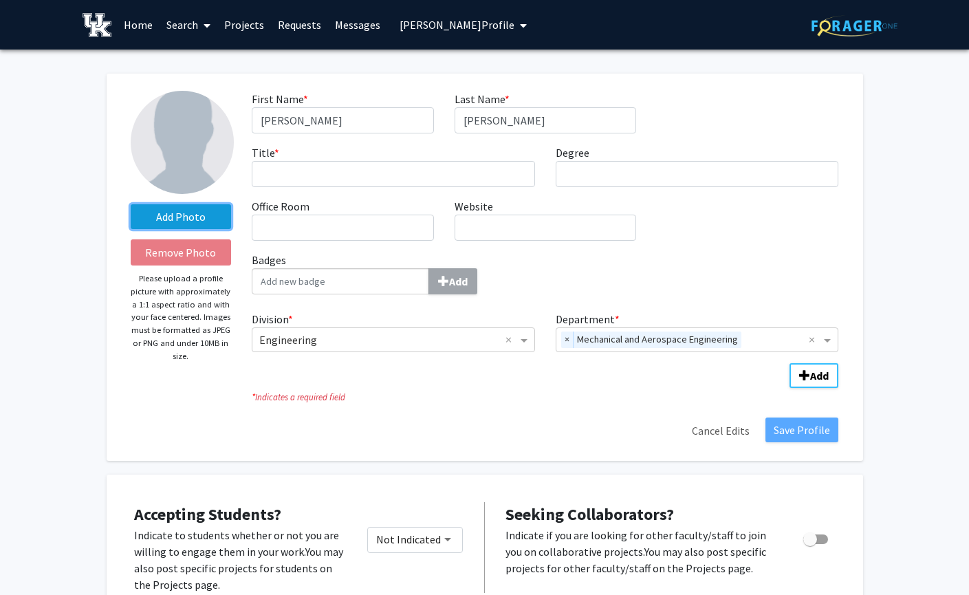
click at [180, 214] on label "Add Photo" at bounding box center [181, 216] width 101 height 25
click at [0, 0] on input "Add Photo" at bounding box center [0, 0] width 0 height 0
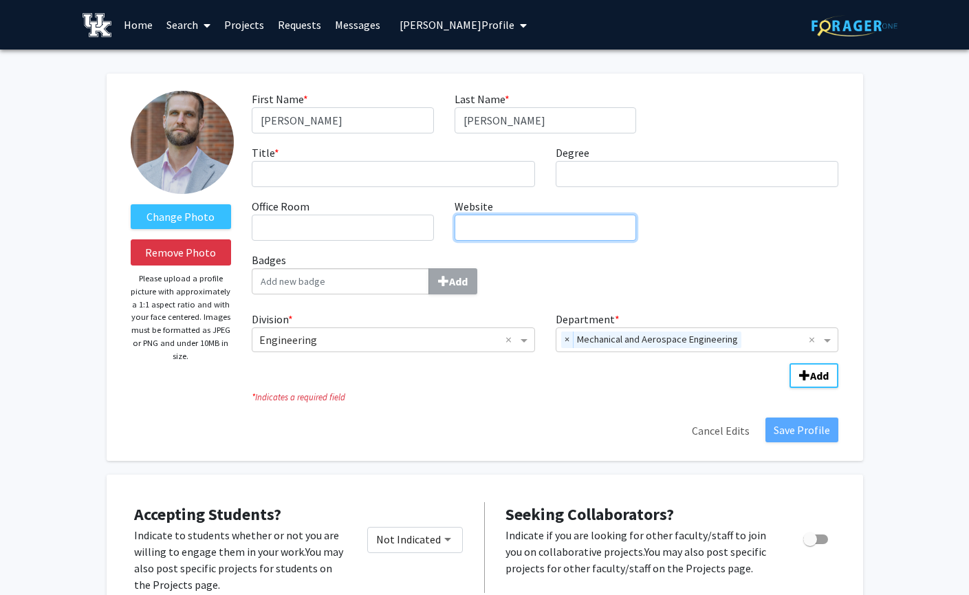
click at [499, 231] on input "Website required" at bounding box center [544, 227] width 181 height 26
paste input "[URL][DOMAIN_NAME][PERSON_NAME]"
type input "[URL][DOMAIN_NAME][PERSON_NAME]"
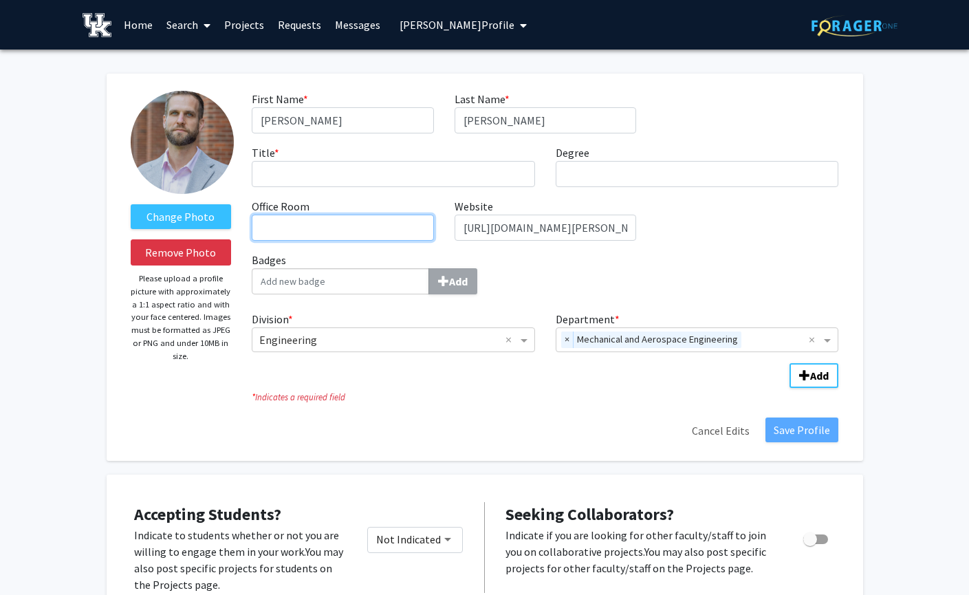
click at [322, 219] on input "Office Room required" at bounding box center [342, 227] width 181 height 26
paste input "RGAN 265"
type input "RGAN 265"
click at [309, 153] on div "Title * required" at bounding box center [393, 165] width 304 height 43
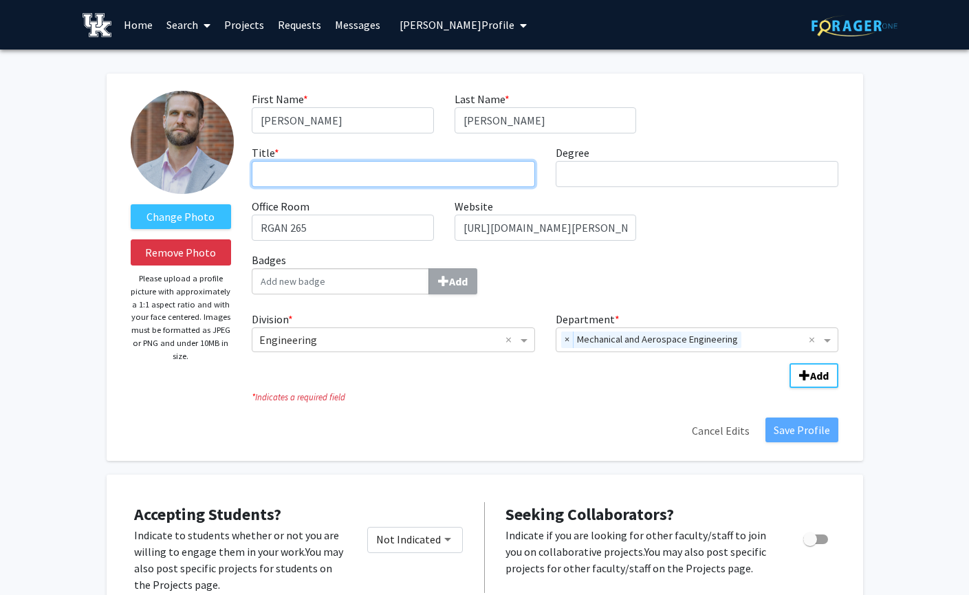
click at [309, 173] on input "Title * required" at bounding box center [393, 174] width 283 height 26
paste input "Assistant Professor"
type input "Assistant Professor"
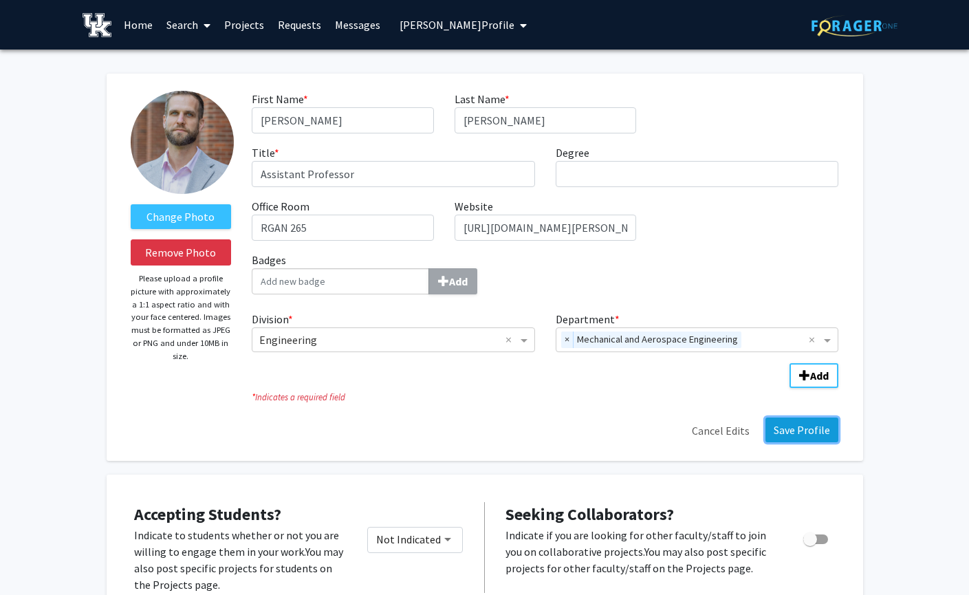
click at [815, 419] on button "Save Profile" at bounding box center [801, 429] width 73 height 25
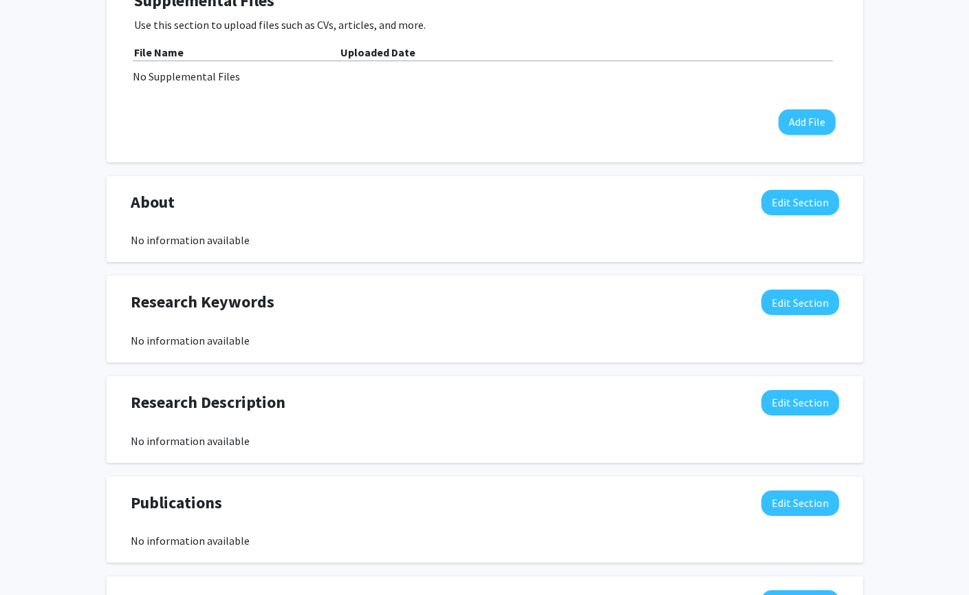
scroll to position [481, 0]
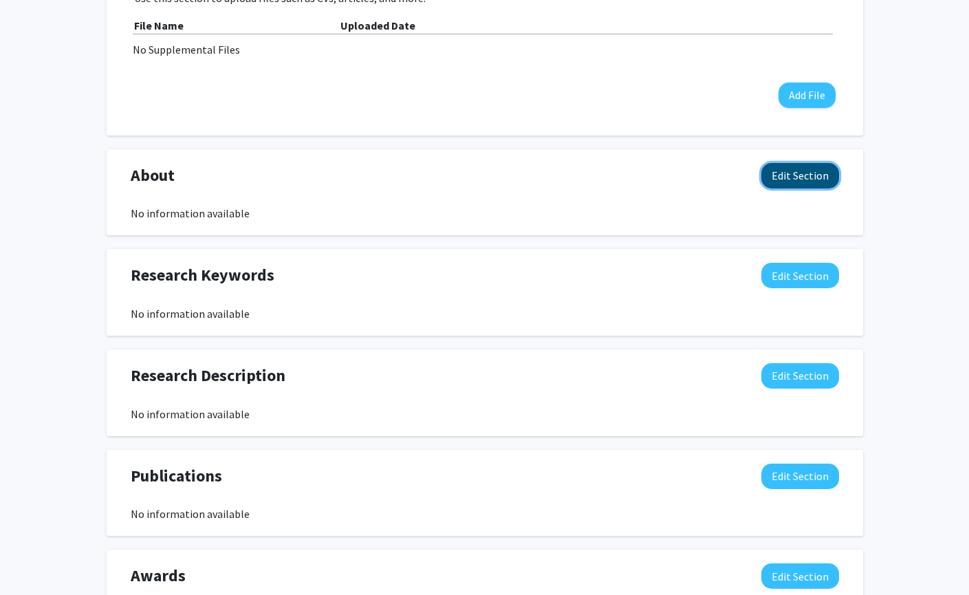
click at [791, 168] on button "Edit Section" at bounding box center [800, 175] width 78 height 25
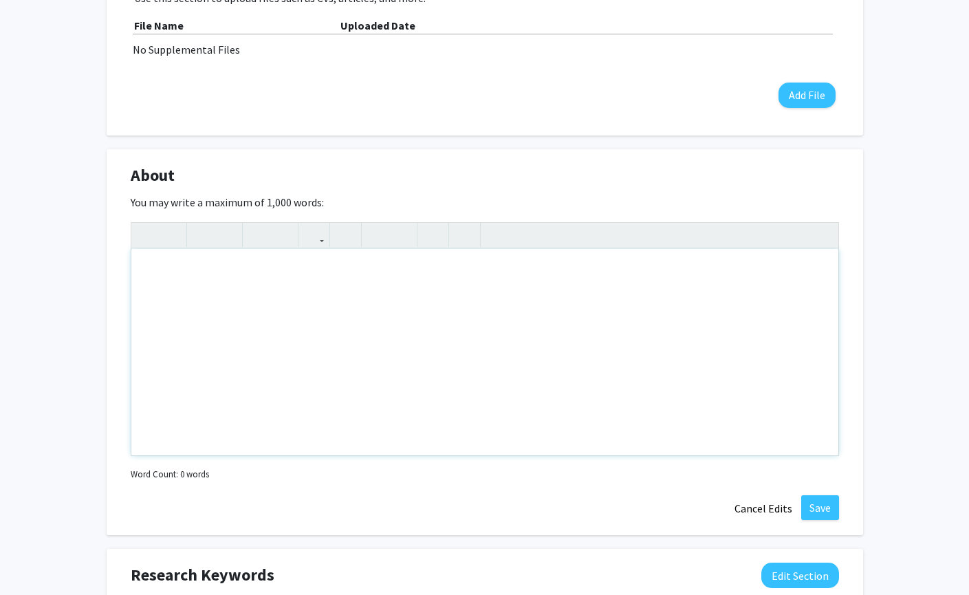
click at [236, 275] on div "Note to users with screen readers: Please deactivate our accessibility plugin f…" at bounding box center [484, 352] width 707 height 206
paste div "Note to users with screen readers: Please deactivate our accessibility plugin f…"
type textarea "<p>The objectives of my research laboratory are to engineer biomaterials at the…"
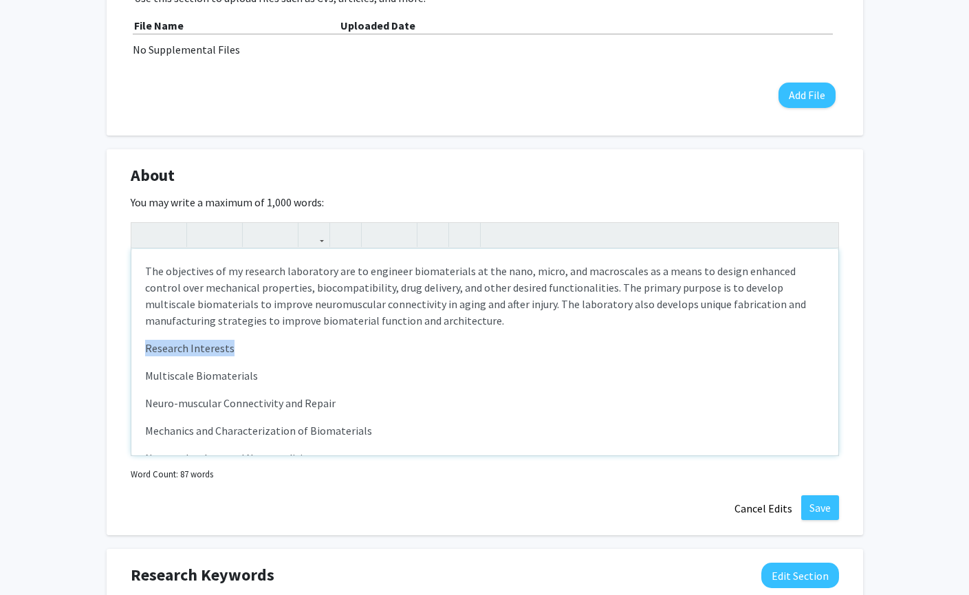
drag, startPoint x: 144, startPoint y: 344, endPoint x: 241, endPoint y: 351, distance: 97.2
click at [241, 351] on p "Research Interests" at bounding box center [484, 348] width 679 height 16
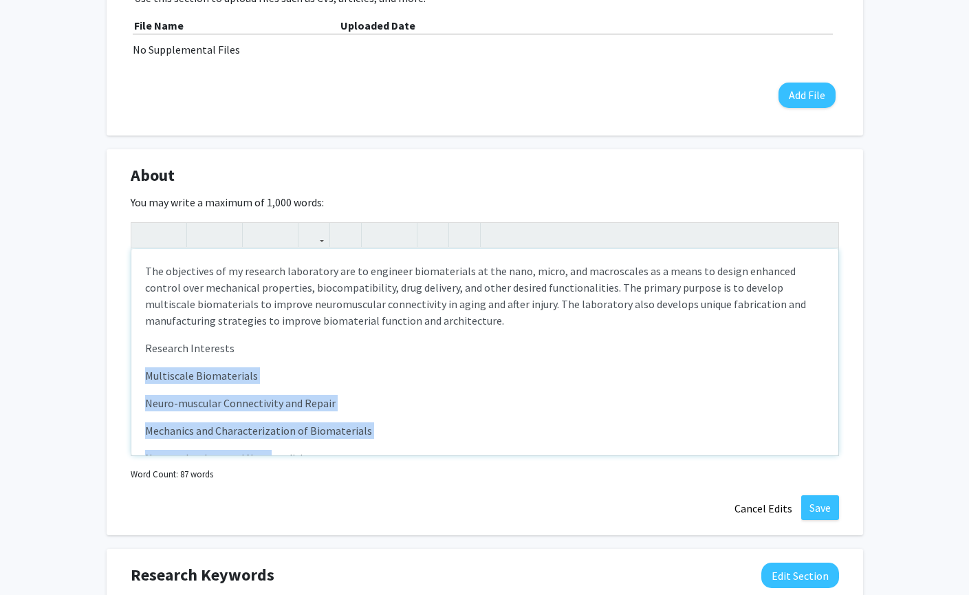
scroll to position [91, 0]
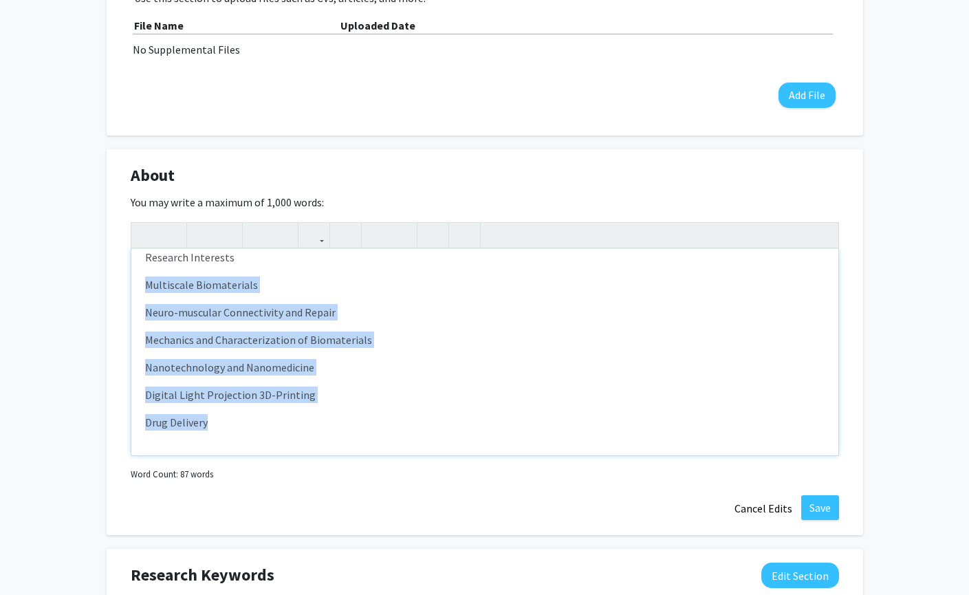
drag, startPoint x: 142, startPoint y: 376, endPoint x: 269, endPoint y: 415, distance: 133.1
click at [269, 415] on div "The objectives of my research laboratory are to engineer biomaterials at the na…" at bounding box center [484, 352] width 707 height 206
type textarea "<p>The objectives of my research laboratory are to engineer biomaterials at the…"
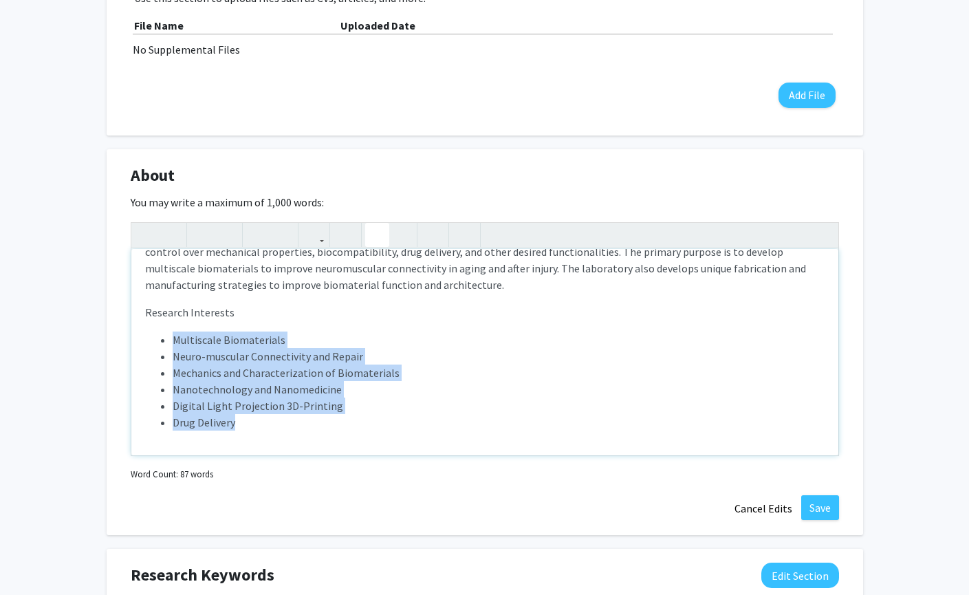
scroll to position [36, 0]
click at [371, 223] on use "button" at bounding box center [371, 223] width 0 height 0
copy div "Multiscale Biomaterials Neuro-muscular Connectivity and Repair Mechanics and …"
click at [822, 503] on button "Save" at bounding box center [820, 507] width 38 height 25
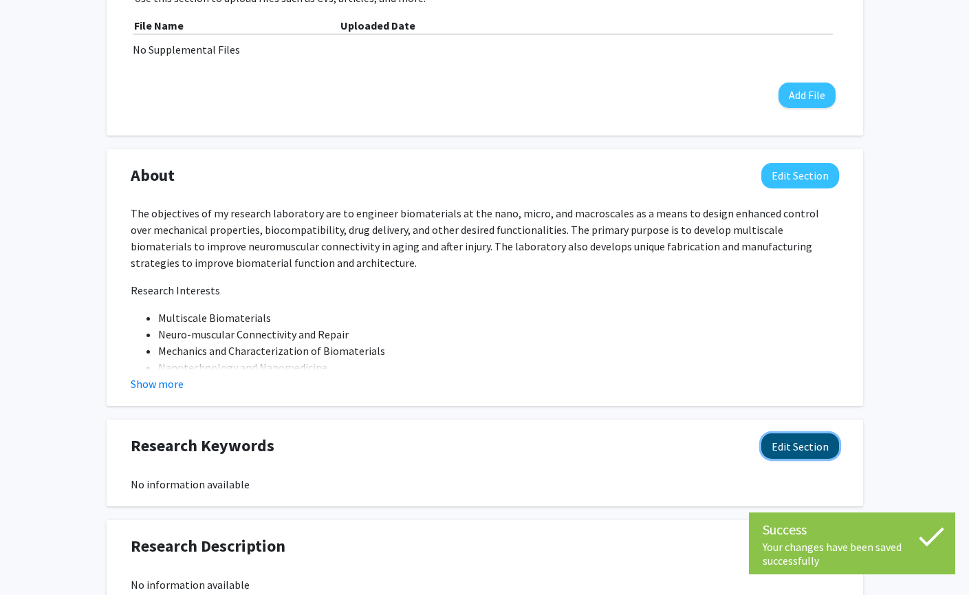
click at [793, 442] on button "Edit Section" at bounding box center [800, 445] width 78 height 25
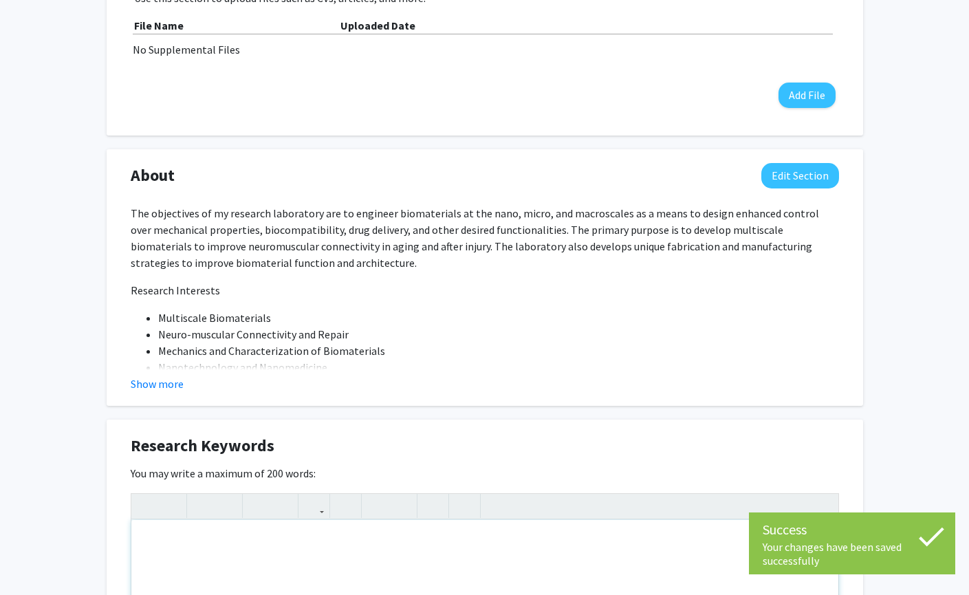
paste div "Note to users with screen readers: Please deactivate our accessibility plugin f…"
type textarea "<br><p>Multiscale Biomaterials </p><p>Neuro-muscular Connectivity and Repair </…"
drag, startPoint x: 135, startPoint y: 533, endPoint x: 184, endPoint y: 532, distance: 48.8
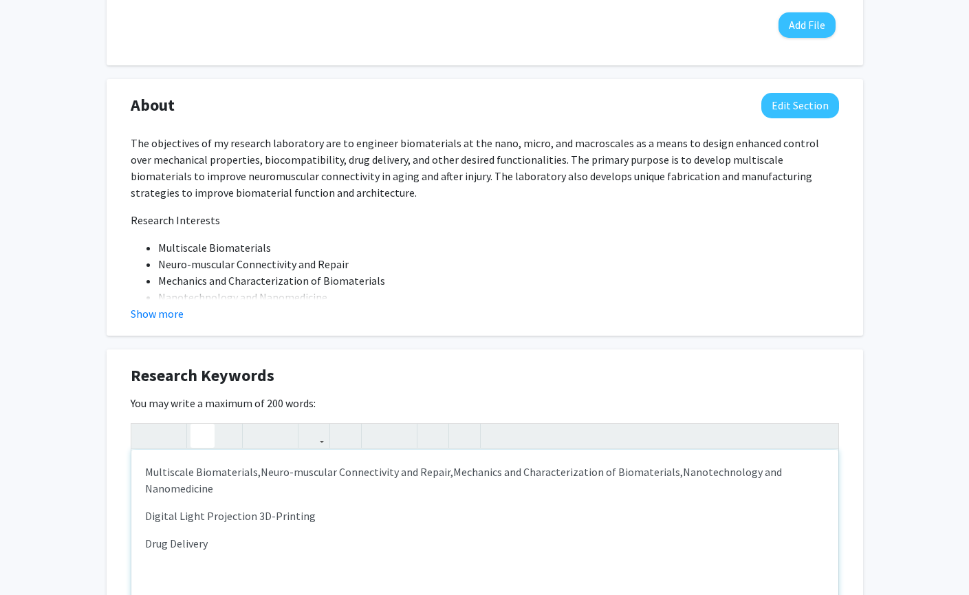
scroll to position [605, 0]
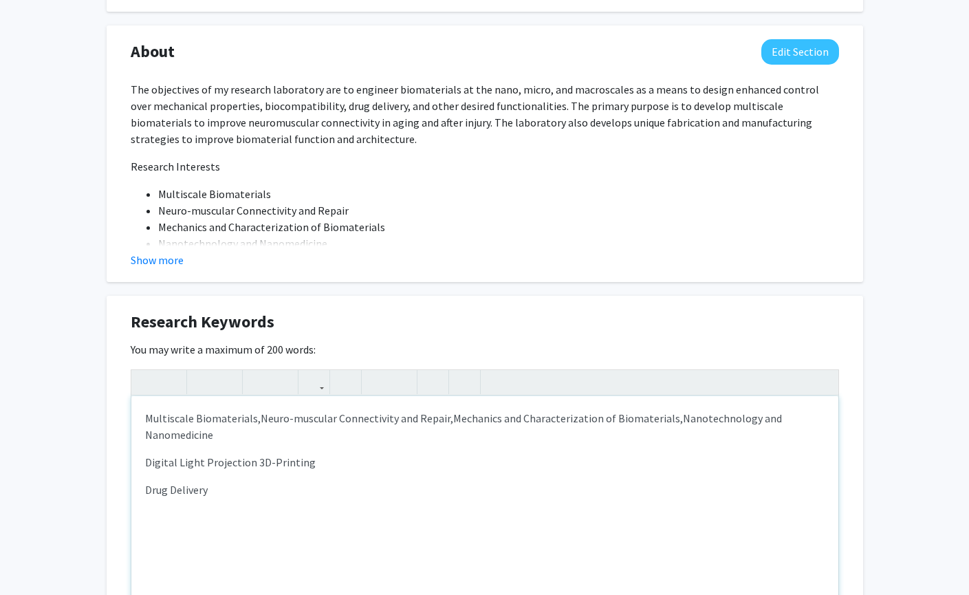
click at [223, 435] on p "Multiscale Biomaterials, Neuro-muscular Connectivity and Repair, Mechanics and …" at bounding box center [484, 426] width 679 height 33
type textarea "<p>Multiscale Biomaterials,&nbsp;<span style="font-size: 1rem;">Neuro-muscular …"
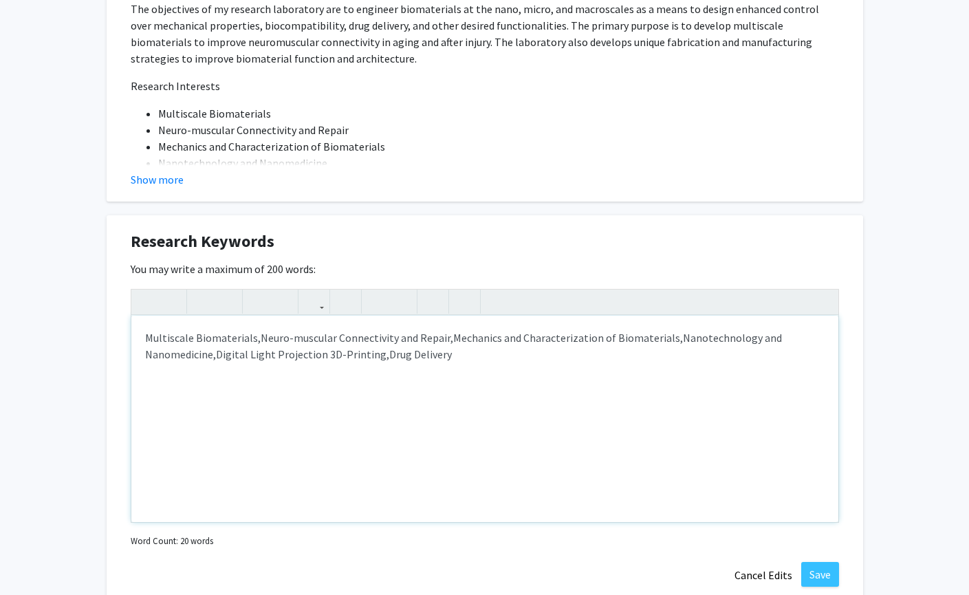
scroll to position [811, 0]
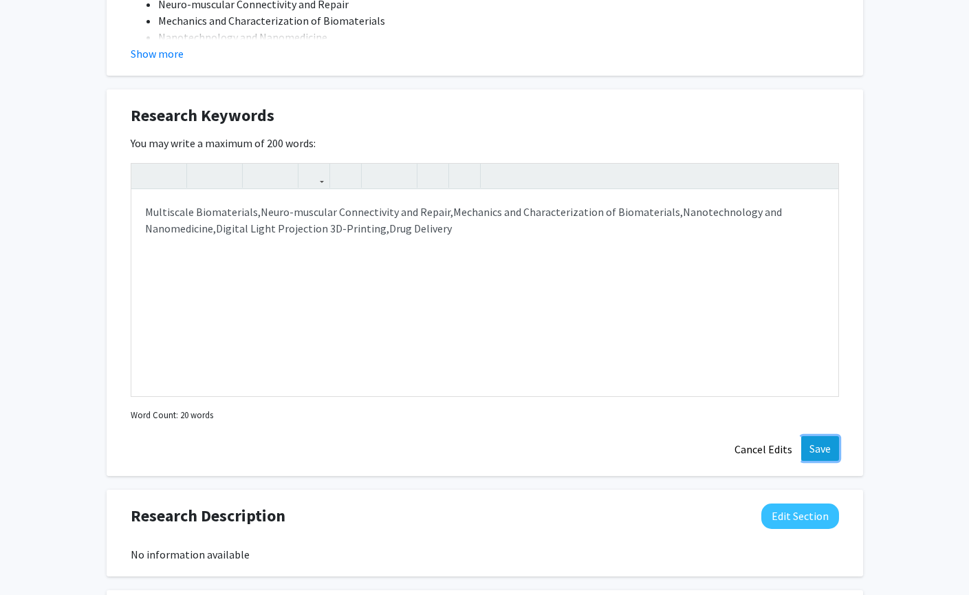
click at [826, 445] on button "Save" at bounding box center [820, 448] width 38 height 25
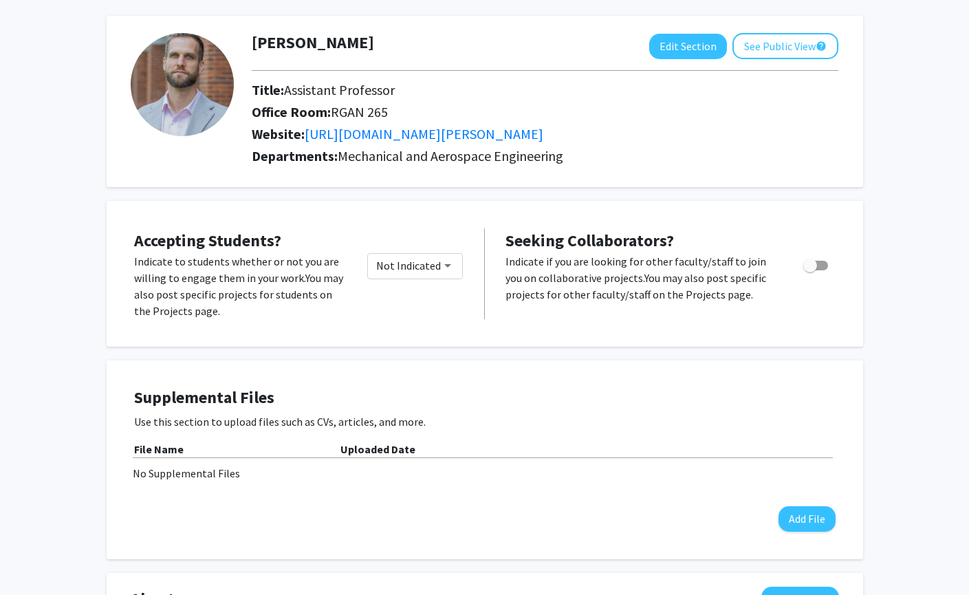
scroll to position [0, 0]
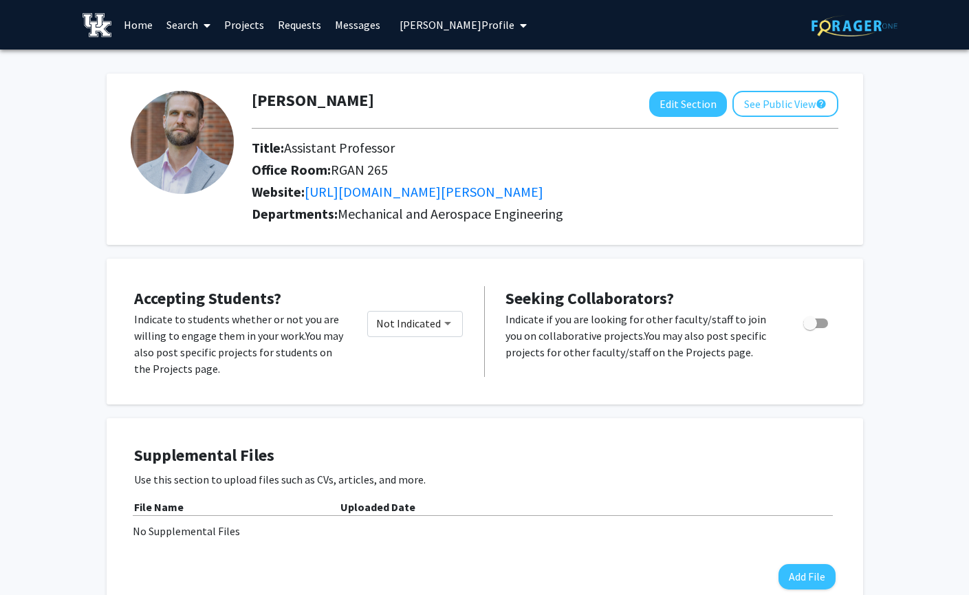
click at [474, 22] on span "[PERSON_NAME] Profile" at bounding box center [456, 25] width 115 height 14
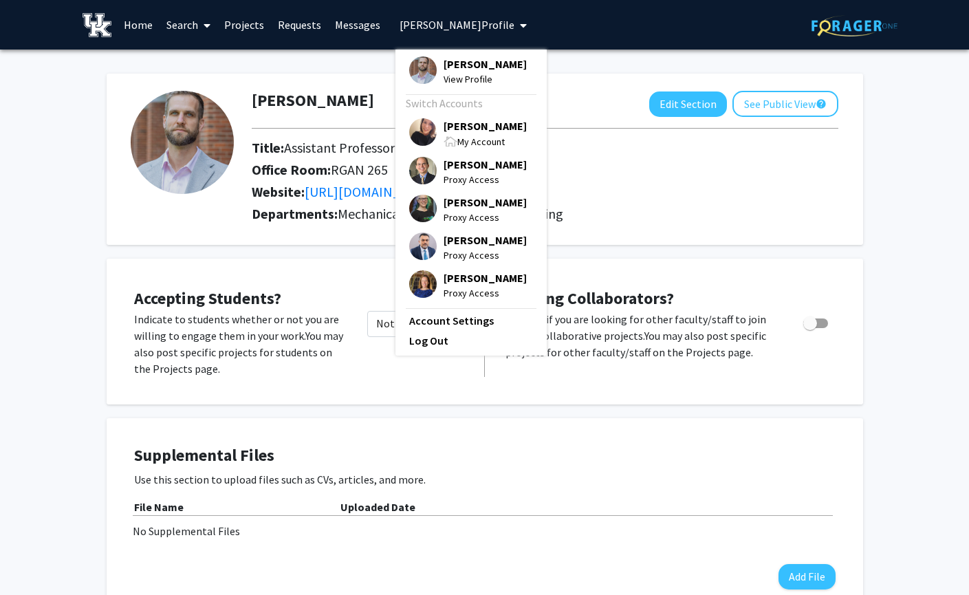
click at [455, 133] on span "[PERSON_NAME]" at bounding box center [484, 125] width 83 height 15
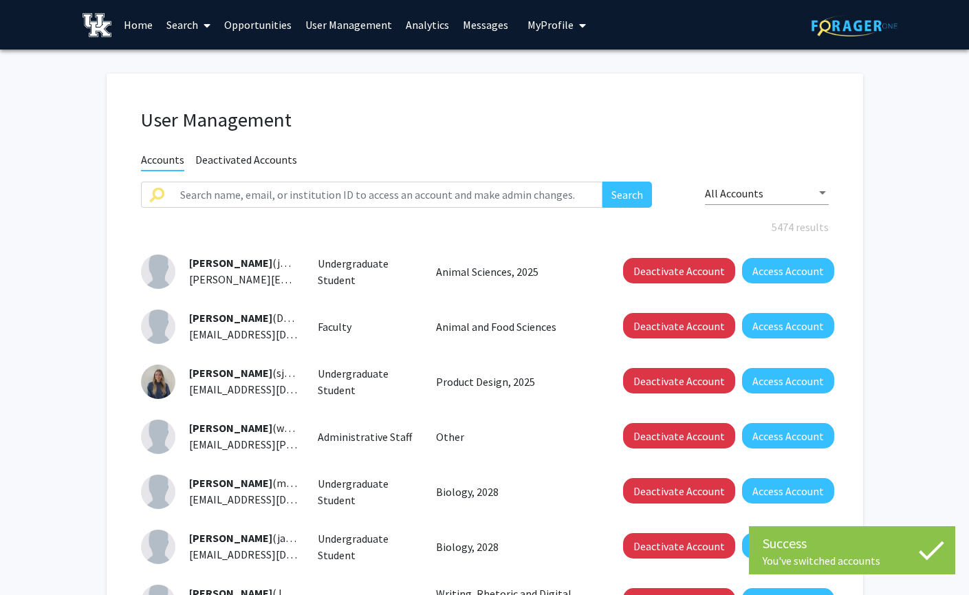
click at [208, 23] on icon at bounding box center [206, 25] width 7 height 11
click at [201, 87] on span "Students" at bounding box center [201, 90] width 84 height 27
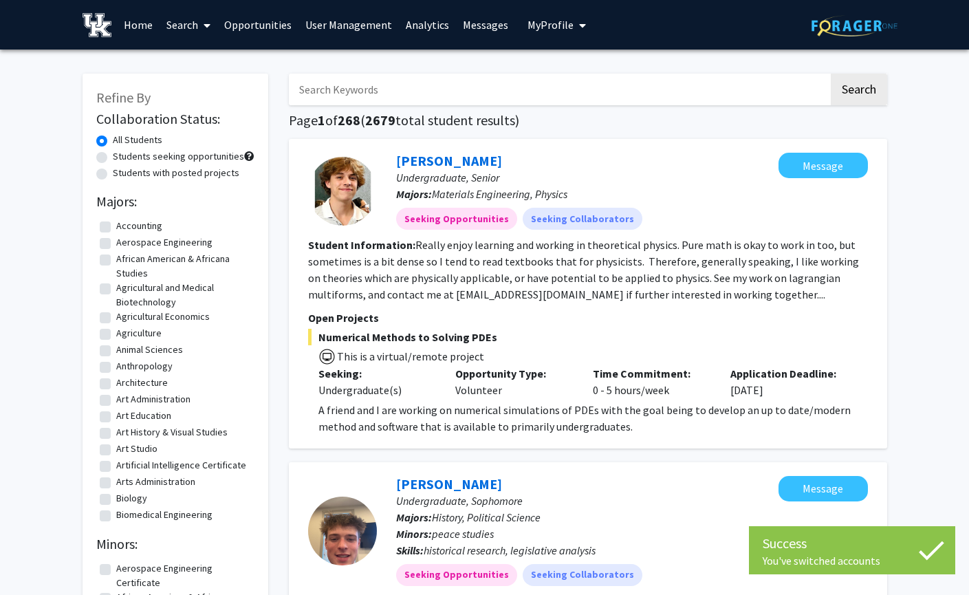
click at [358, 94] on input "Search Keywords" at bounding box center [559, 90] width 540 height 32
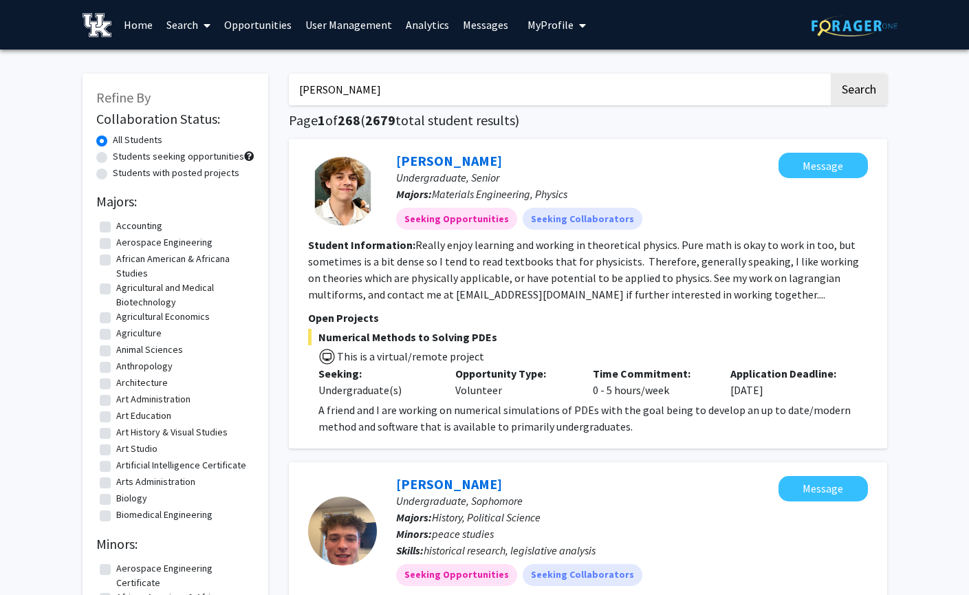
click at [830, 74] on button "Search" at bounding box center [858, 90] width 56 height 32
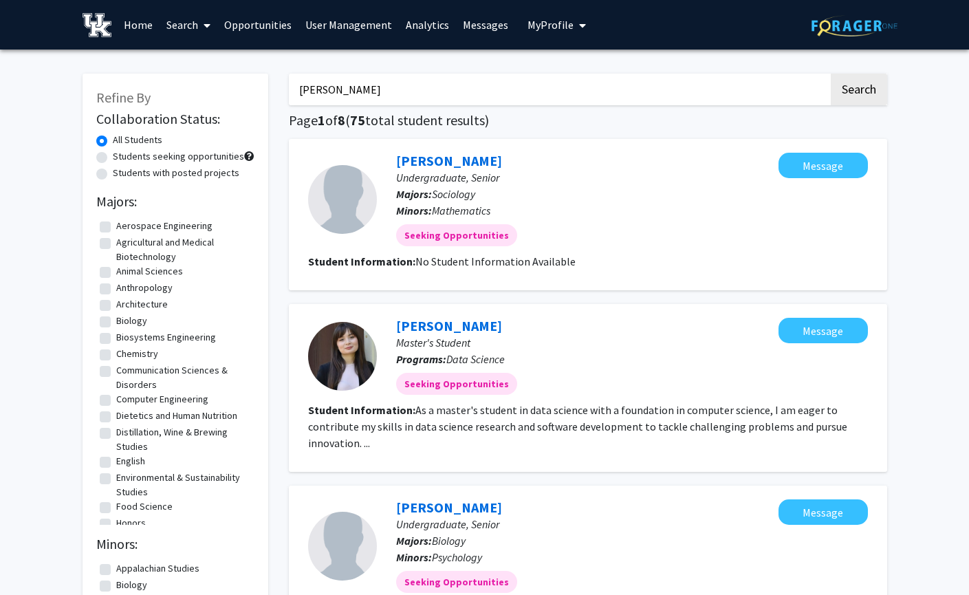
drag, startPoint x: 324, startPoint y: 89, endPoint x: 186, endPoint y: 84, distance: 138.3
click at [830, 74] on button "Search" at bounding box center [858, 90] width 56 height 32
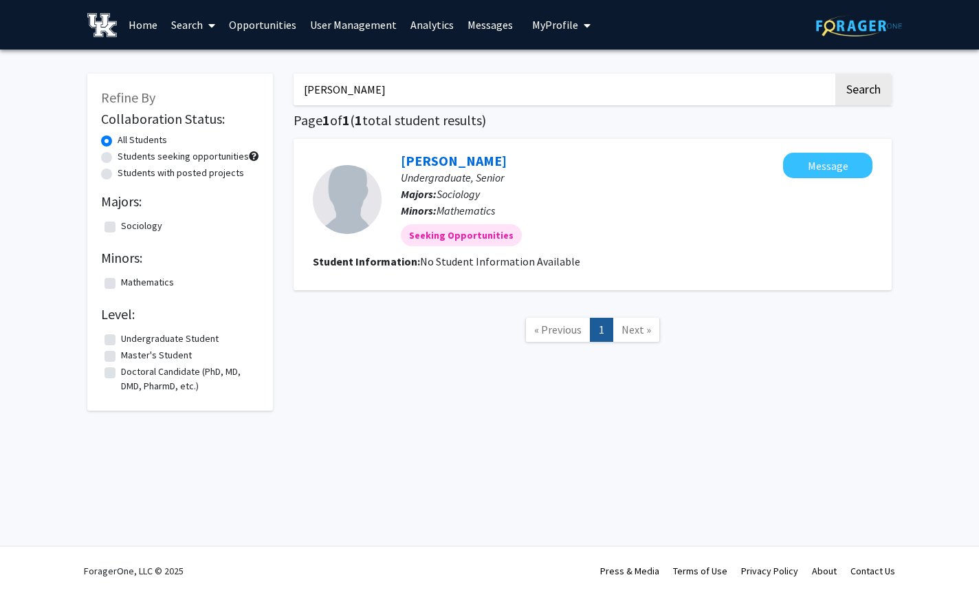
drag, startPoint x: 357, startPoint y: 87, endPoint x: 232, endPoint y: 89, distance: 124.5
click at [232, 89] on div "Refine By Collaboration Status: All Students Students seeking opportunities Stu…" at bounding box center [489, 235] width 825 height 351
type input "[PERSON_NAME]"
click at [835, 74] on button "Search" at bounding box center [863, 90] width 56 height 32
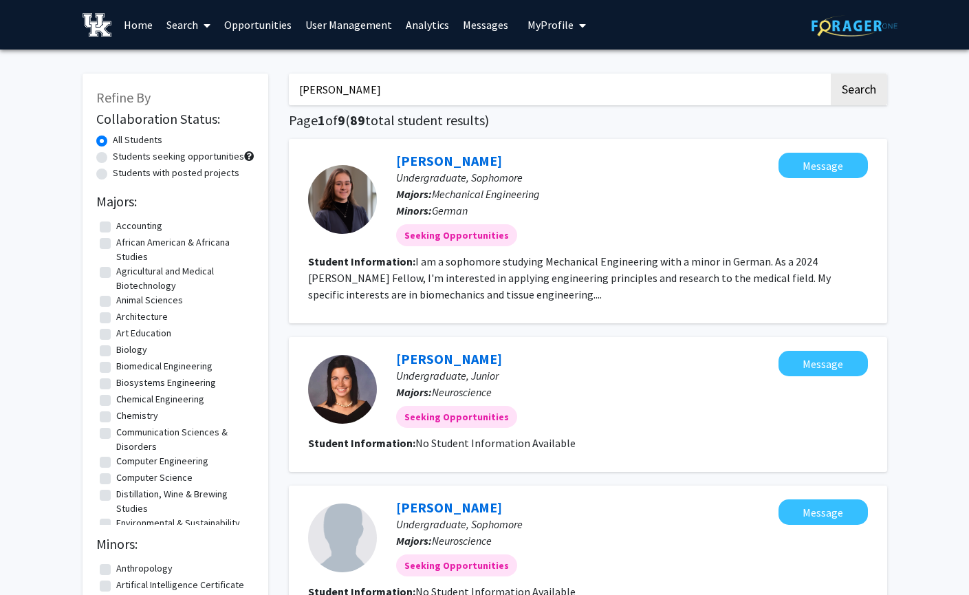
click at [202, 29] on span at bounding box center [204, 25] width 12 height 48
click at [205, 63] on span "Faculty/Staff" at bounding box center [209, 62] width 101 height 27
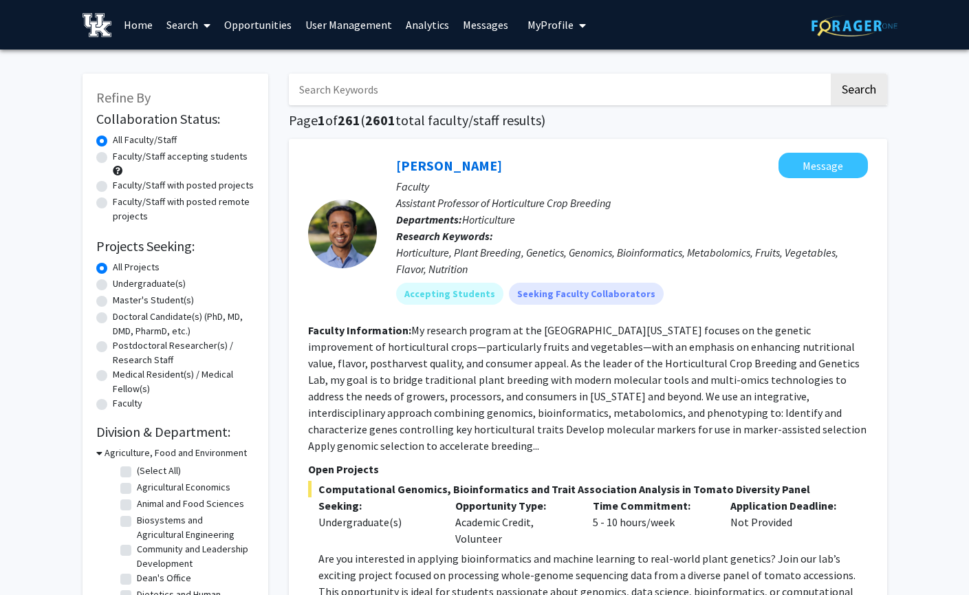
click at [398, 90] on input "Search Keywords" at bounding box center [559, 90] width 540 height 32
click at [830, 74] on button "Search" at bounding box center [858, 90] width 56 height 32
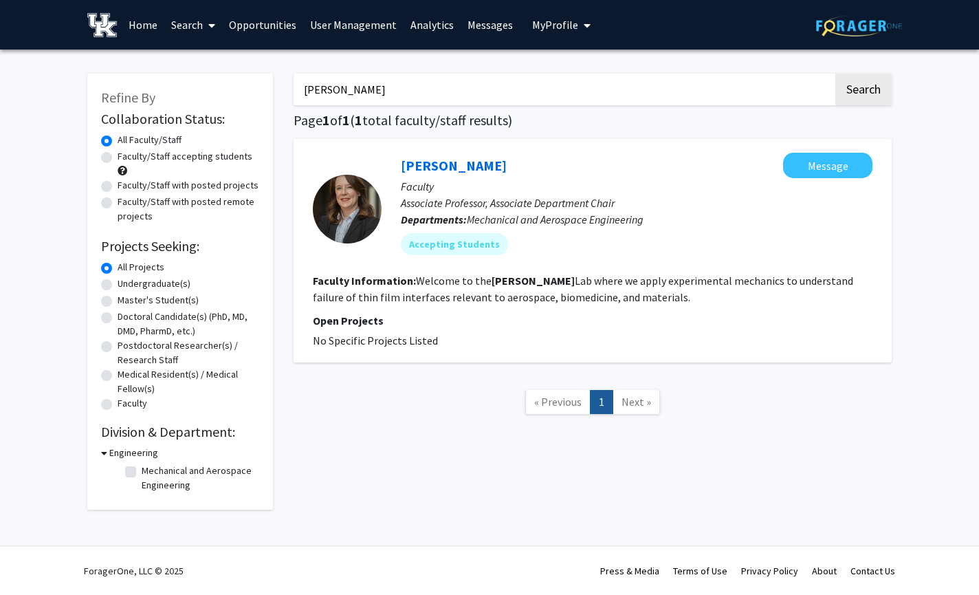
drag, startPoint x: 357, startPoint y: 86, endPoint x: 197, endPoint y: 92, distance: 160.3
click at [197, 92] on div "Refine By Collaboration Status: Collaboration Status All Faculty/Staff Collabor…" at bounding box center [489, 285] width 825 height 450
type input "savio"
click at [835, 74] on button "Search" at bounding box center [863, 90] width 56 height 32
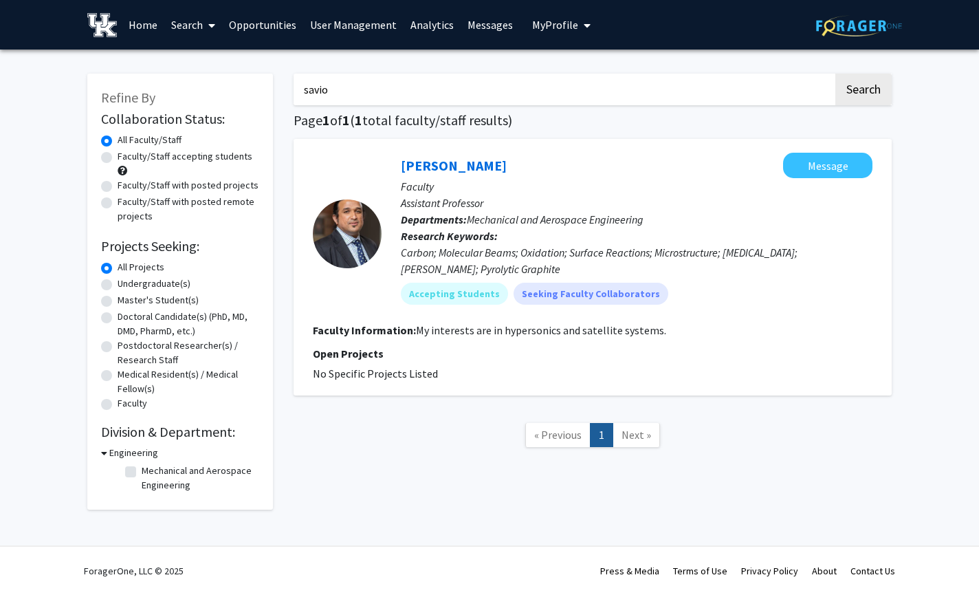
click at [197, 26] on link "Search" at bounding box center [193, 25] width 58 height 48
click at [213, 90] on span "Students" at bounding box center [206, 90] width 84 height 27
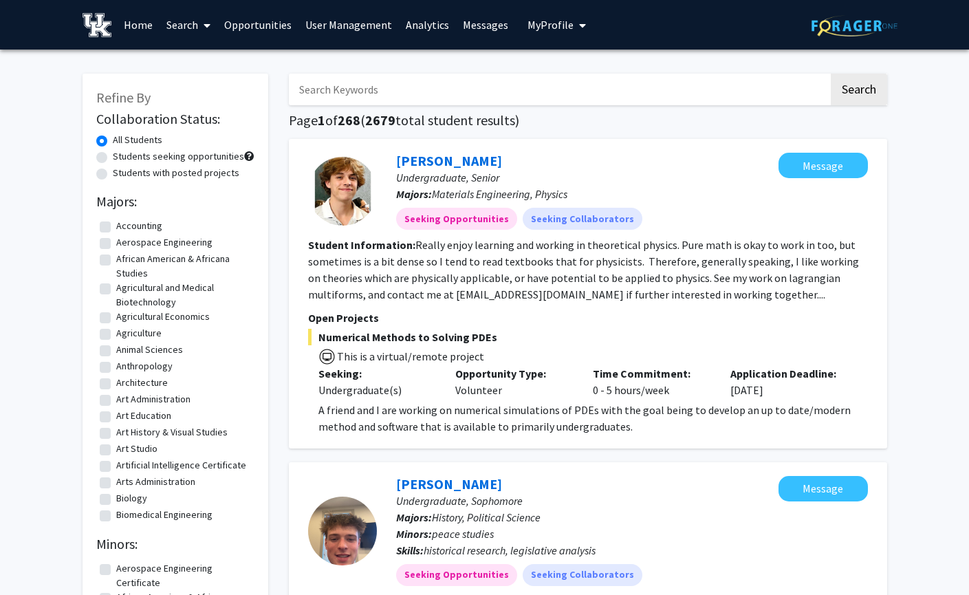
click at [402, 84] on input "Search Keywords" at bounding box center [559, 90] width 540 height 32
click at [830, 74] on button "Search" at bounding box center [858, 90] width 56 height 32
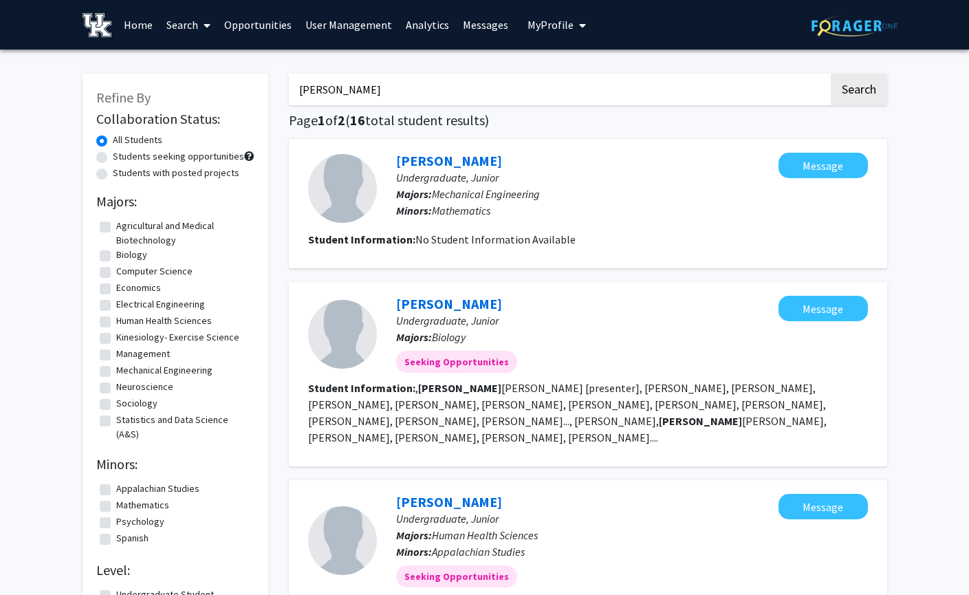
drag, startPoint x: 363, startPoint y: 87, endPoint x: 196, endPoint y: 74, distance: 167.5
type input "k"
type input "[PERSON_NAME]"
click at [830, 74] on button "Search" at bounding box center [858, 90] width 56 height 32
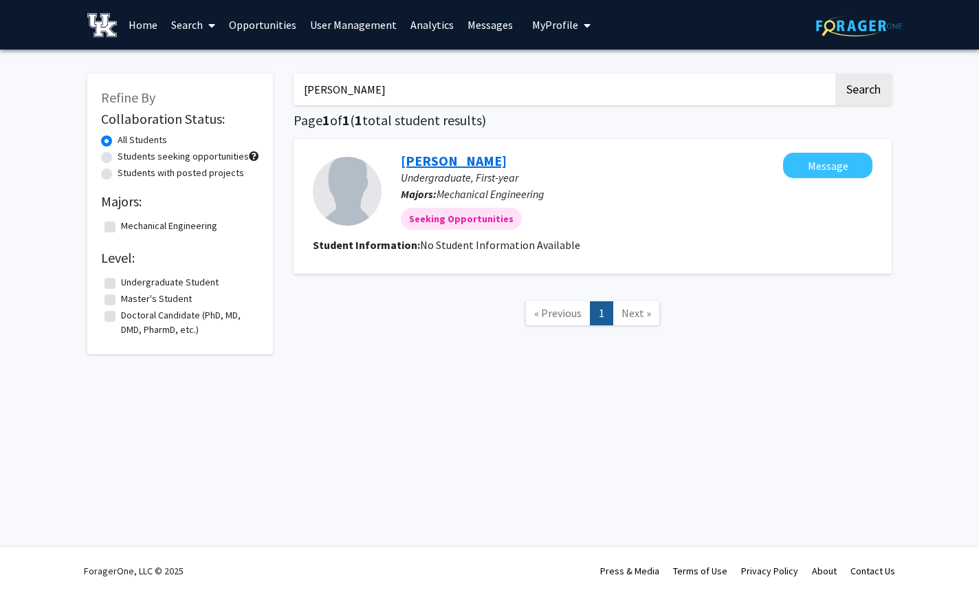
click at [461, 162] on link "[PERSON_NAME]" at bounding box center [454, 160] width 106 height 17
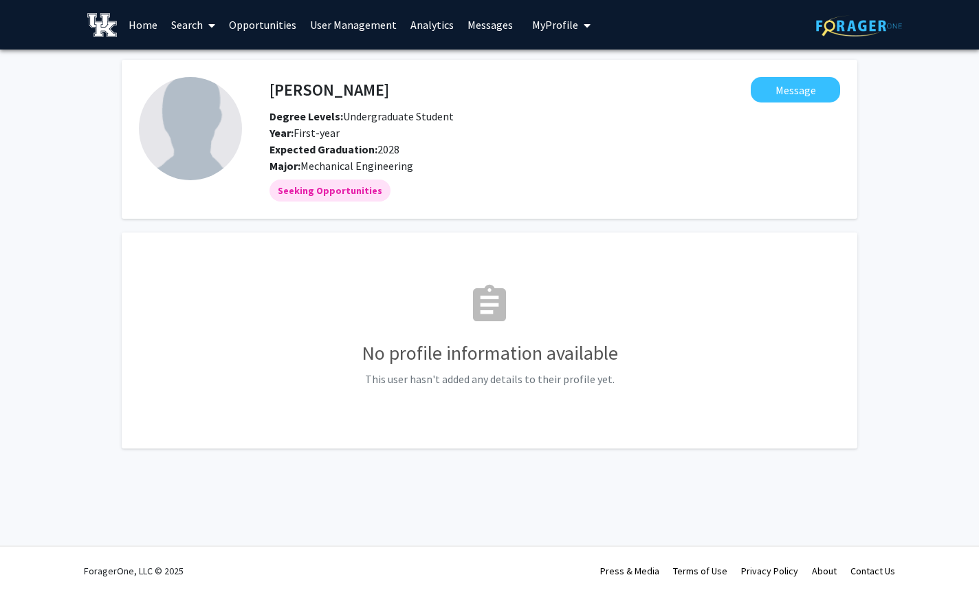
drag, startPoint x: 635, startPoint y: 143, endPoint x: 498, endPoint y: 54, distance: 163.6
click at [633, 142] on div "Expected Graduation: 2028" at bounding box center [482, 149] width 446 height 16
click at [190, 26] on link "Search" at bounding box center [193, 25] width 58 height 48
click at [205, 94] on span "Students" at bounding box center [206, 90] width 84 height 27
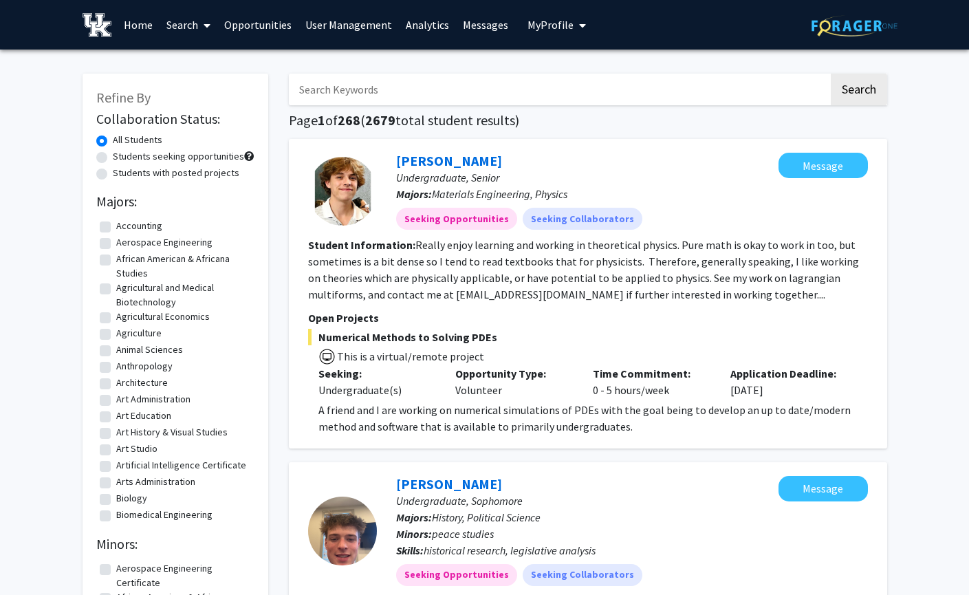
click at [353, 91] on input "Search Keywords" at bounding box center [559, 90] width 540 height 32
type input "[PERSON_NAME]"
click at [830, 74] on button "Search" at bounding box center [858, 90] width 56 height 32
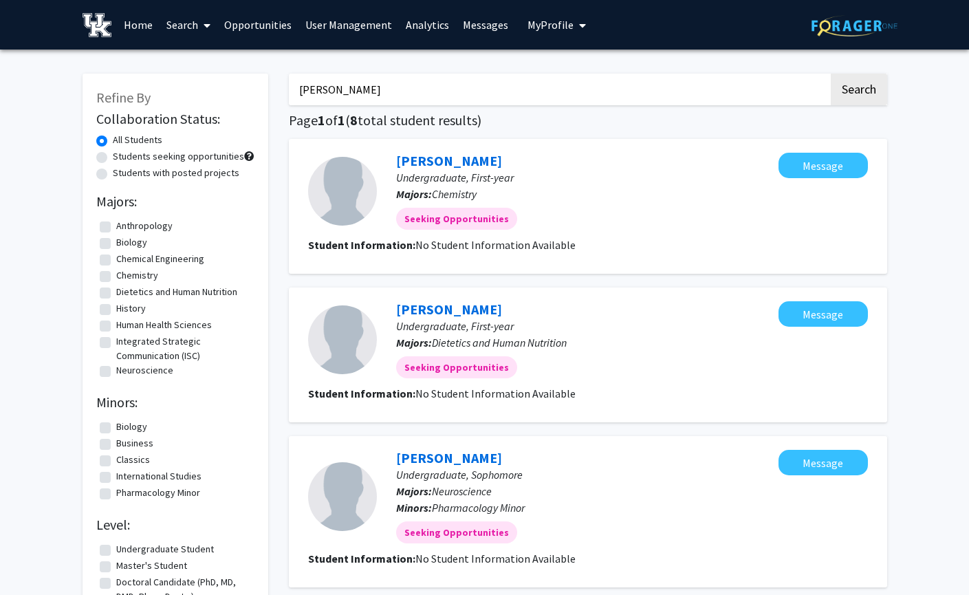
click at [201, 22] on span at bounding box center [204, 25] width 12 height 48
click at [205, 60] on span "Faculty/Staff" at bounding box center [209, 62] width 101 height 27
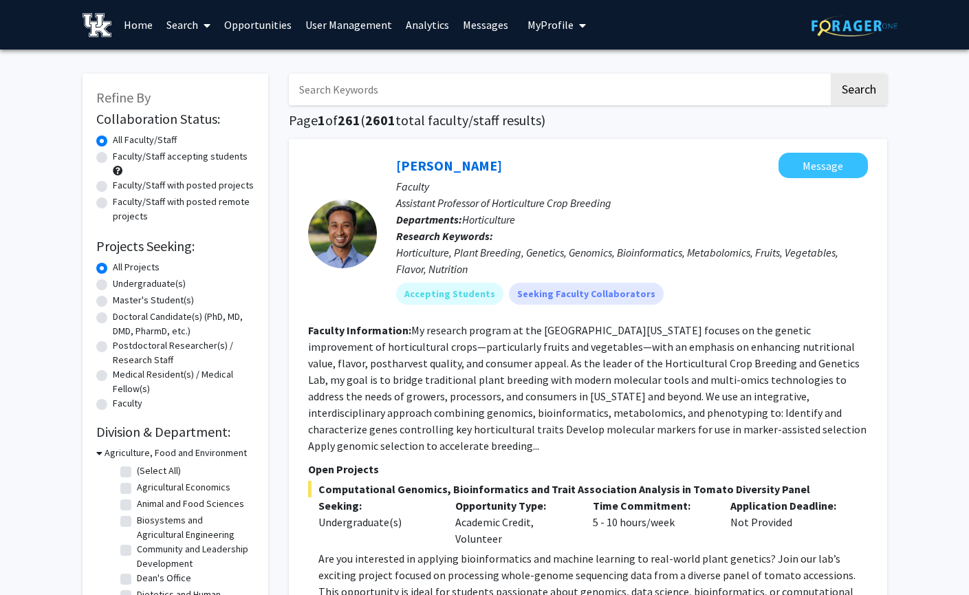
click at [390, 89] on input "Search Keywords" at bounding box center [559, 90] width 540 height 32
click at [830, 74] on button "Search" at bounding box center [858, 90] width 56 height 32
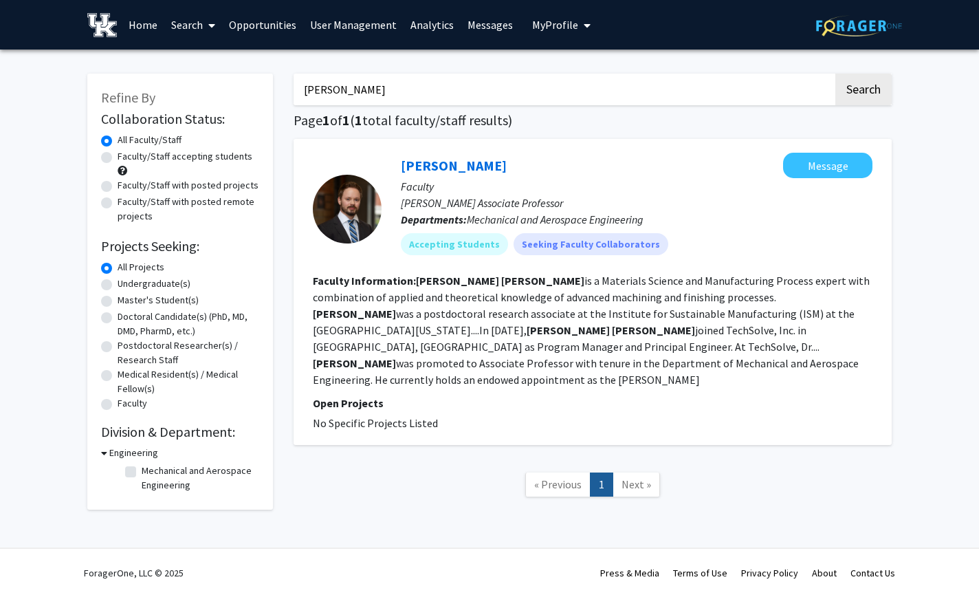
click at [412, 93] on input "[PERSON_NAME]" at bounding box center [564, 90] width 540 height 32
type input "j"
type input "[PERSON_NAME]"
click at [835, 74] on button "Search" at bounding box center [863, 90] width 56 height 32
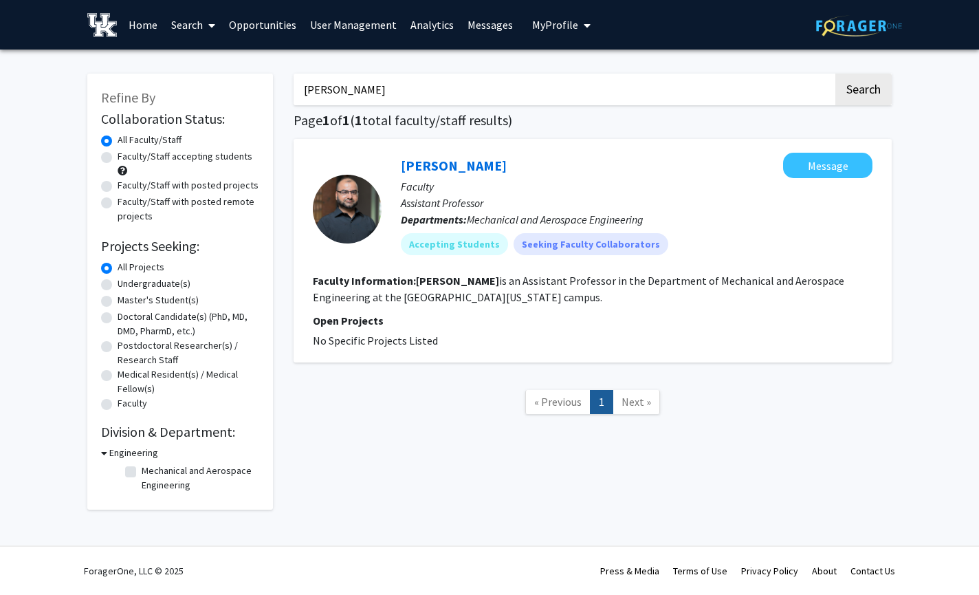
click at [209, 21] on icon at bounding box center [211, 25] width 7 height 11
click at [199, 85] on span "Students" at bounding box center [206, 90] width 84 height 27
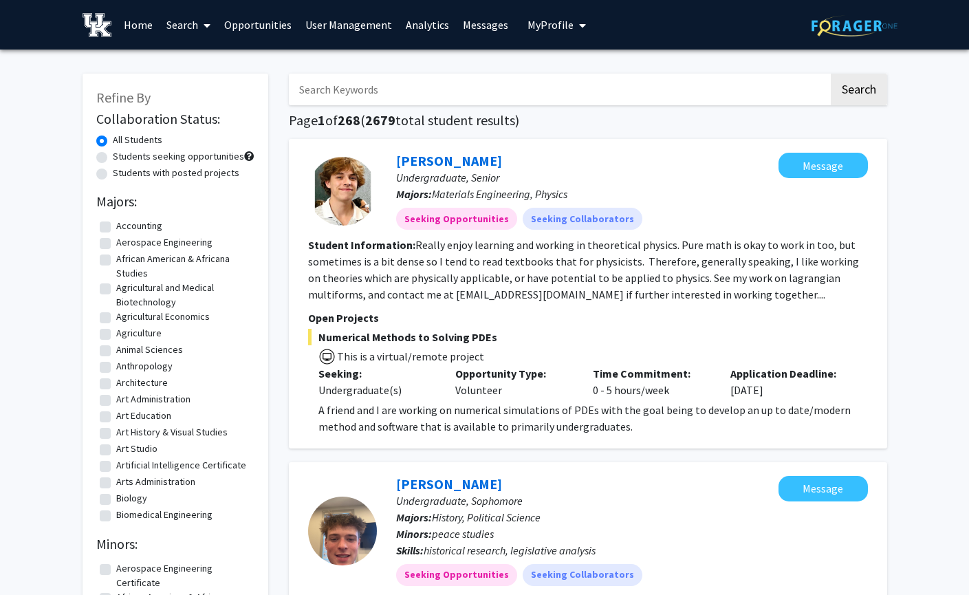
click at [393, 84] on input "Search Keywords" at bounding box center [559, 90] width 540 height 32
click at [830, 74] on button "Search" at bounding box center [858, 90] width 56 height 32
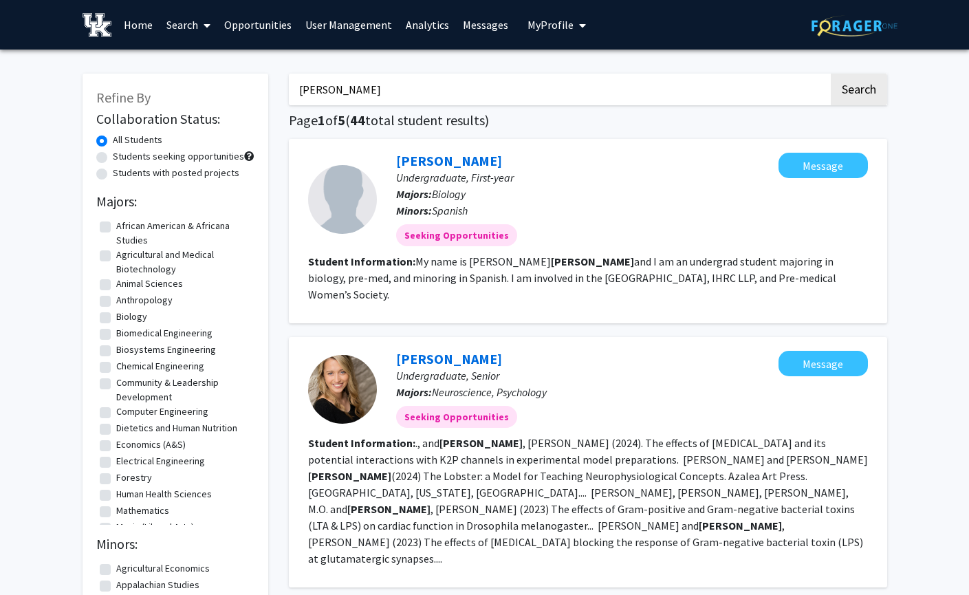
drag, startPoint x: 369, startPoint y: 87, endPoint x: 272, endPoint y: 89, distance: 97.0
click at [830, 74] on button "Search" at bounding box center [858, 90] width 56 height 32
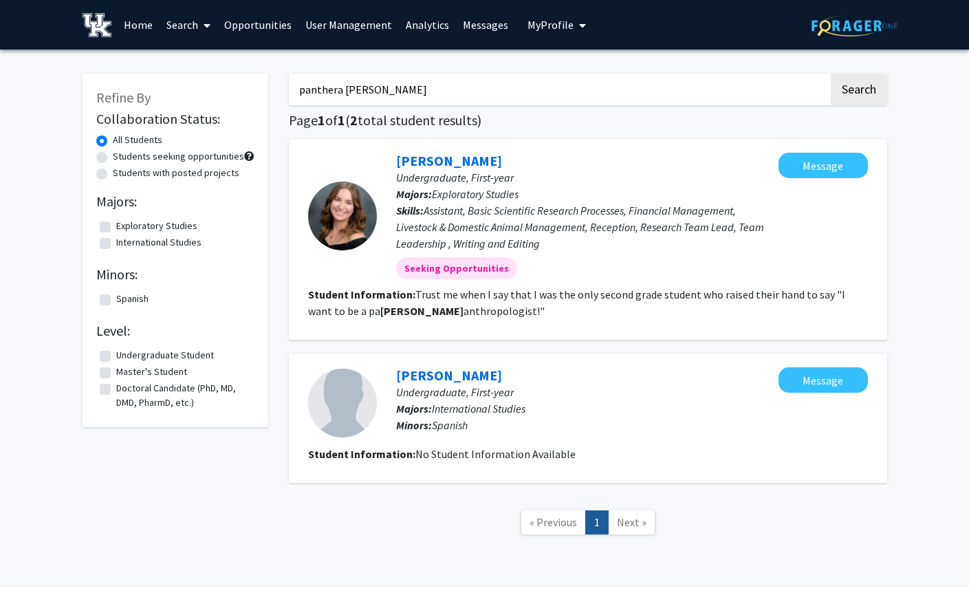
drag, startPoint x: 366, startPoint y: 83, endPoint x: 252, endPoint y: 83, distance: 114.1
click at [252, 83] on div "Refine By Collaboration Status: All Students Students seeking opportunities Stu…" at bounding box center [484, 311] width 825 height 503
type input "[PERSON_NAME]"
click at [830, 74] on button "Search" at bounding box center [858, 90] width 56 height 32
